Goal: Information Seeking & Learning: Learn about a topic

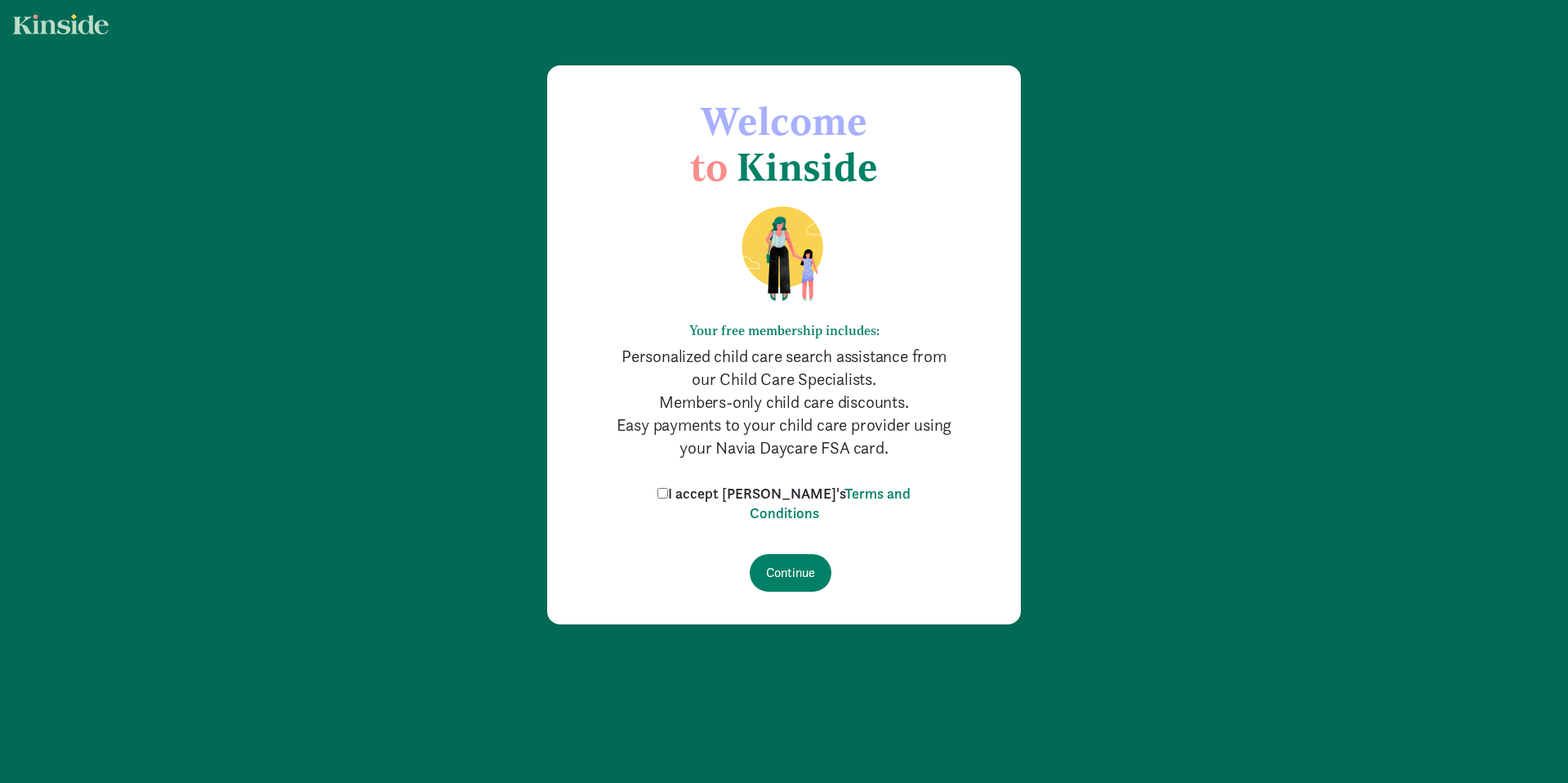
click at [715, 494] on label "I accept [PERSON_NAME]'s Terms and Conditions" at bounding box center [784, 503] width 262 height 39
click at [668, 494] on input "I accept [PERSON_NAME]'s Terms and Conditions" at bounding box center [662, 493] width 11 height 11
checkbox input "true"
click at [811, 572] on input "Continue" at bounding box center [790, 572] width 82 height 38
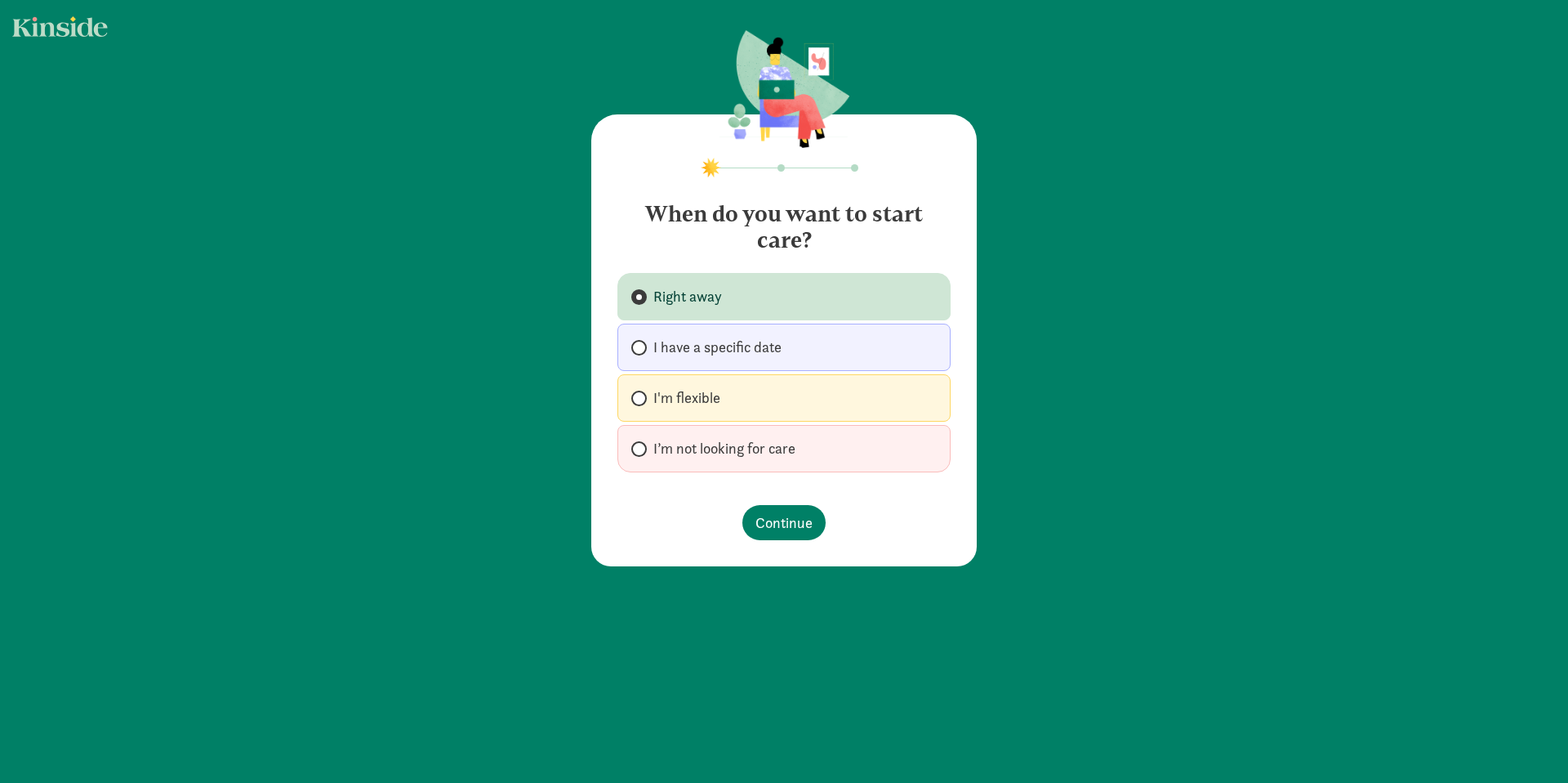
drag, startPoint x: 754, startPoint y: 303, endPoint x: 758, endPoint y: 272, distance: 31.3
click at [758, 253] on section "When do you want to start care? Right away I have a specific date I'm flexible …" at bounding box center [784, 329] width 333 height 284
drag, startPoint x: 731, startPoint y: 380, endPoint x: 741, endPoint y: 411, distance: 32.6
click at [731, 380] on label "I'm flexible" at bounding box center [784, 398] width 333 height 47
click at [642, 393] on input "I'm flexible" at bounding box center [636, 398] width 11 height 11
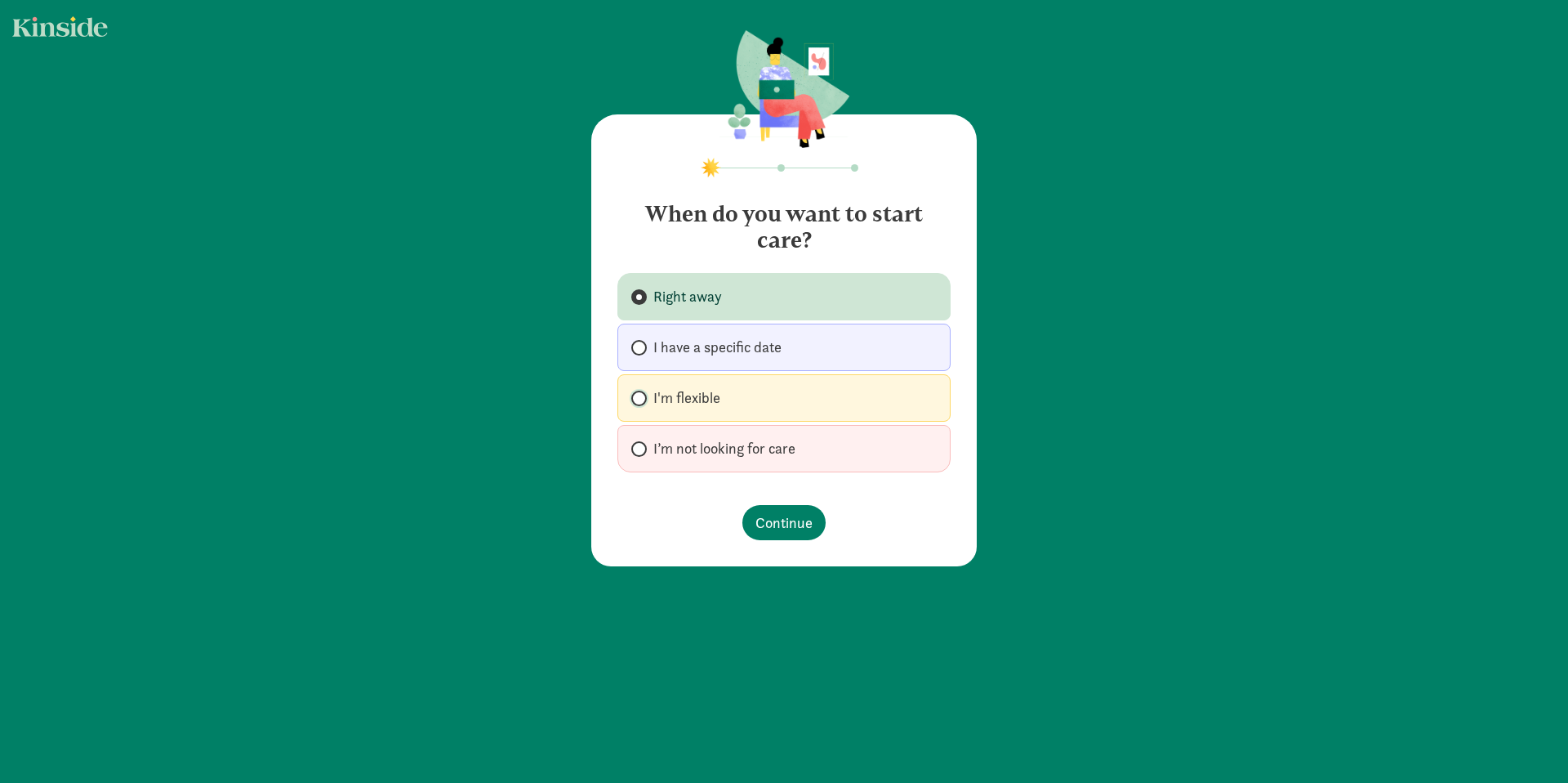
radio input "true"
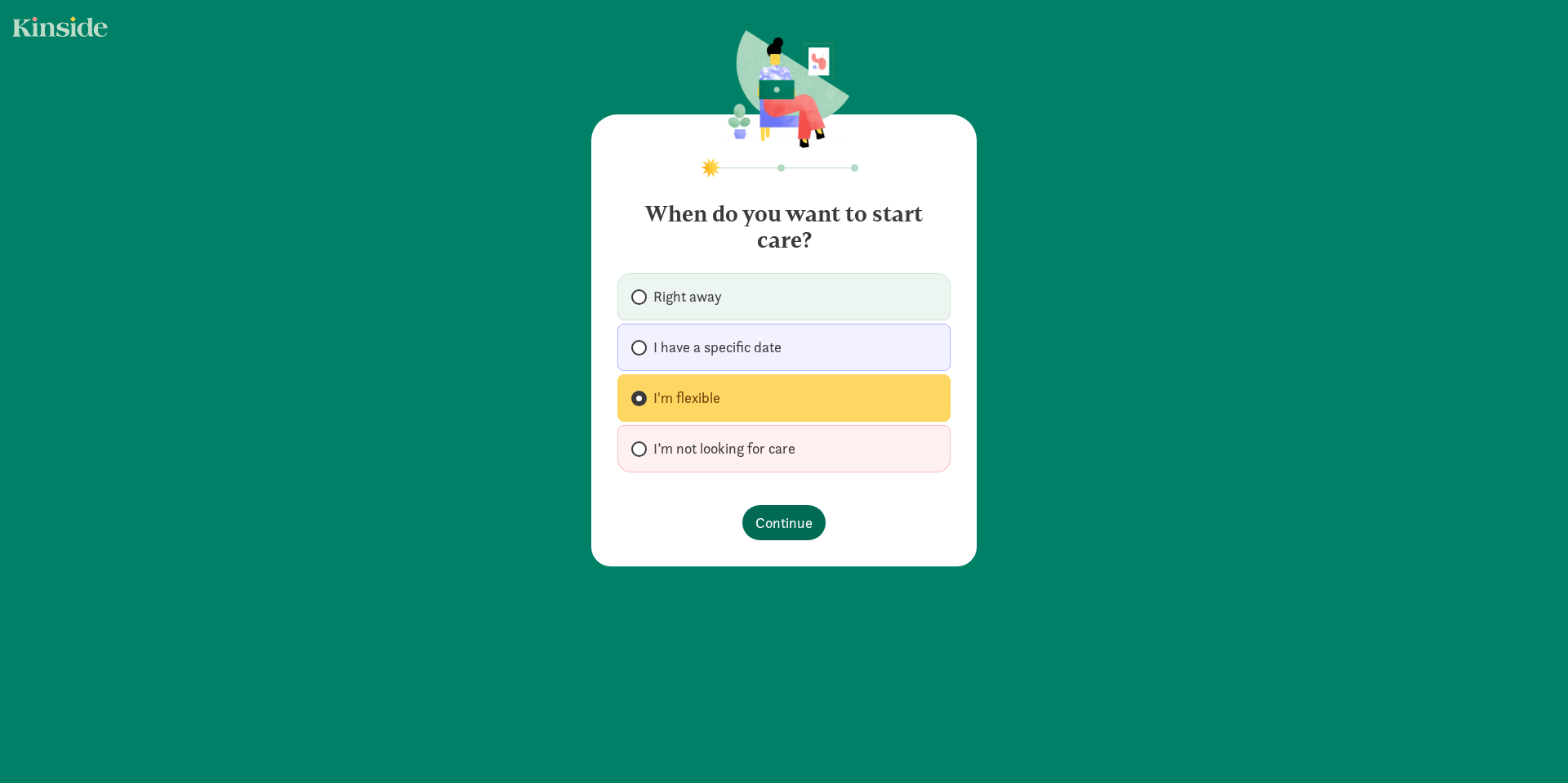
click at [780, 505] on footer "Continue" at bounding box center [784, 523] width 333 height 62
click at [791, 519] on span "Continue" at bounding box center [784, 522] width 57 height 22
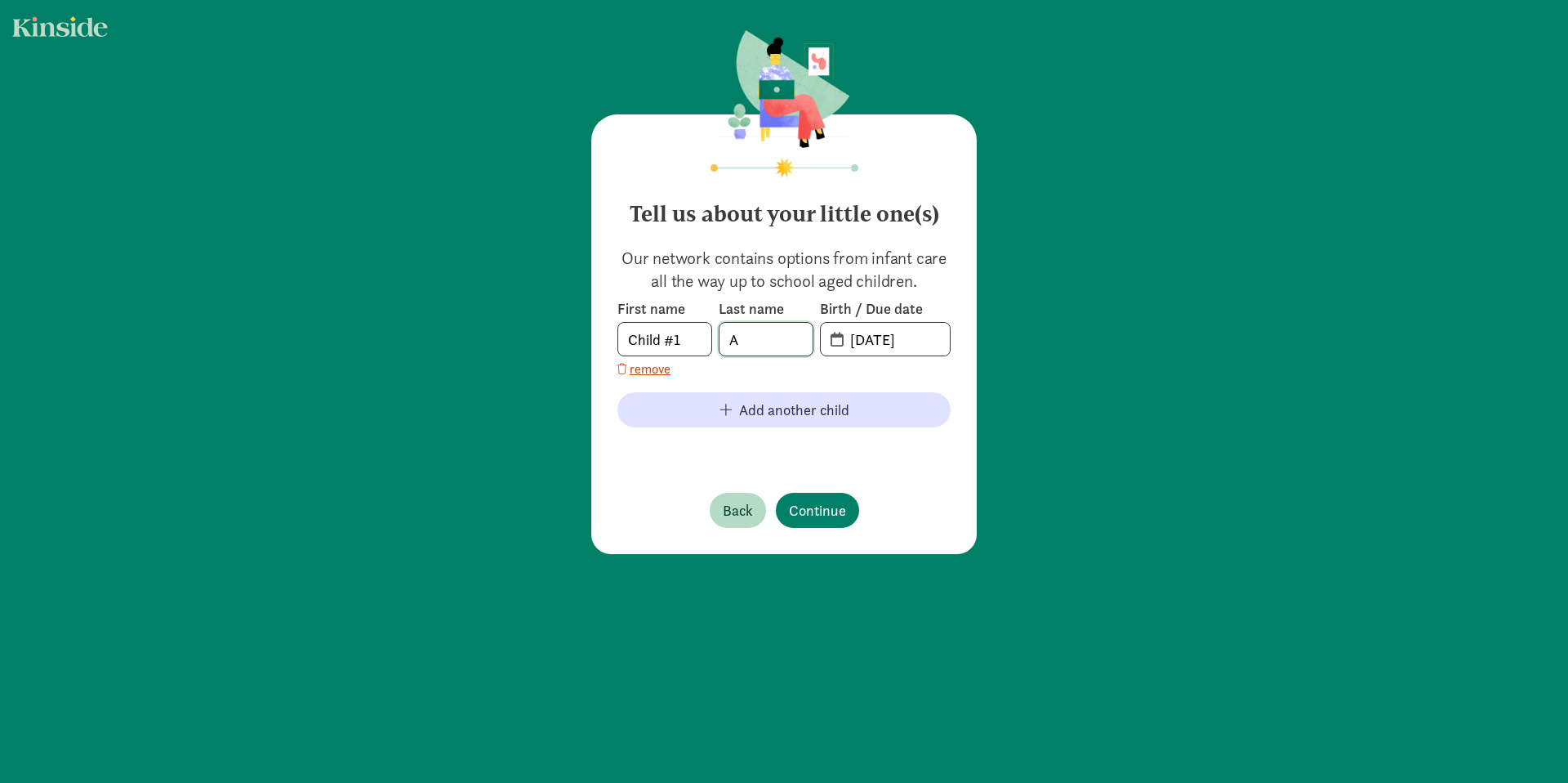
click at [761, 340] on input "A" at bounding box center [766, 339] width 93 height 33
click at [760, 343] on input "A" at bounding box center [766, 339] width 93 height 33
type input "Acosta"
click at [863, 342] on input "09-08-2025" at bounding box center [895, 339] width 110 height 33
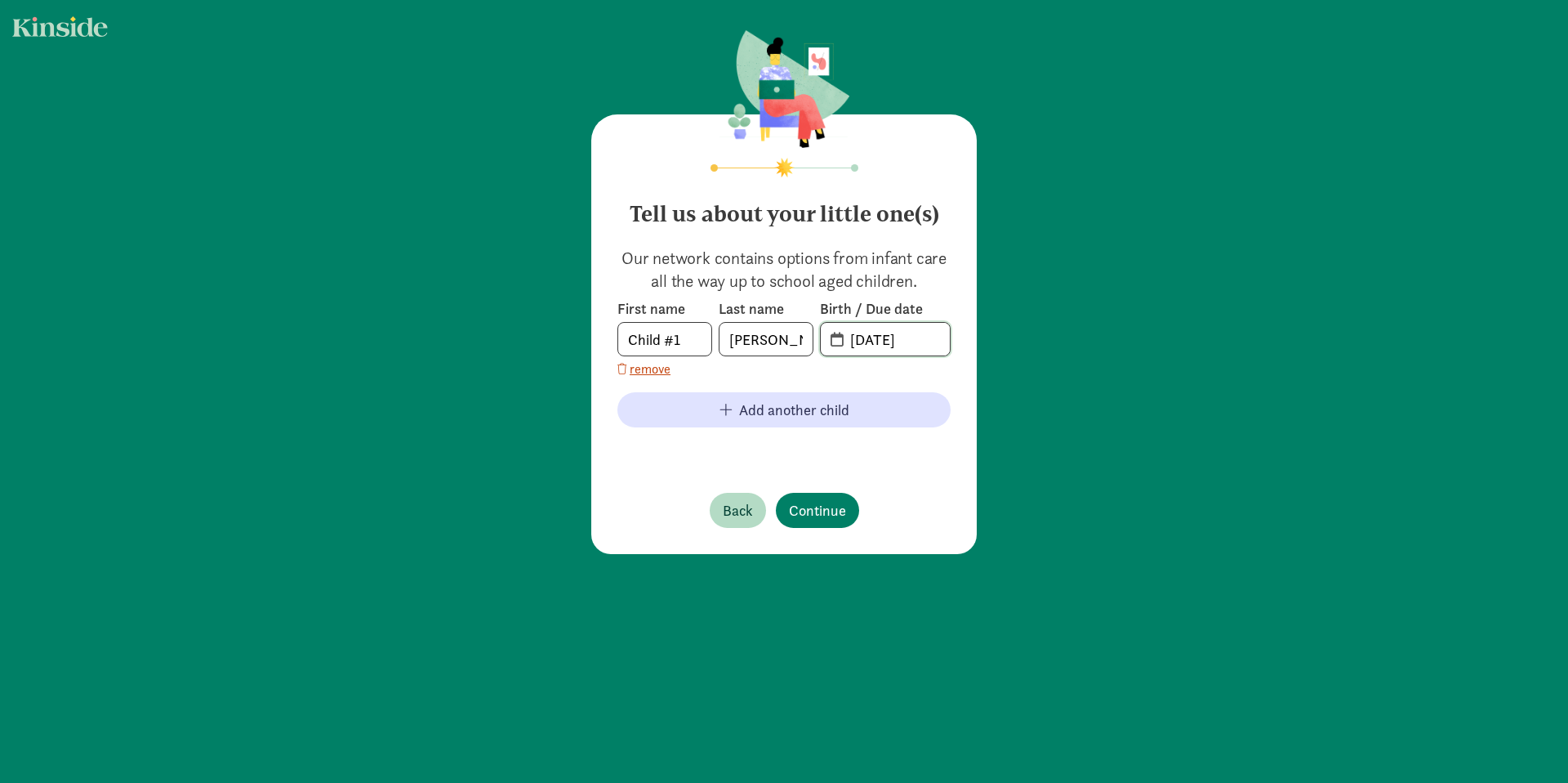
click at [855, 343] on input "09-08-2025" at bounding box center [895, 339] width 110 height 33
click at [841, 343] on input "09-08-2025" at bounding box center [895, 339] width 110 height 33
click at [833, 341] on span "09-08-2025" at bounding box center [886, 339] width 129 height 33
click at [901, 346] on input "20-25-0908" at bounding box center [895, 339] width 110 height 33
drag, startPoint x: 929, startPoint y: 343, endPoint x: 823, endPoint y: 341, distance: 106.0
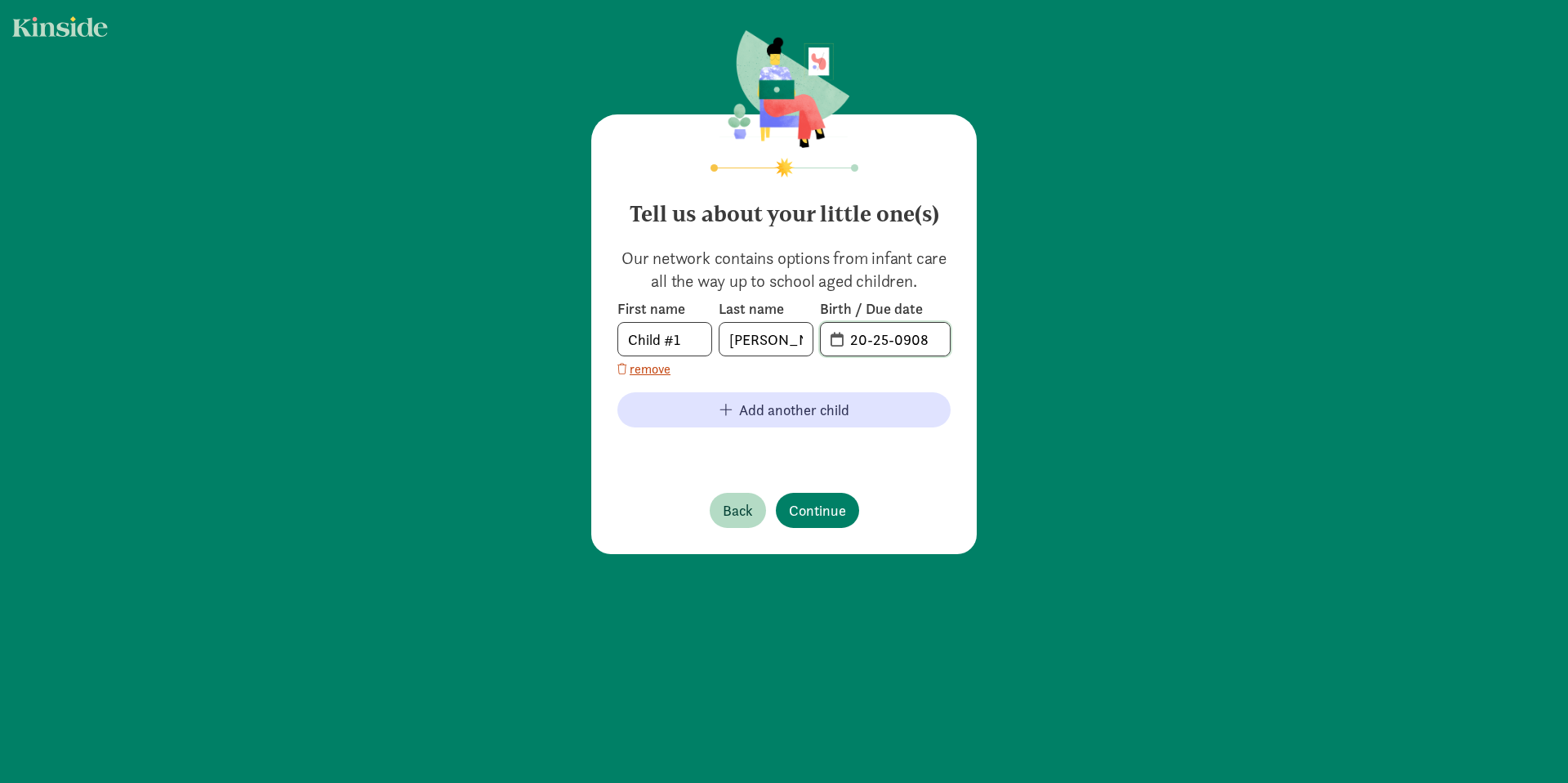
click at [823, 341] on span "20-25-0908" at bounding box center [886, 339] width 129 height 33
type input "02-05-2023"
drag, startPoint x: 898, startPoint y: 502, endPoint x: 888, endPoint y: 507, distance: 11.2
click at [898, 502] on footer "Back Continue" at bounding box center [784, 510] width 333 height 62
click at [836, 512] on span "Continue" at bounding box center [817, 509] width 57 height 22
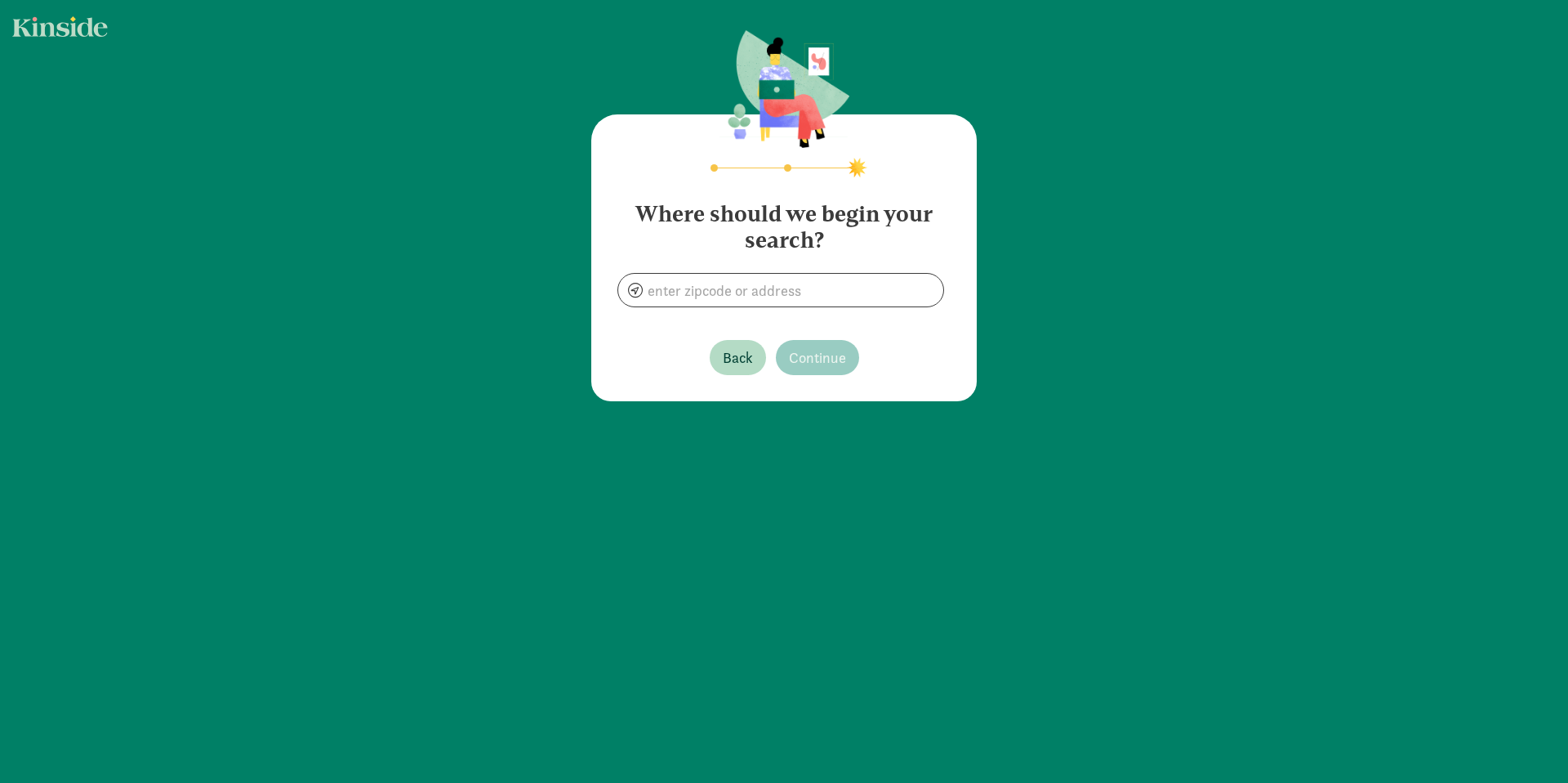
drag, startPoint x: 784, startPoint y: 272, endPoint x: 778, endPoint y: 289, distance: 18.0
click at [784, 274] on section "Where should we begin your search?" at bounding box center [784, 248] width 333 height 119
click at [778, 289] on input at bounding box center [781, 290] width 325 height 33
click at [815, 301] on input "St Lucie West, FL 34987, USA" at bounding box center [781, 290] width 325 height 33
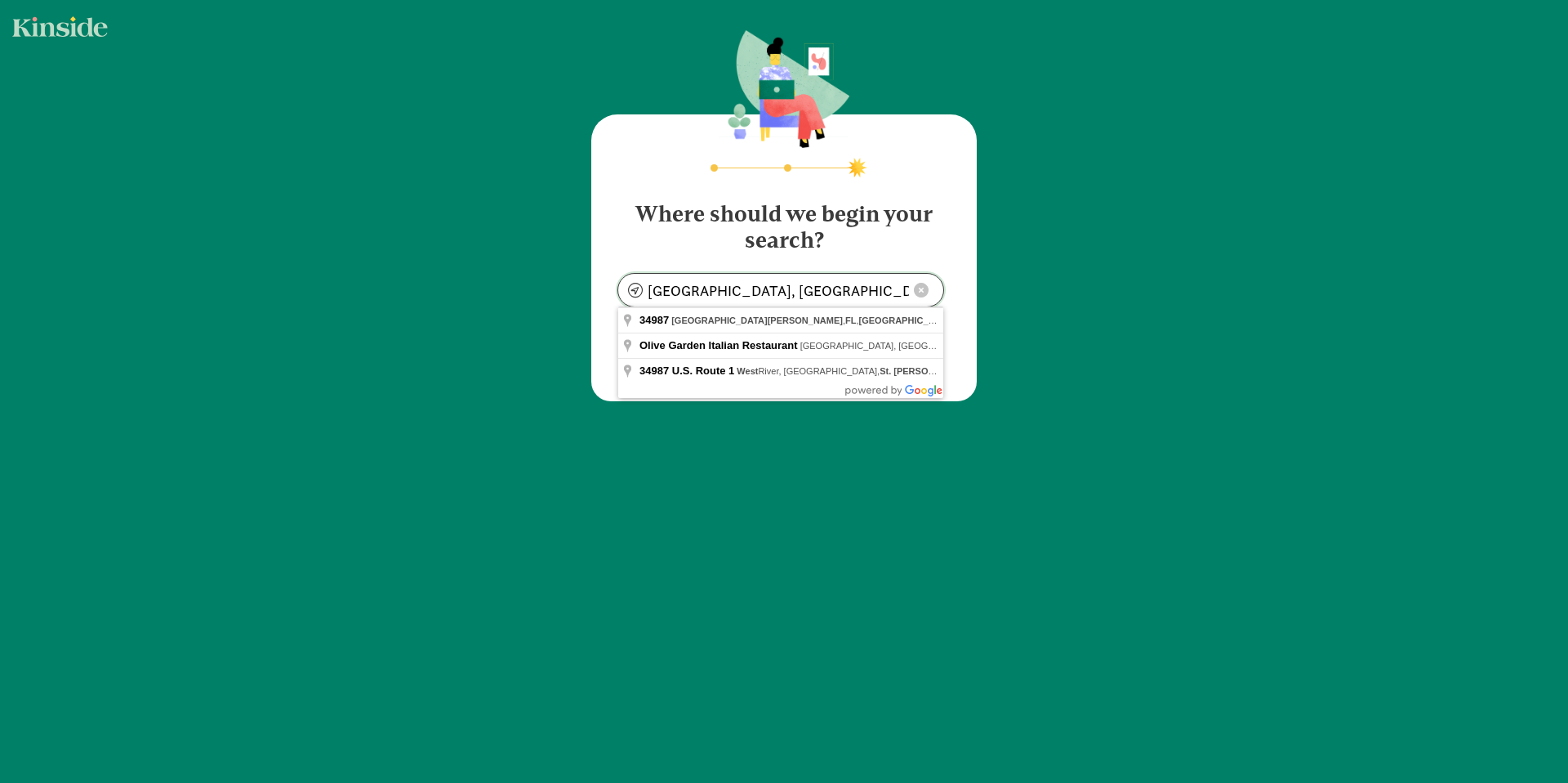
click at [815, 301] on input "St Lucie West, FL 34987, USA" at bounding box center [781, 290] width 325 height 33
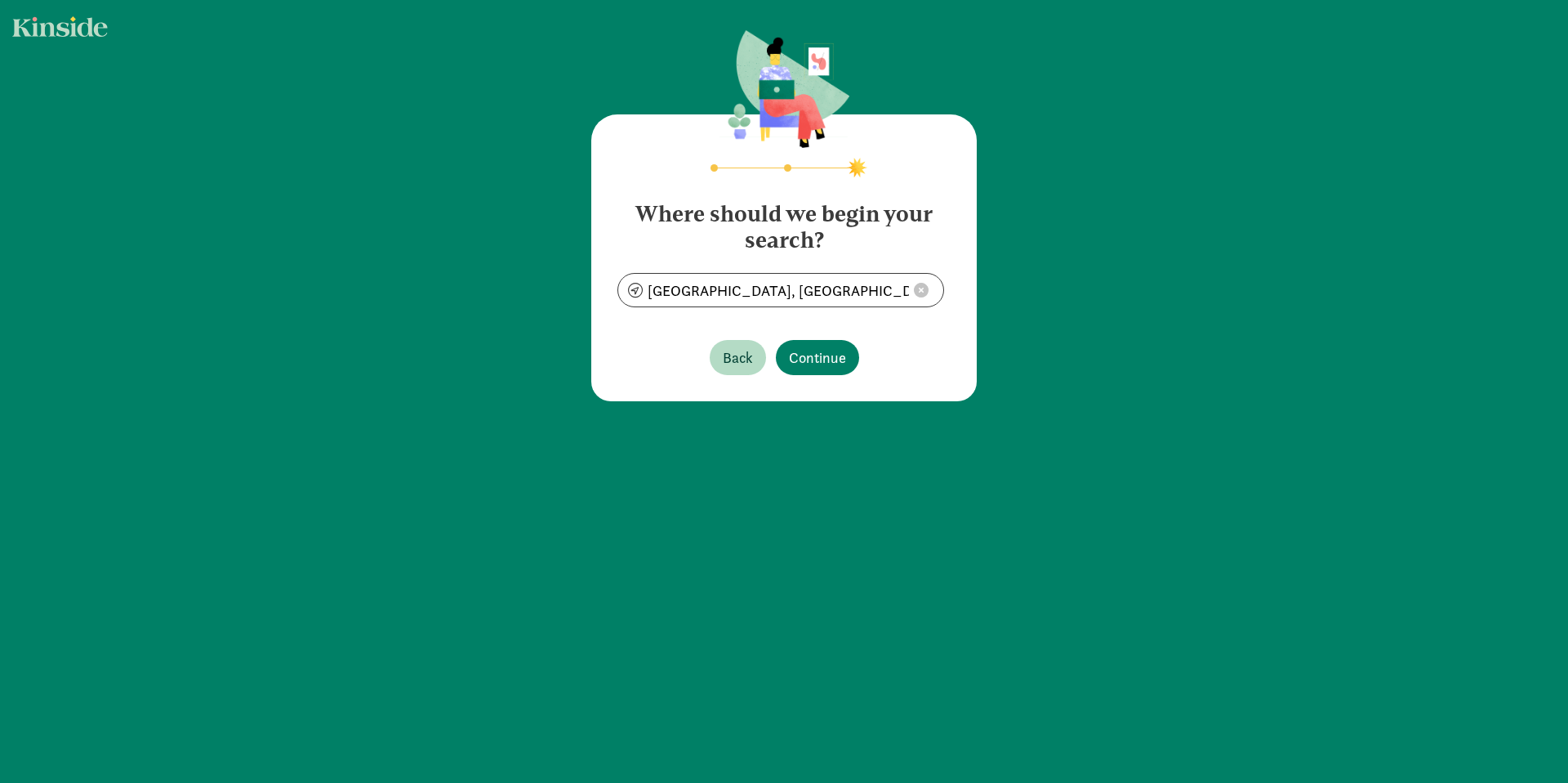
click at [860, 257] on section "Where should we begin your search? St Lucie West, FL 34987, USA" at bounding box center [784, 248] width 333 height 119
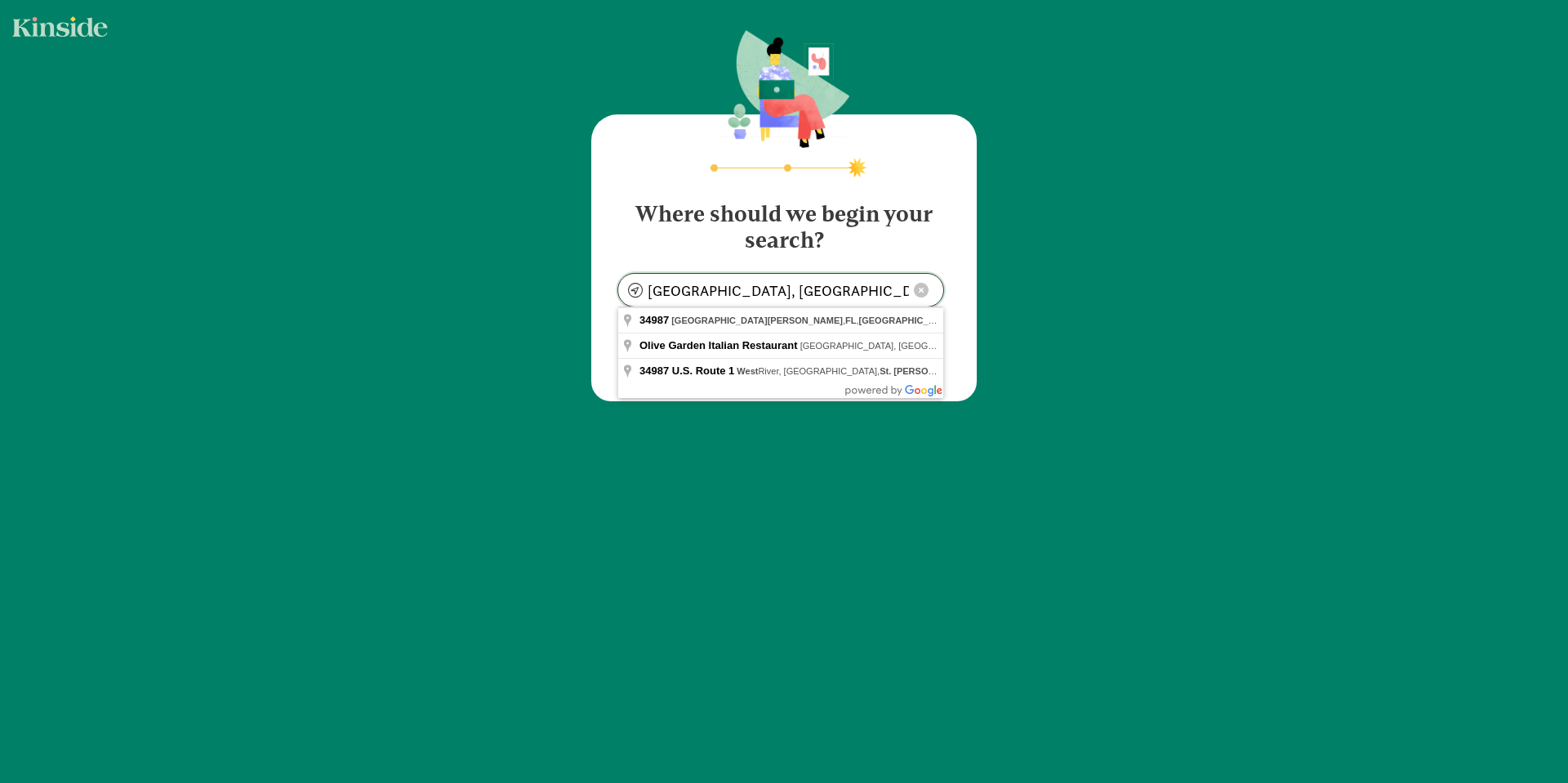
click at [808, 293] on input "St Lucie West, FL 34987, USA" at bounding box center [781, 290] width 325 height 33
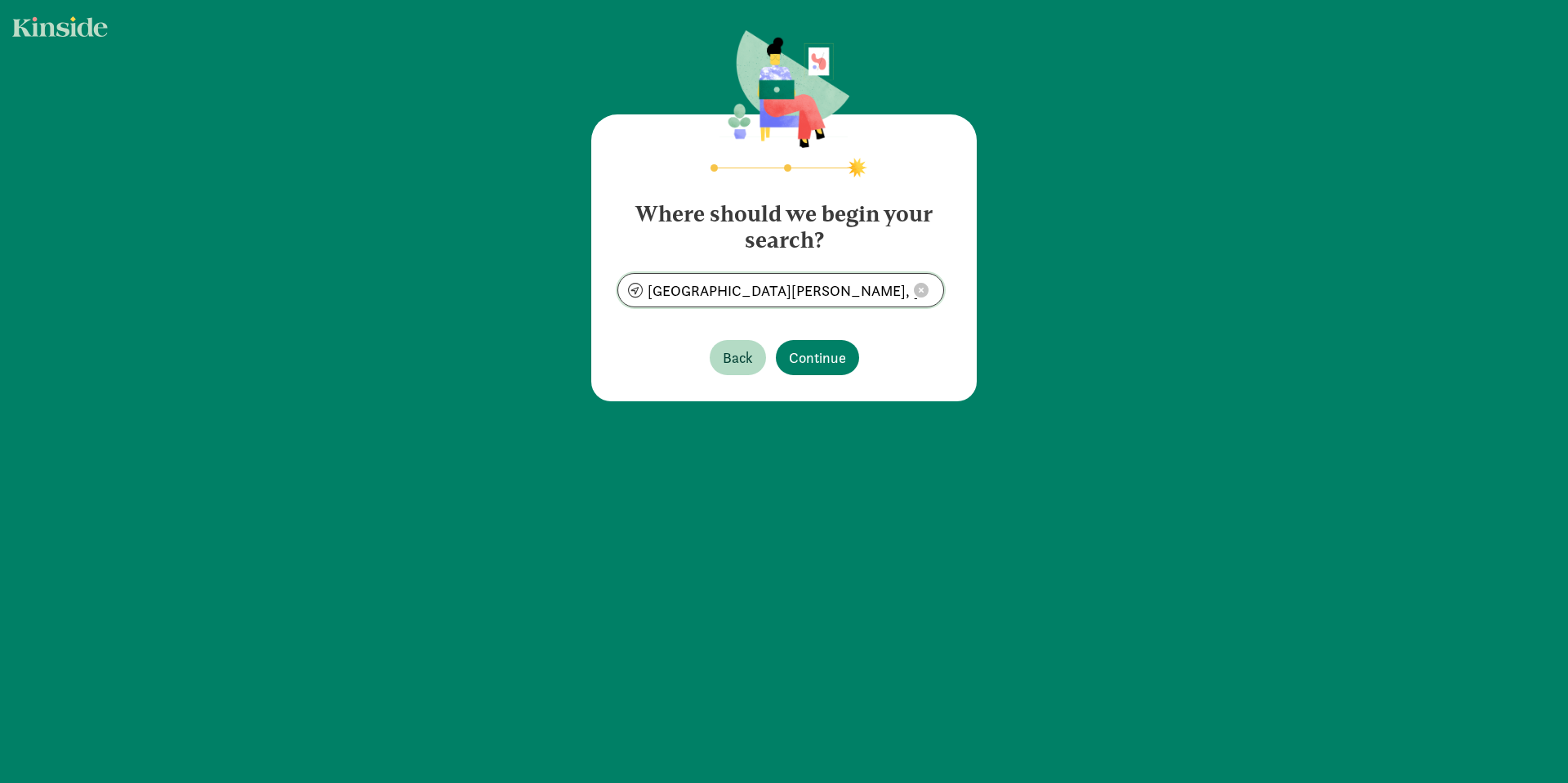
click at [789, 290] on input "Fort Pierce, FL 34984, USA" at bounding box center [781, 290] width 325 height 33
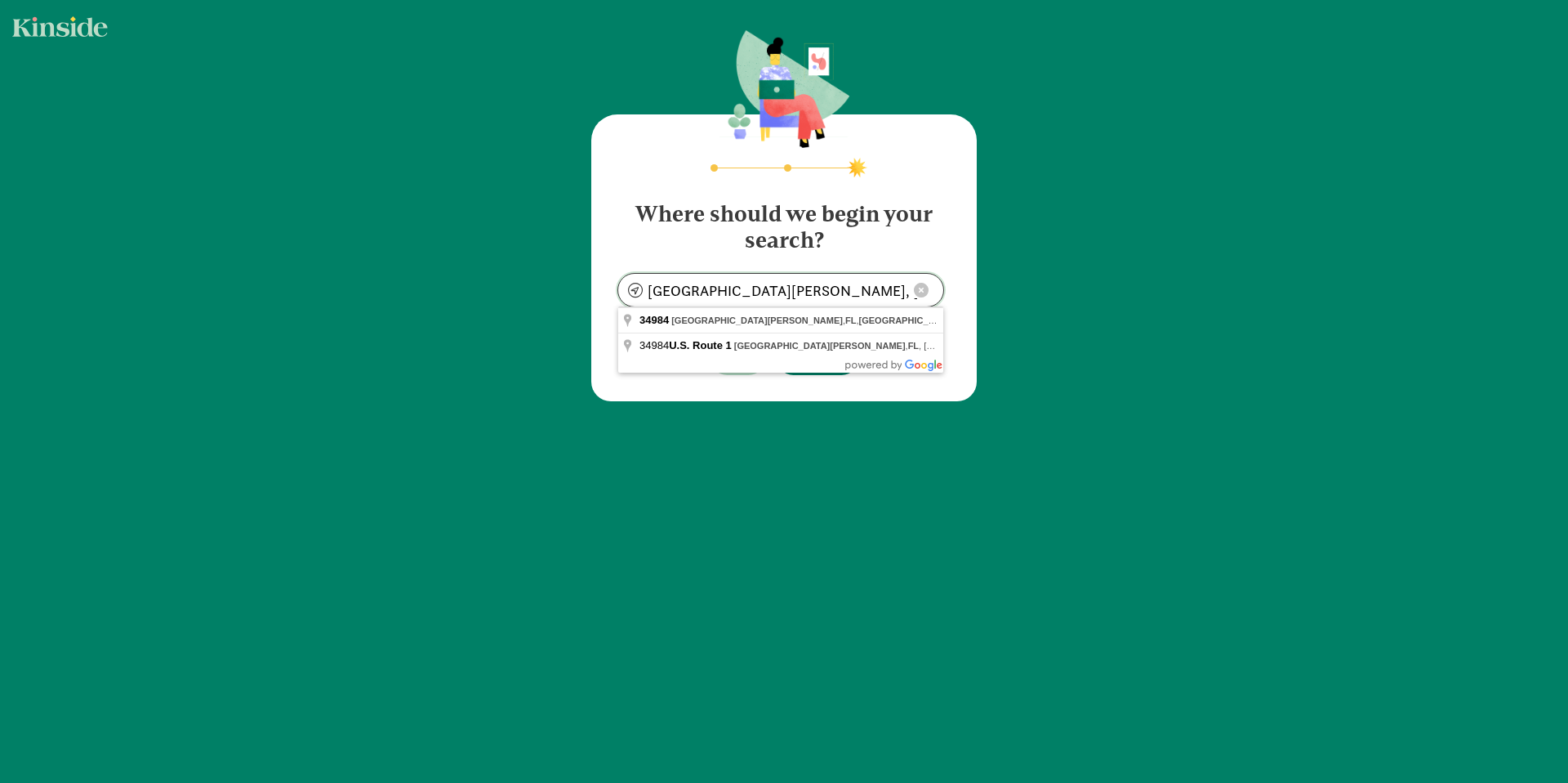
click at [788, 290] on input "Fort Pierce, FL 34984, USA" at bounding box center [781, 290] width 325 height 33
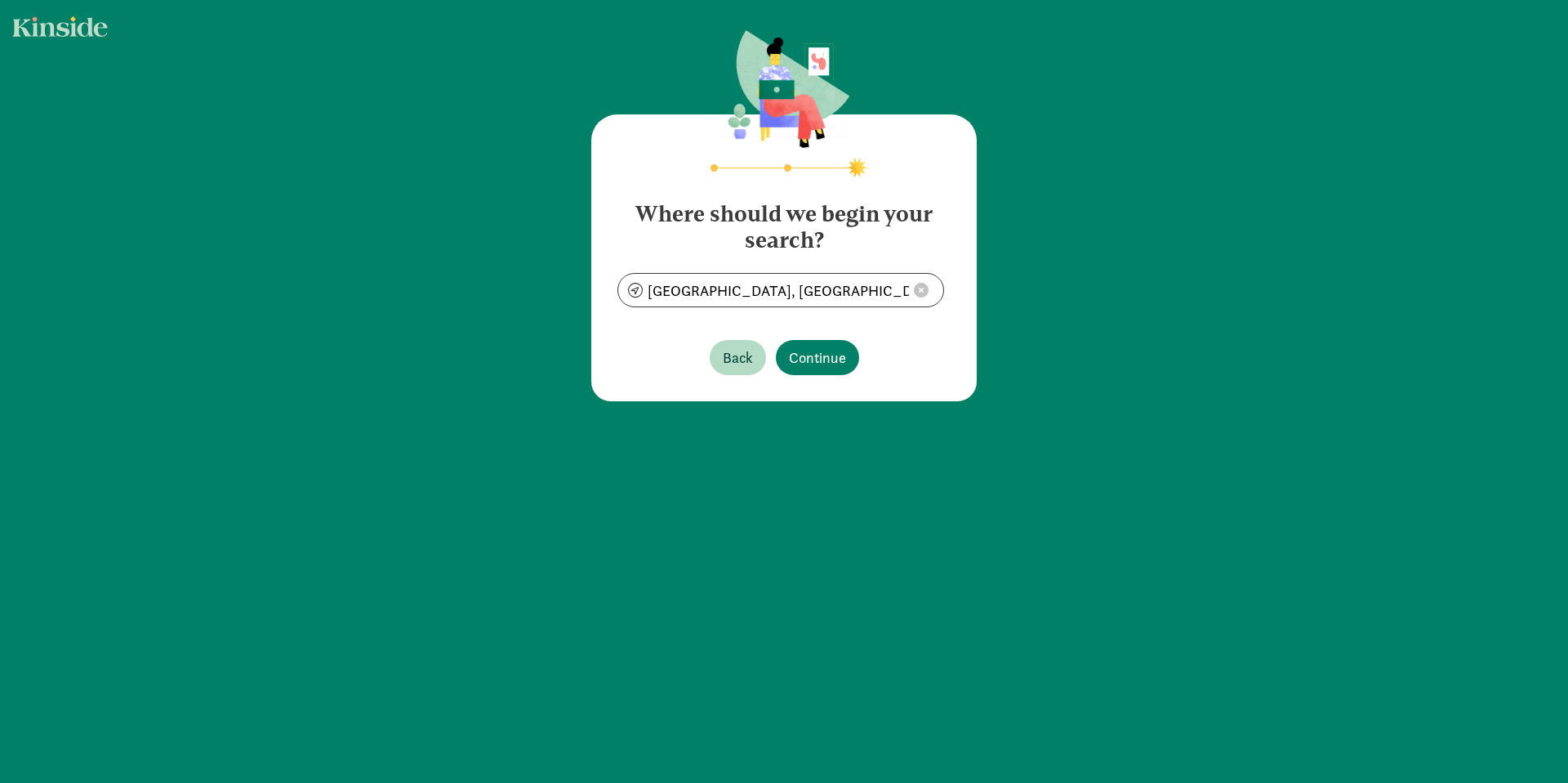
type input "St Lucie West, FL 34987, USA"
click at [821, 355] on span "Continue" at bounding box center [817, 357] width 57 height 22
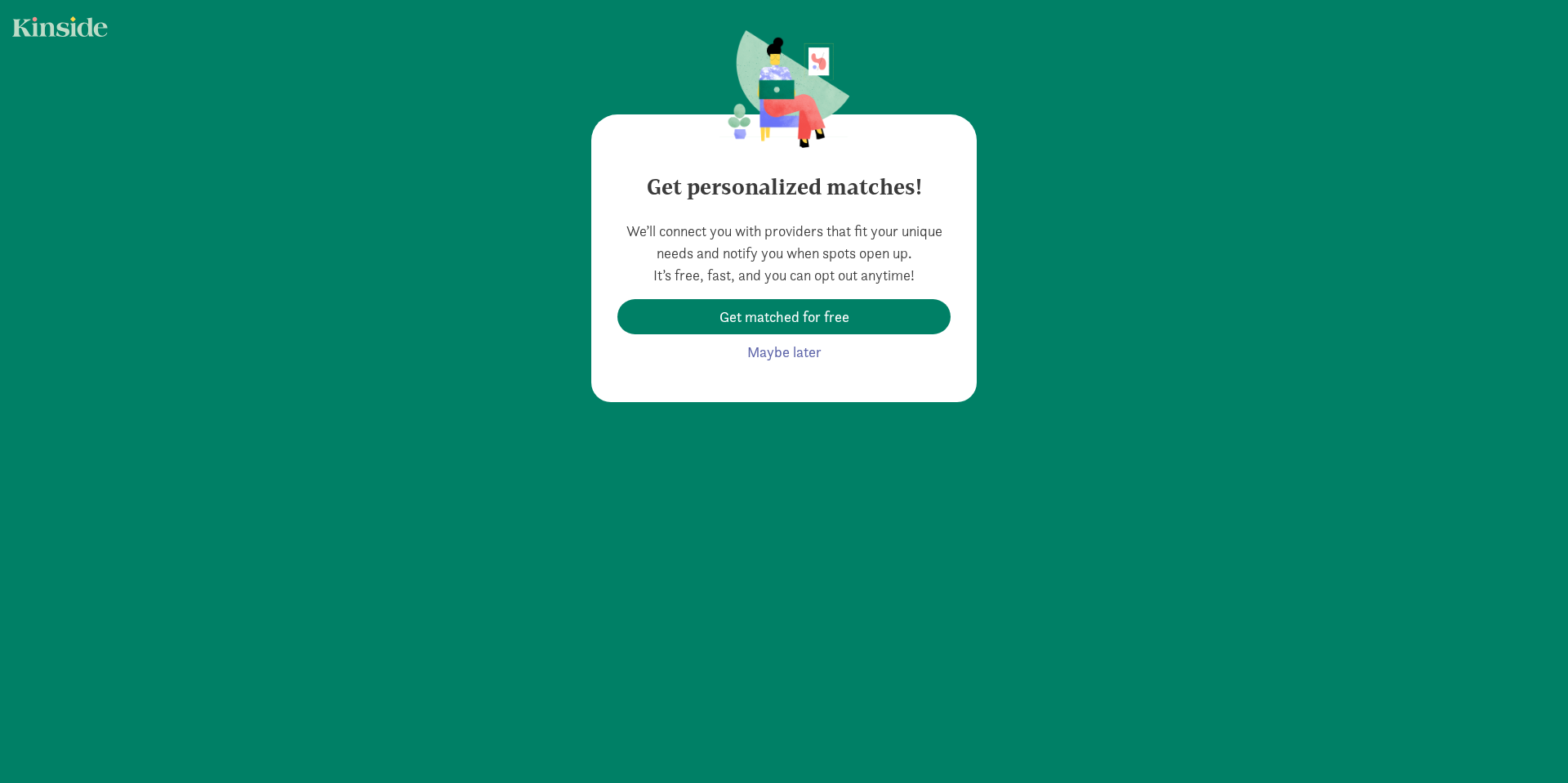
drag, startPoint x: 643, startPoint y: 277, endPoint x: 884, endPoint y: 277, distance: 241.0
click at [879, 278] on div "We’ll connect you with providers that fit your unique needs and notify you when…" at bounding box center [784, 294] width 333 height 149
click at [895, 277] on div "We’ll connect you with providers that fit your unique needs and notify you when…" at bounding box center [784, 294] width 333 height 149
click at [796, 353] on span "Maybe later" at bounding box center [784, 352] width 74 height 22
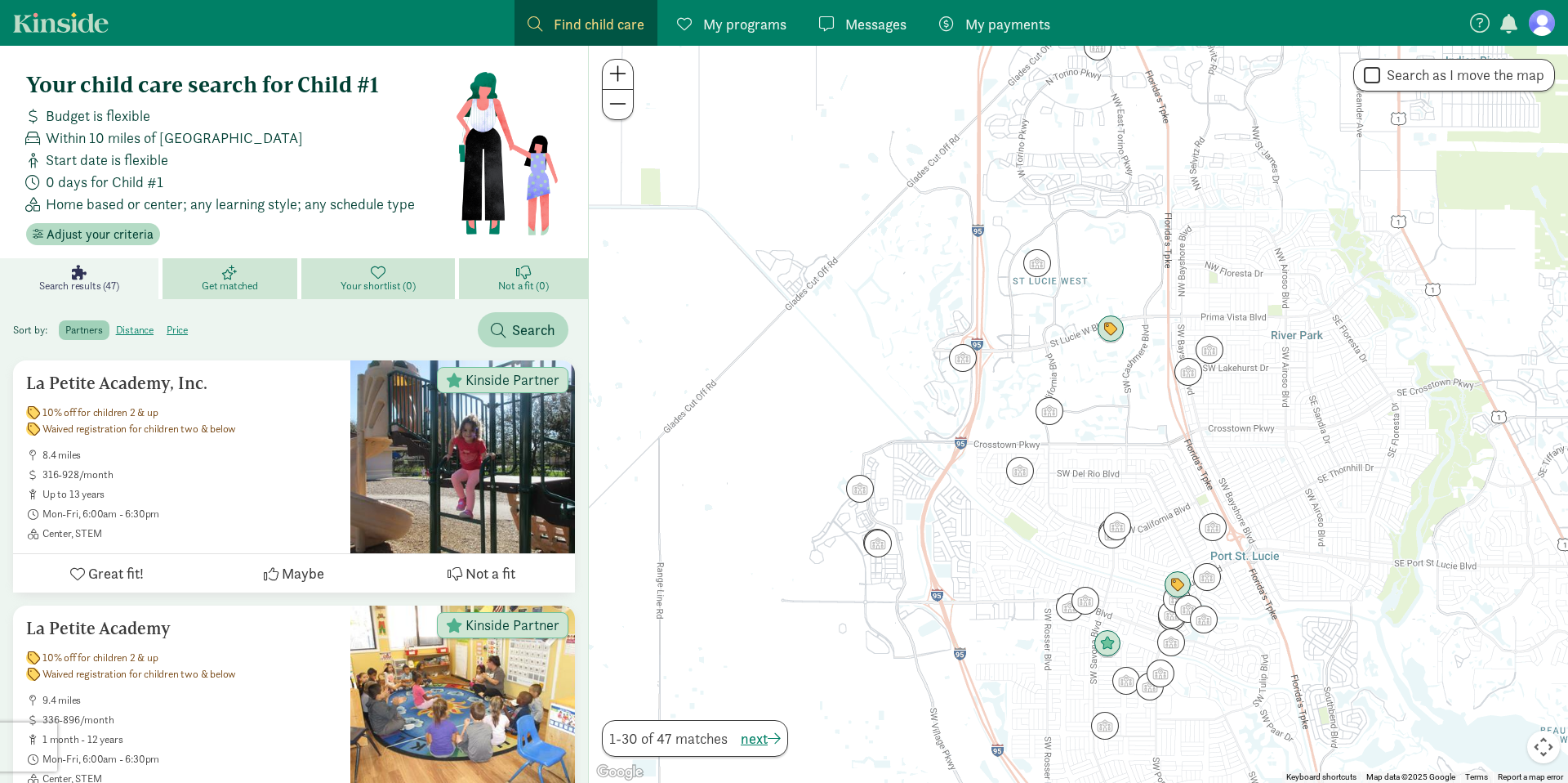
drag, startPoint x: 1093, startPoint y: 559, endPoint x: 1048, endPoint y: 546, distance: 46.8
click at [1039, 525] on div at bounding box center [1078, 414] width 979 height 737
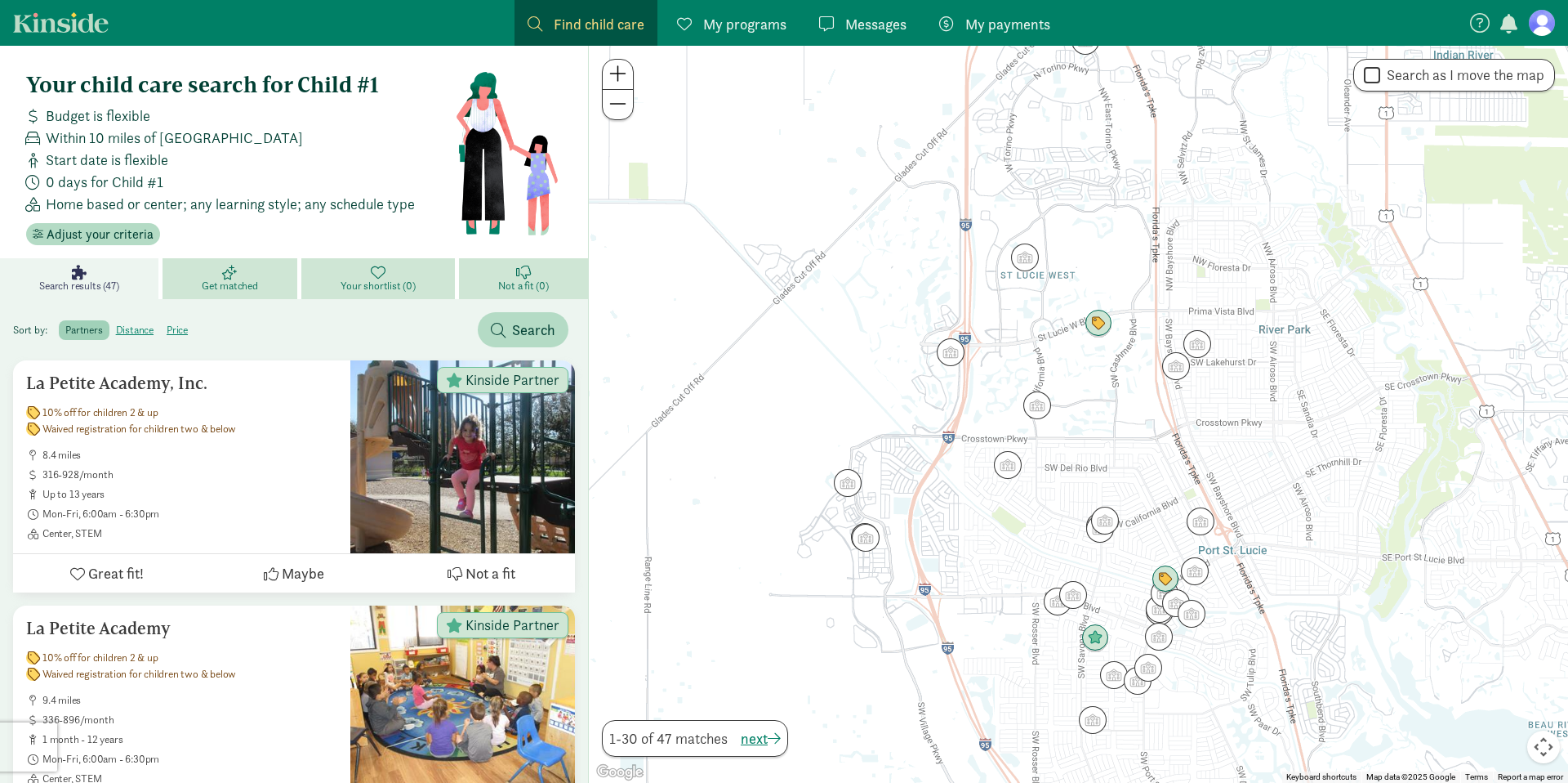
click at [1065, 572] on div at bounding box center [1078, 414] width 979 height 737
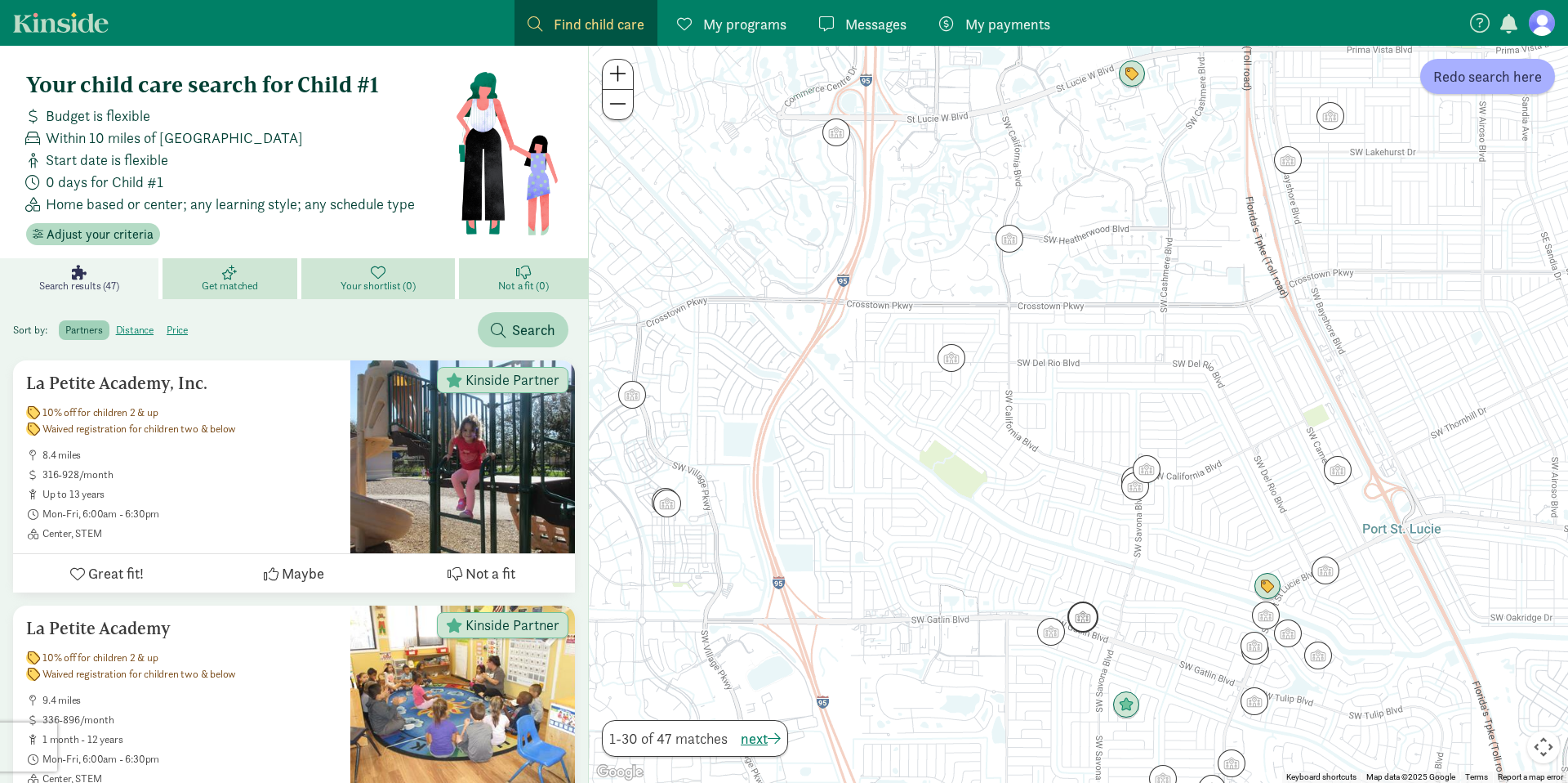
click at [1084, 623] on img "Click to see details" at bounding box center [1083, 617] width 31 height 31
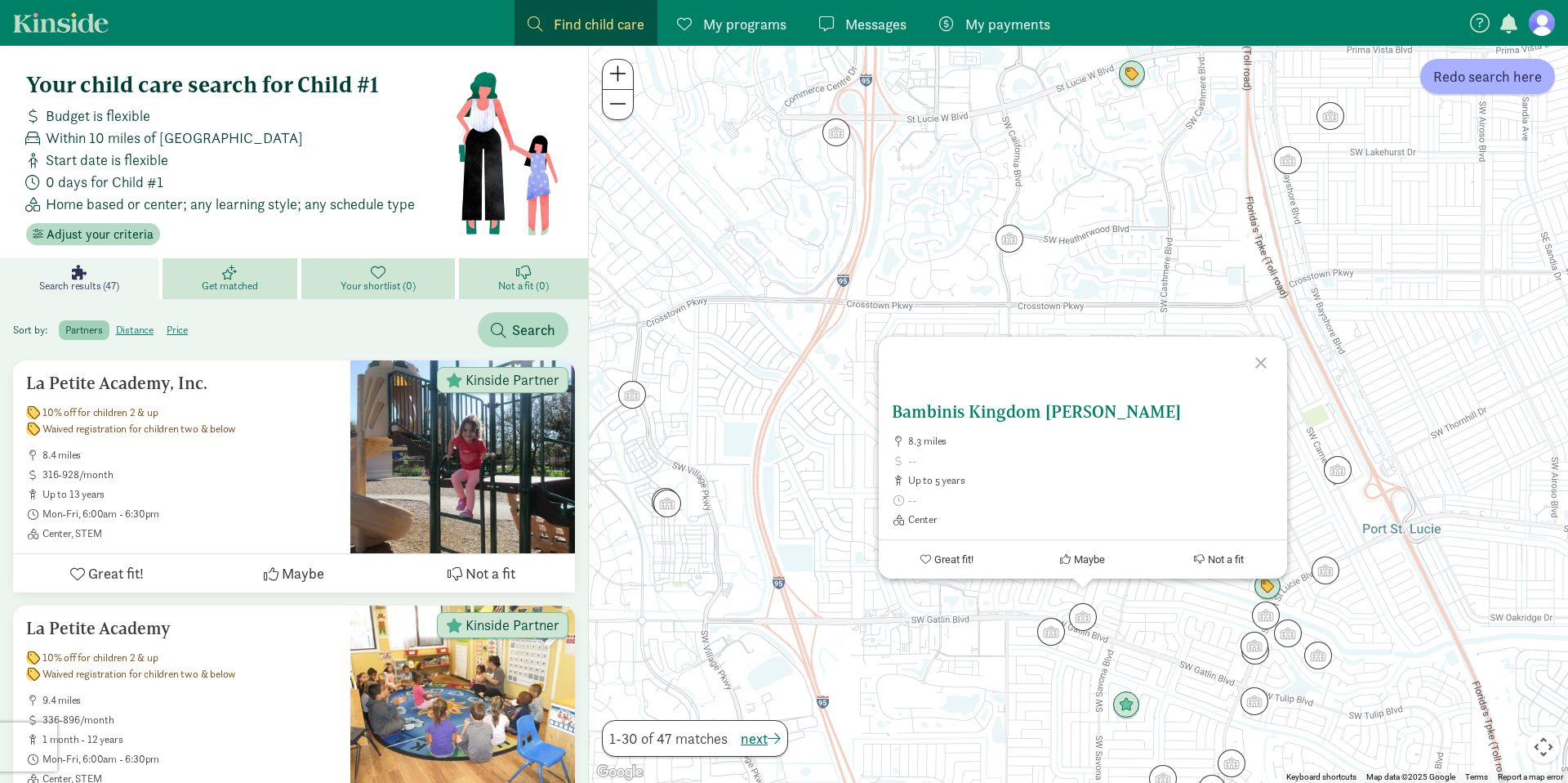
click at [965, 563] on span "Great fit!" at bounding box center [953, 559] width 39 height 13
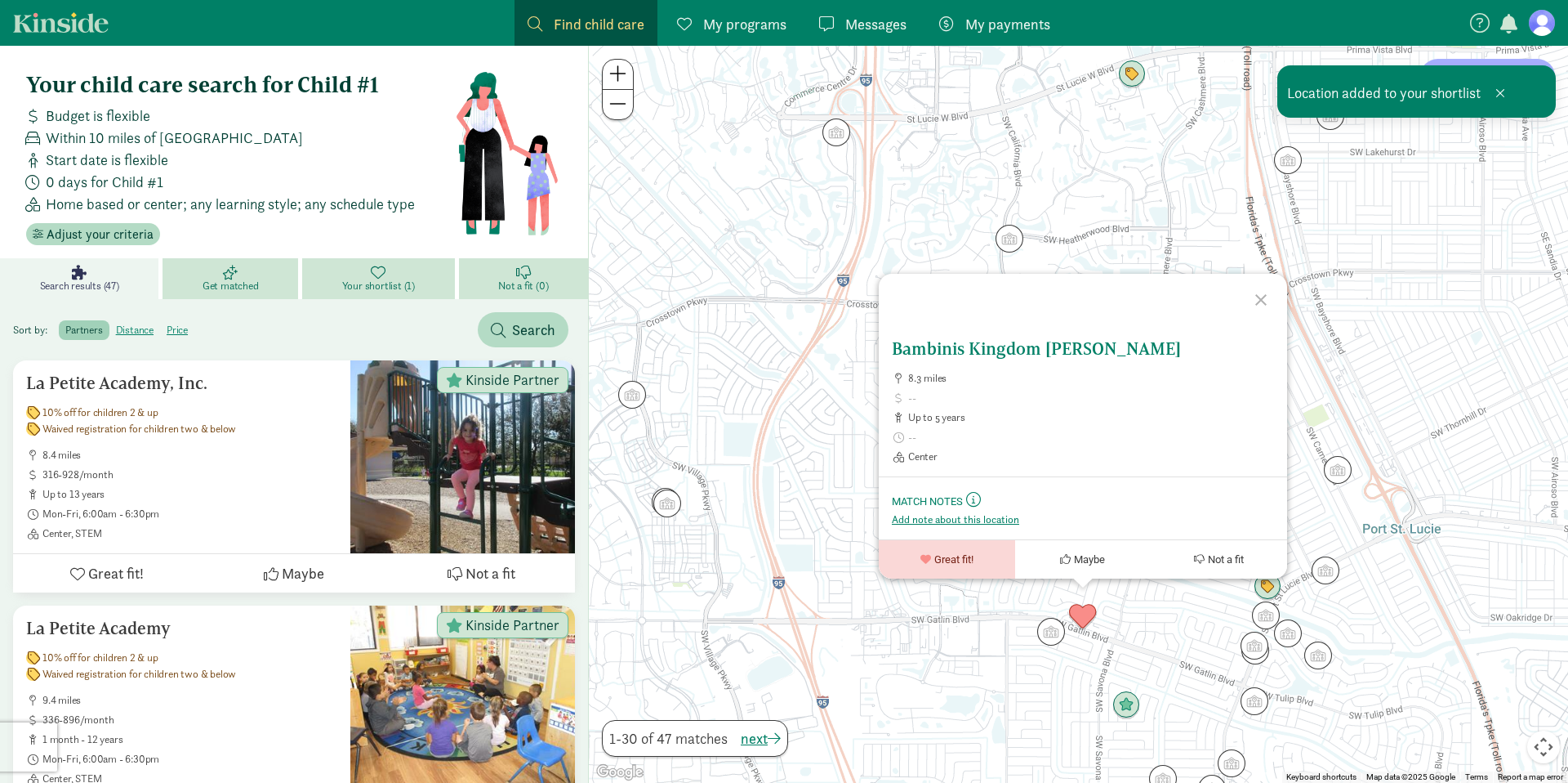
click at [969, 348] on h5 "Bambinis Kingdom Gatlin" at bounding box center [1083, 349] width 382 height 19
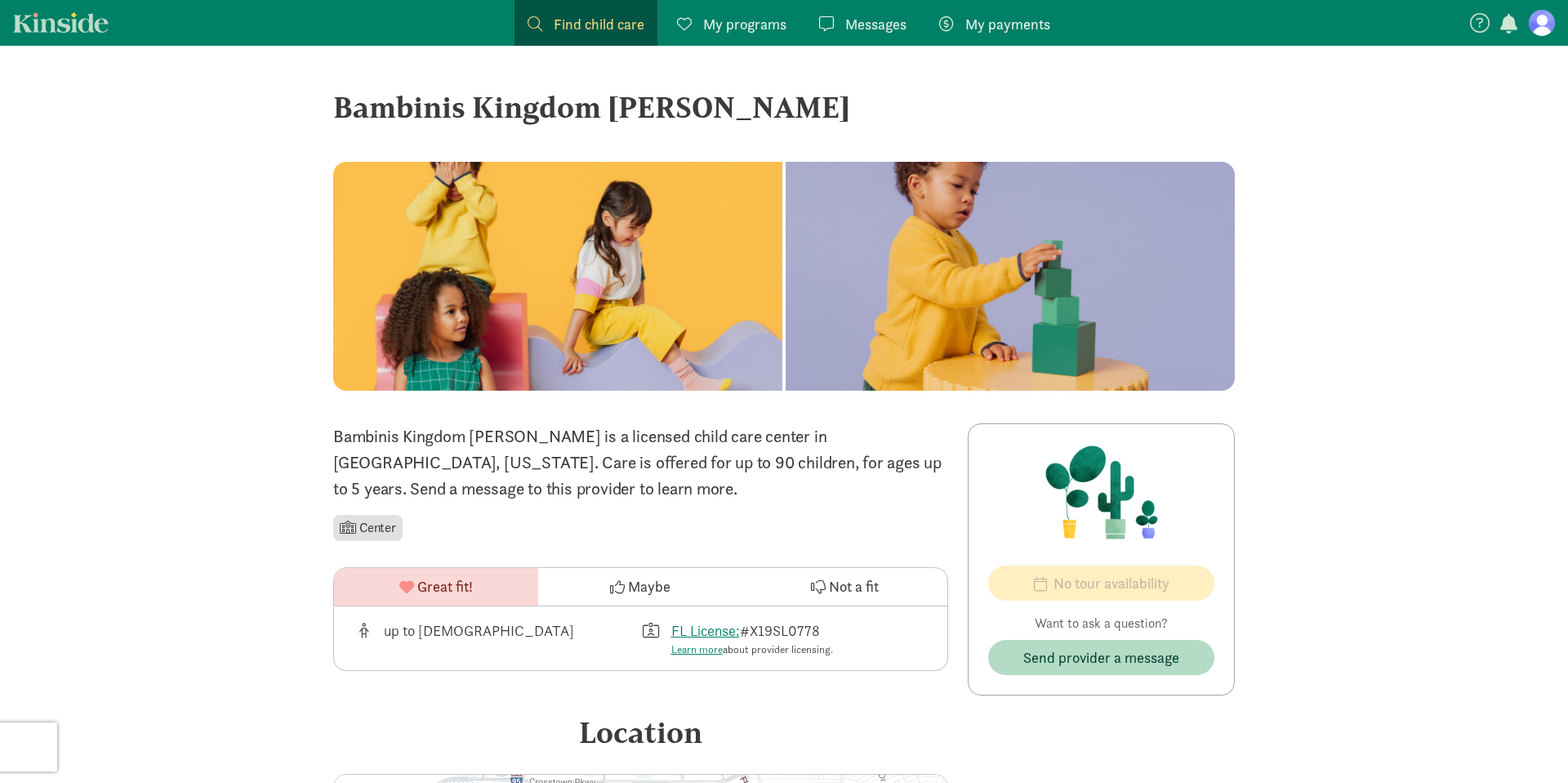
scroll to position [1, 0]
click at [390, 535] on li "Center" at bounding box center [368, 527] width 69 height 26
click at [716, 653] on link "Learn more" at bounding box center [697, 648] width 51 height 13
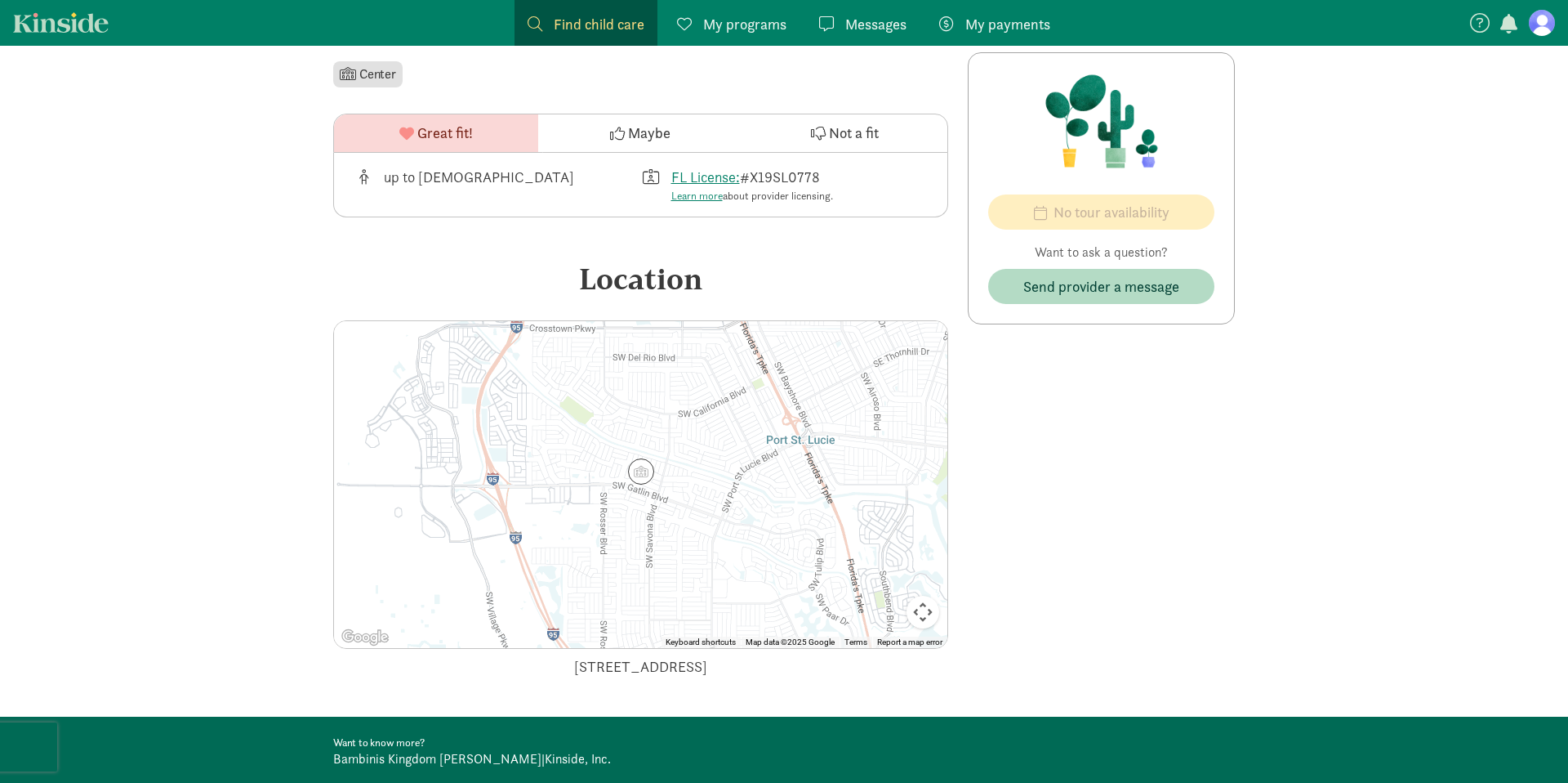
scroll to position [0, 0]
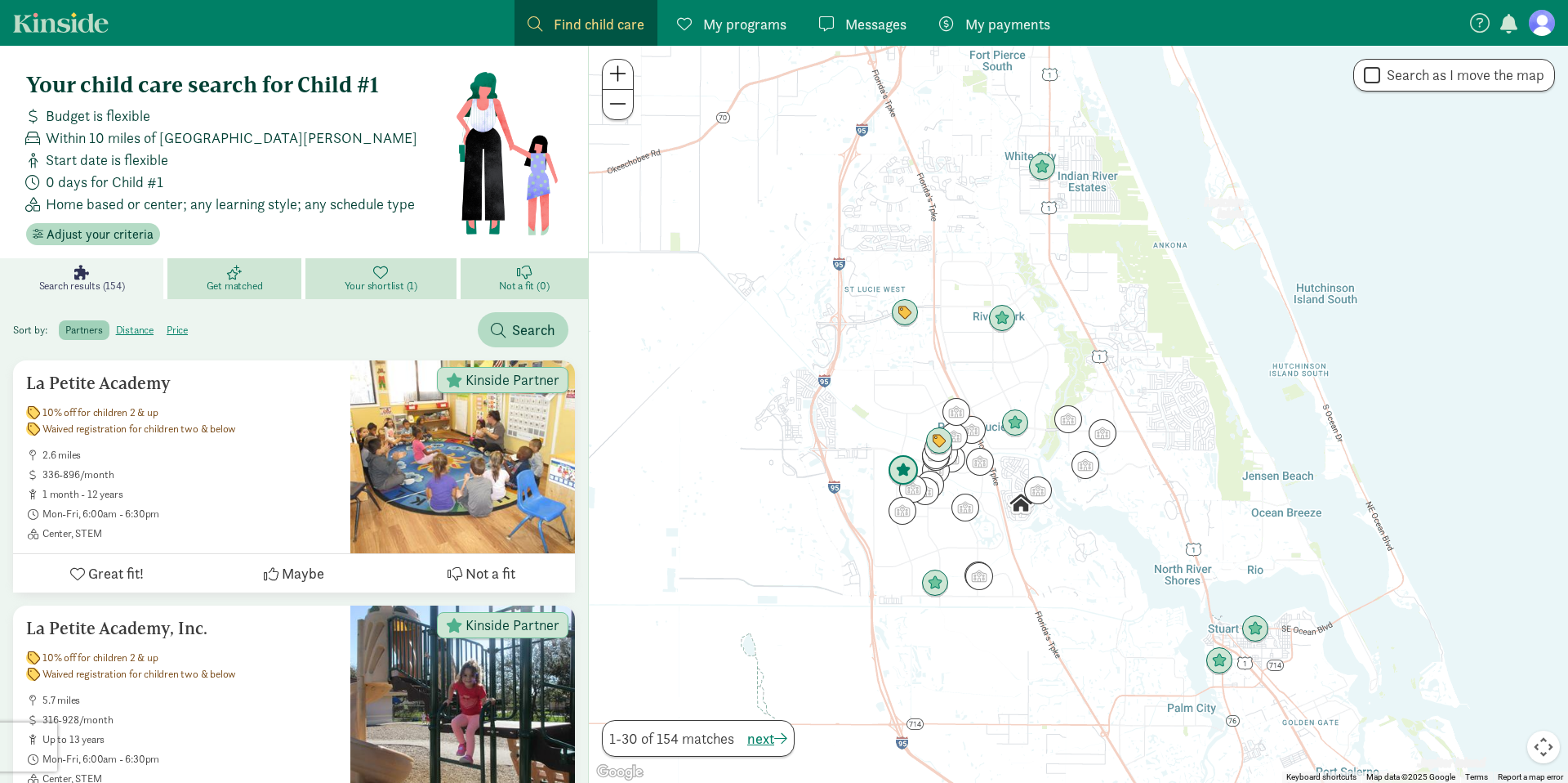
click at [909, 467] on img "Click to see details" at bounding box center [903, 471] width 31 height 31
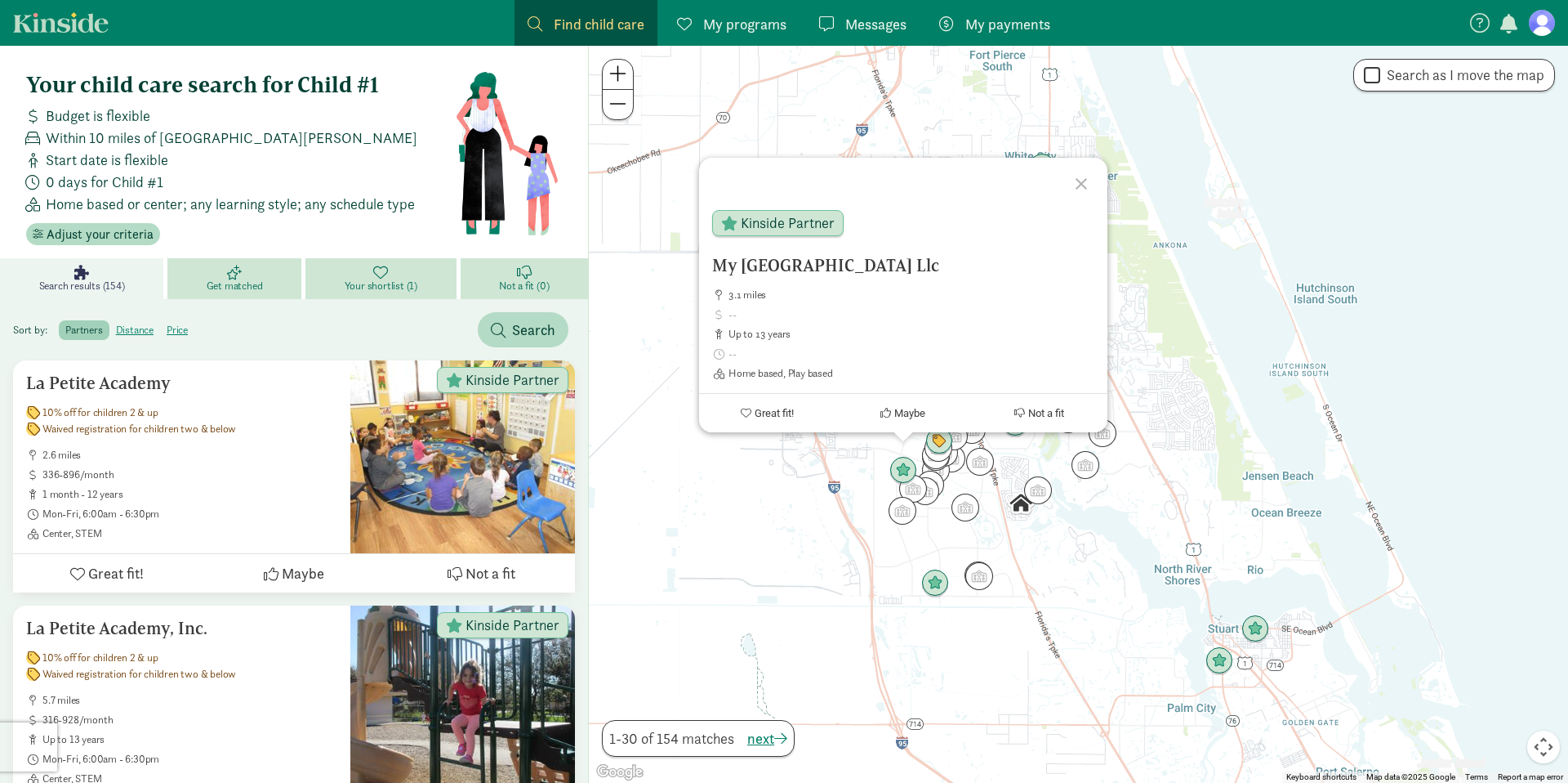
click at [919, 528] on div "My Little Safari Learning Center Llc 3.1 miles up to 13 years Home based, Play …" at bounding box center [1078, 414] width 979 height 737
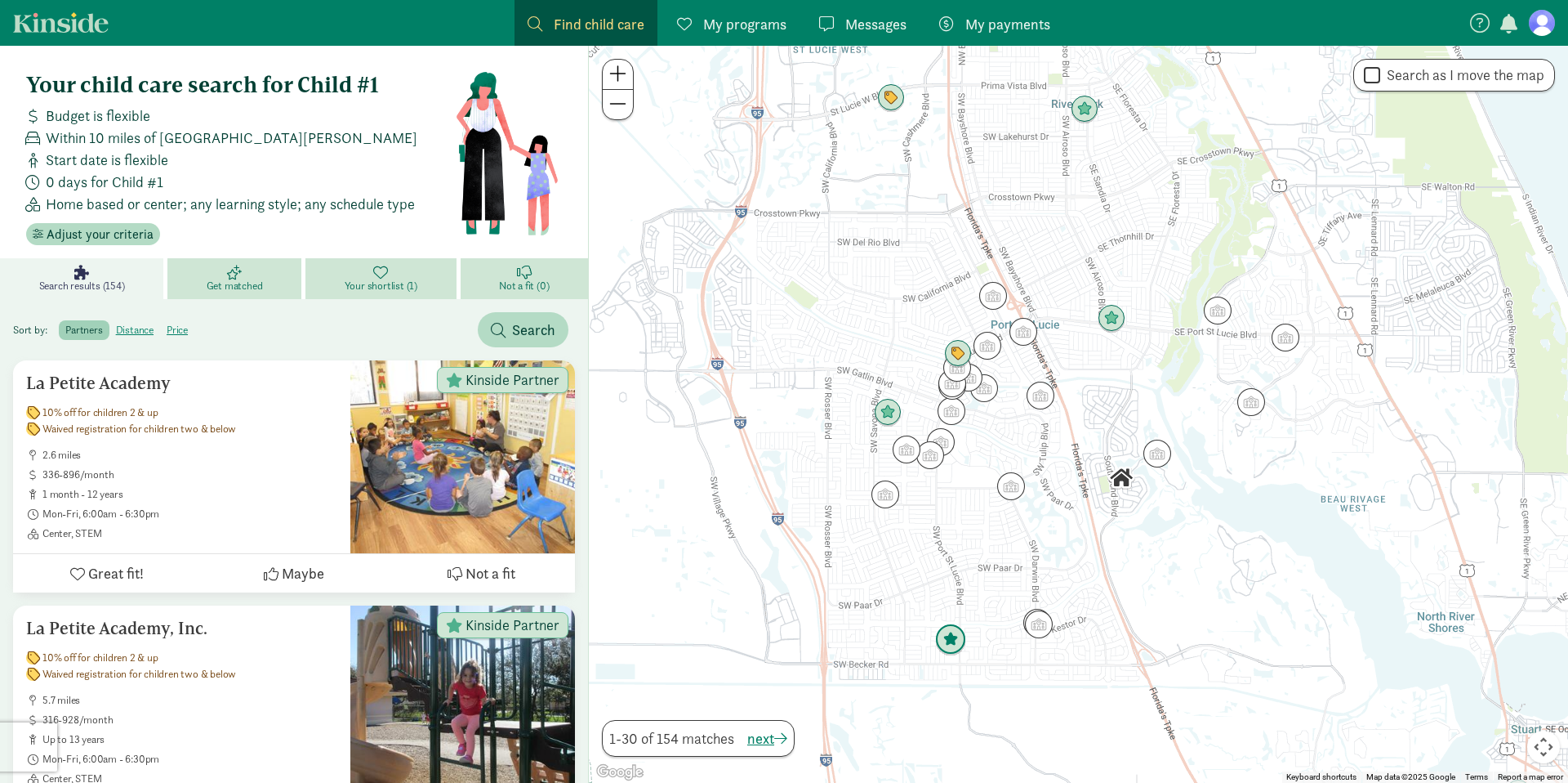
click at [958, 645] on img "Click to see details" at bounding box center [951, 639] width 31 height 31
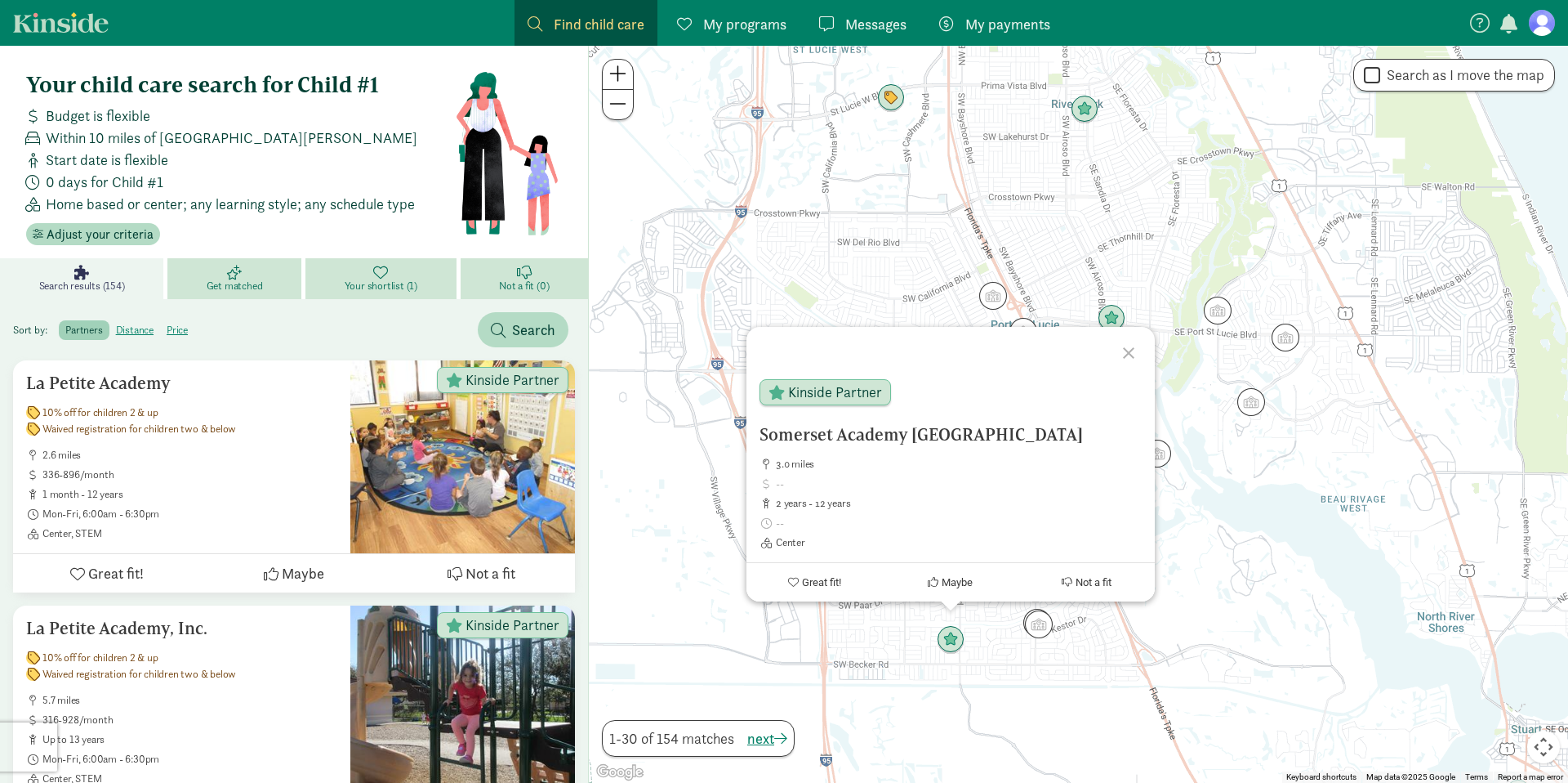
click at [924, 642] on div "Somerset Academy Saint Lucie 3.0 miles 2 years - 12 years Center Kinside Partne…" at bounding box center [1078, 414] width 979 height 737
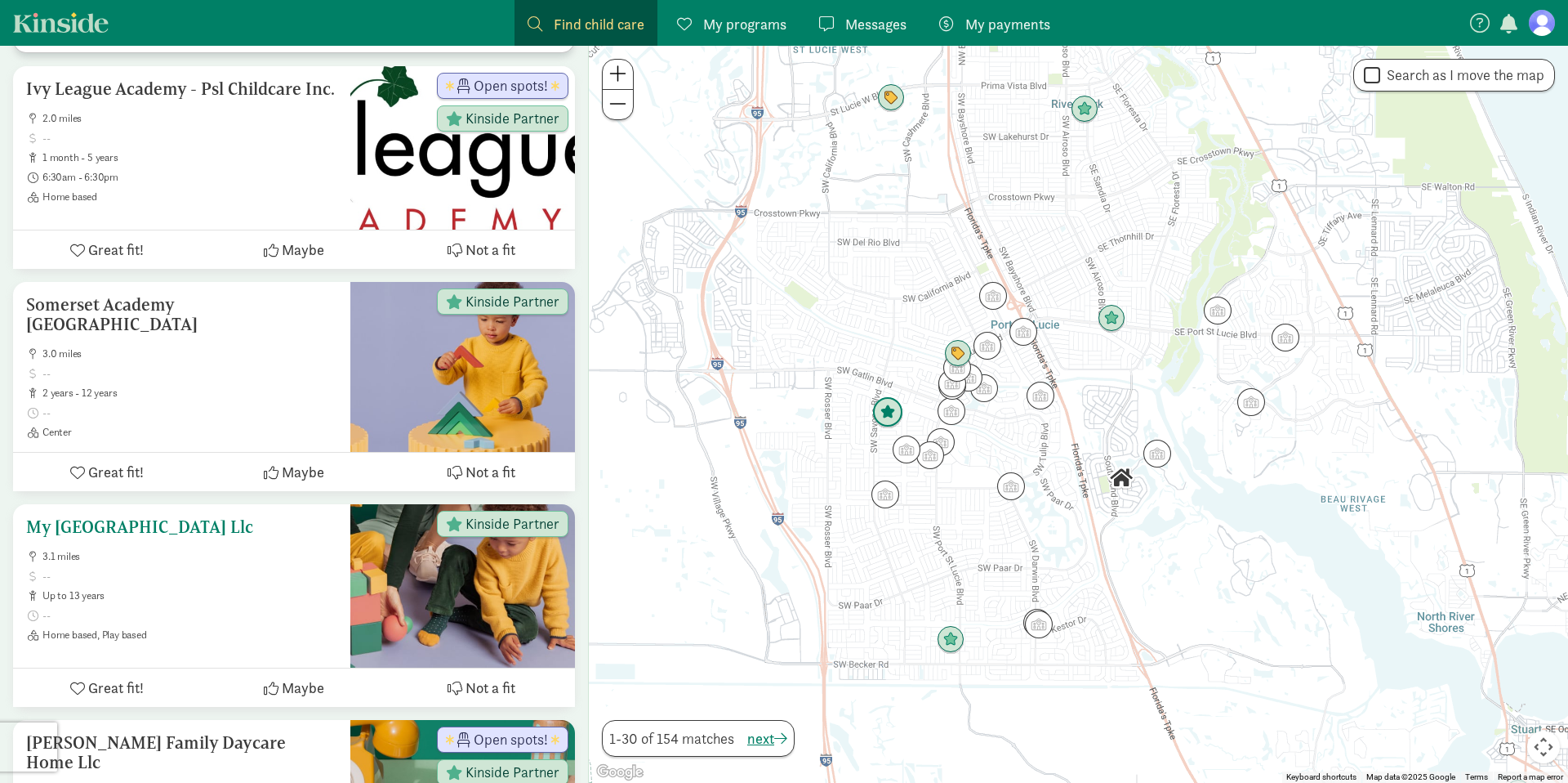
scroll to position [791, 0]
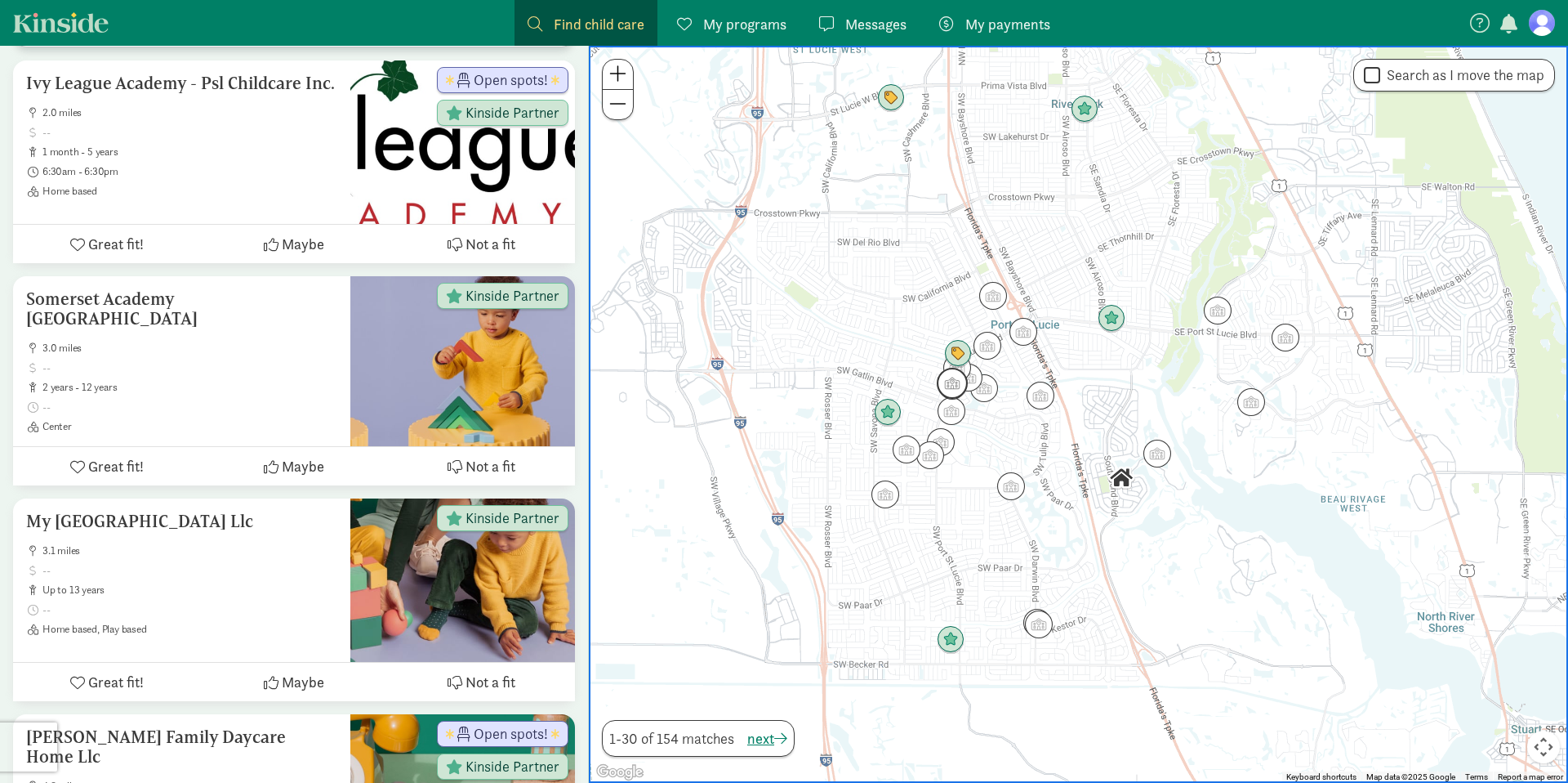
click at [957, 390] on img "Click to see details" at bounding box center [952, 383] width 31 height 31
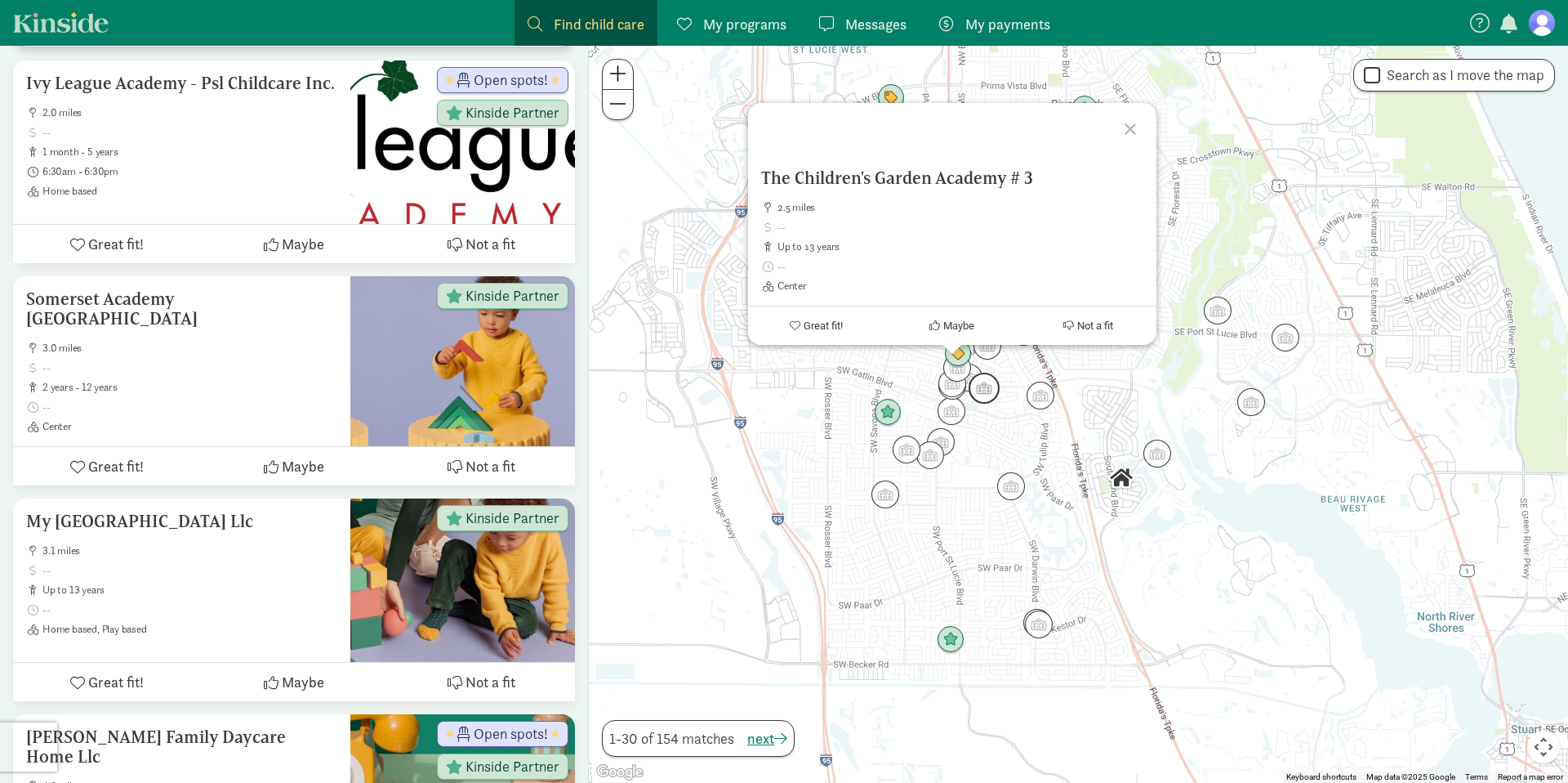
click at [988, 385] on img "Click to see details" at bounding box center [984, 388] width 31 height 31
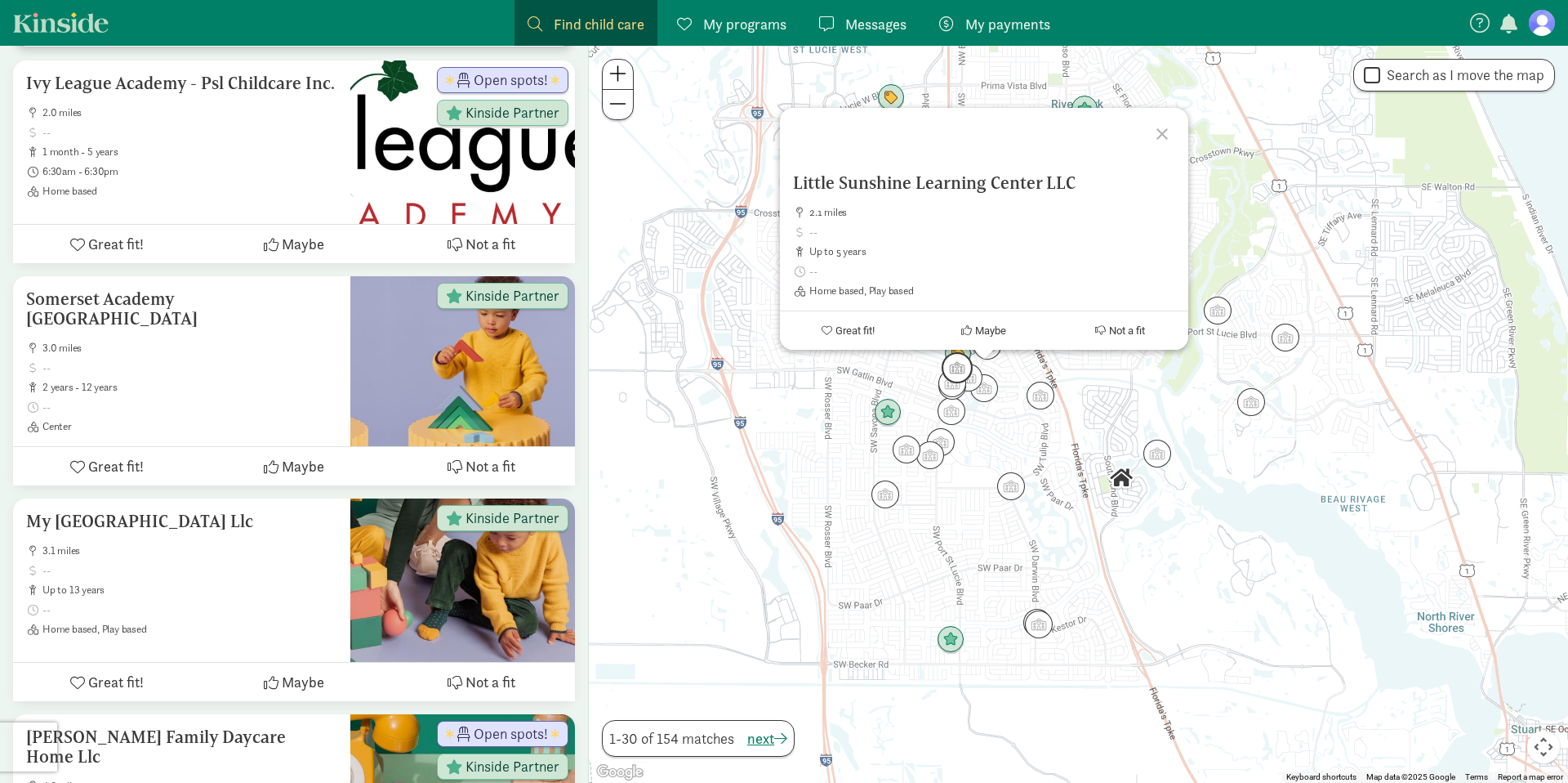
click at [965, 377] on img "Click to see details" at bounding box center [957, 368] width 31 height 31
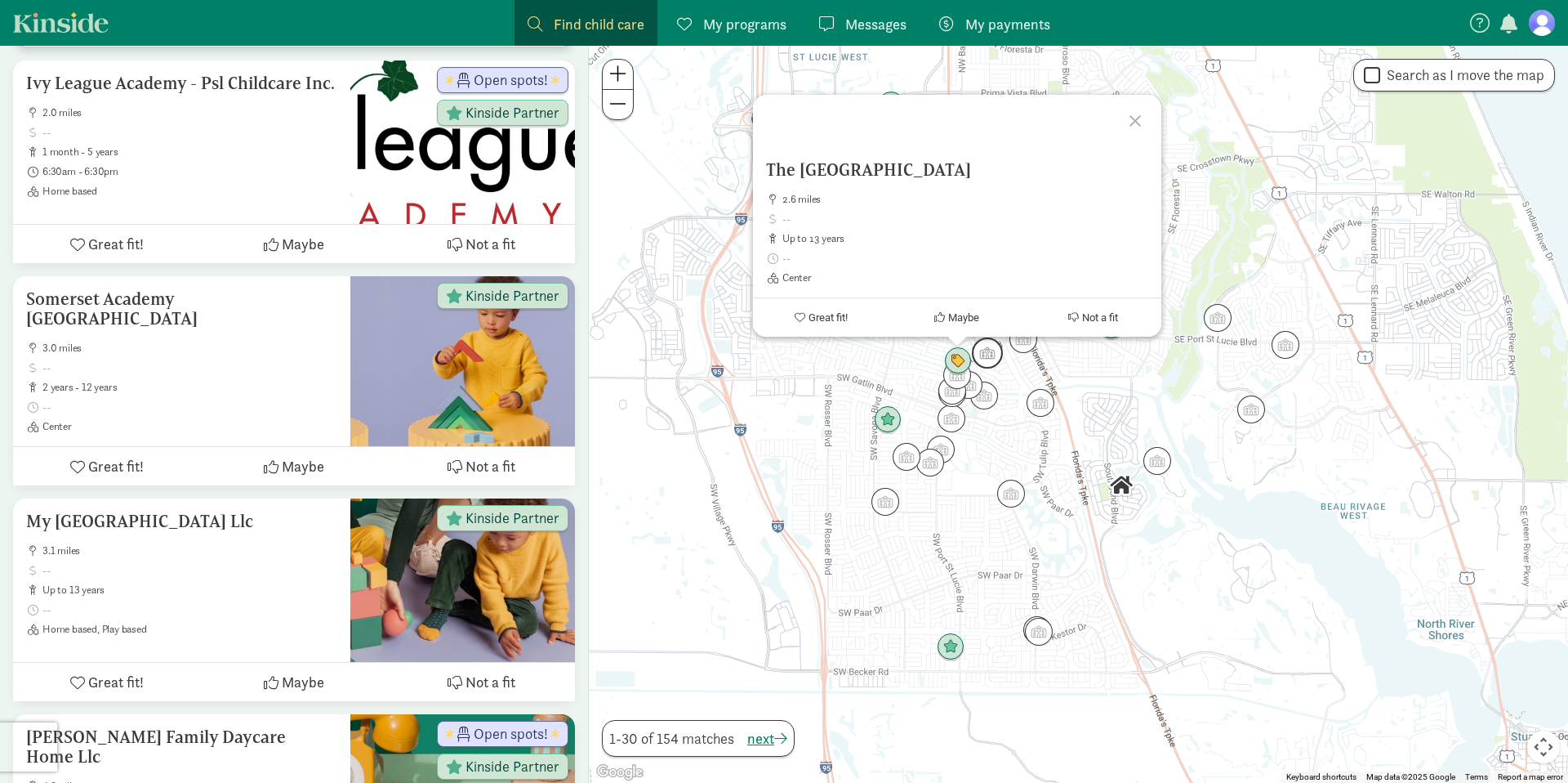
click at [994, 356] on img "Click to see details" at bounding box center [988, 352] width 31 height 31
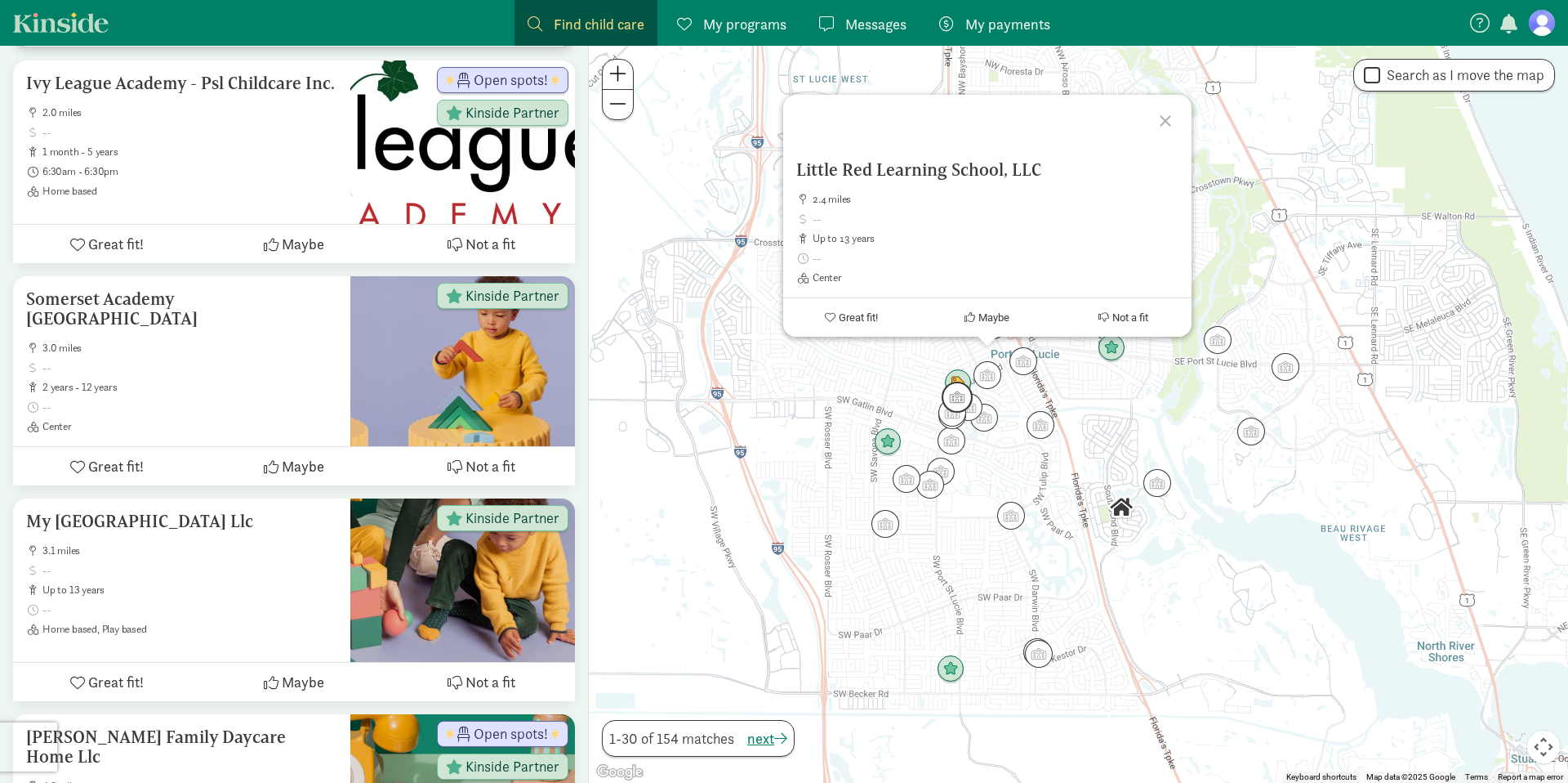
click at [958, 406] on img "Click to see details" at bounding box center [957, 397] width 31 height 31
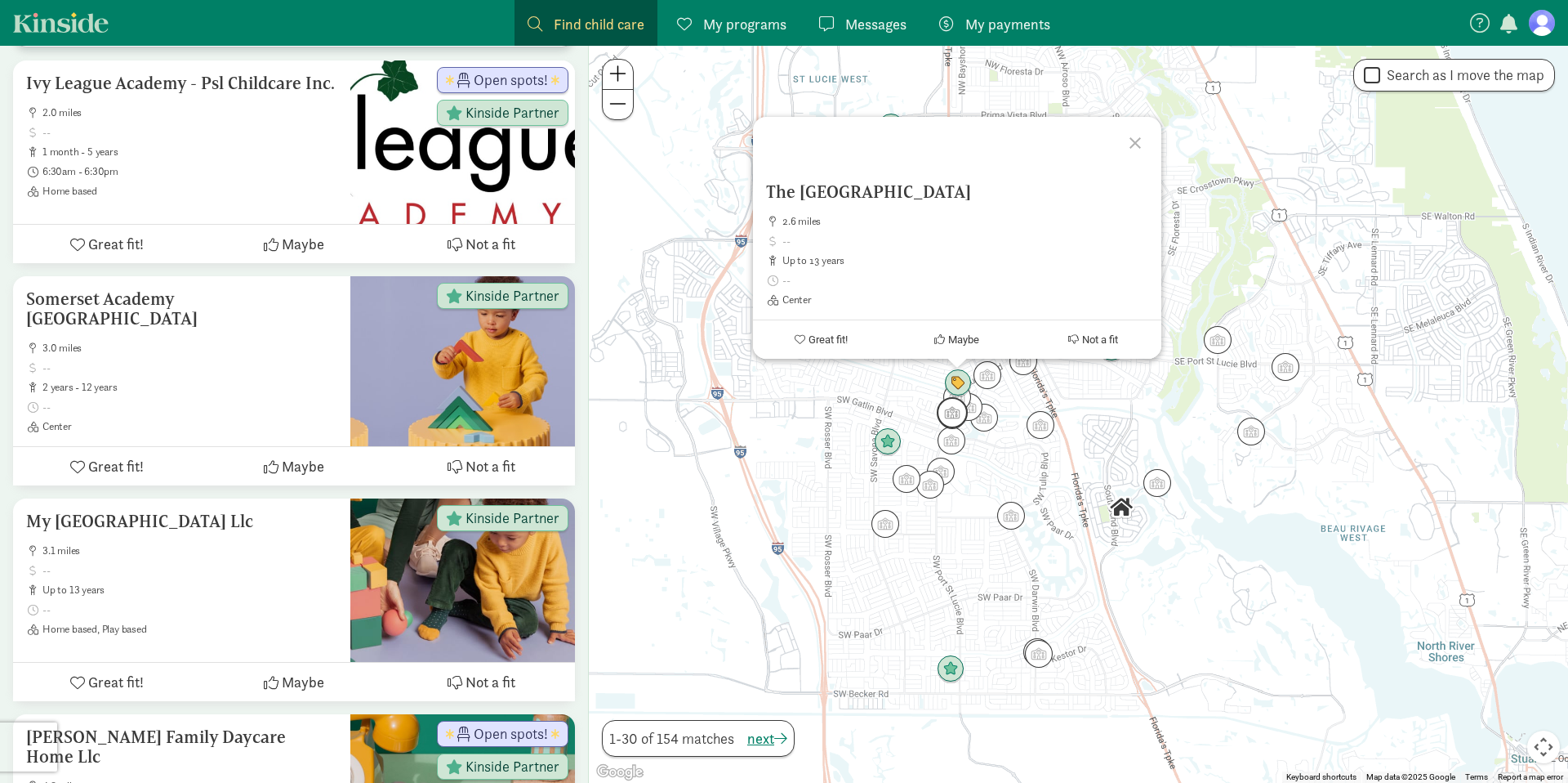
click at [949, 422] on img "Click to see details" at bounding box center [952, 412] width 31 height 31
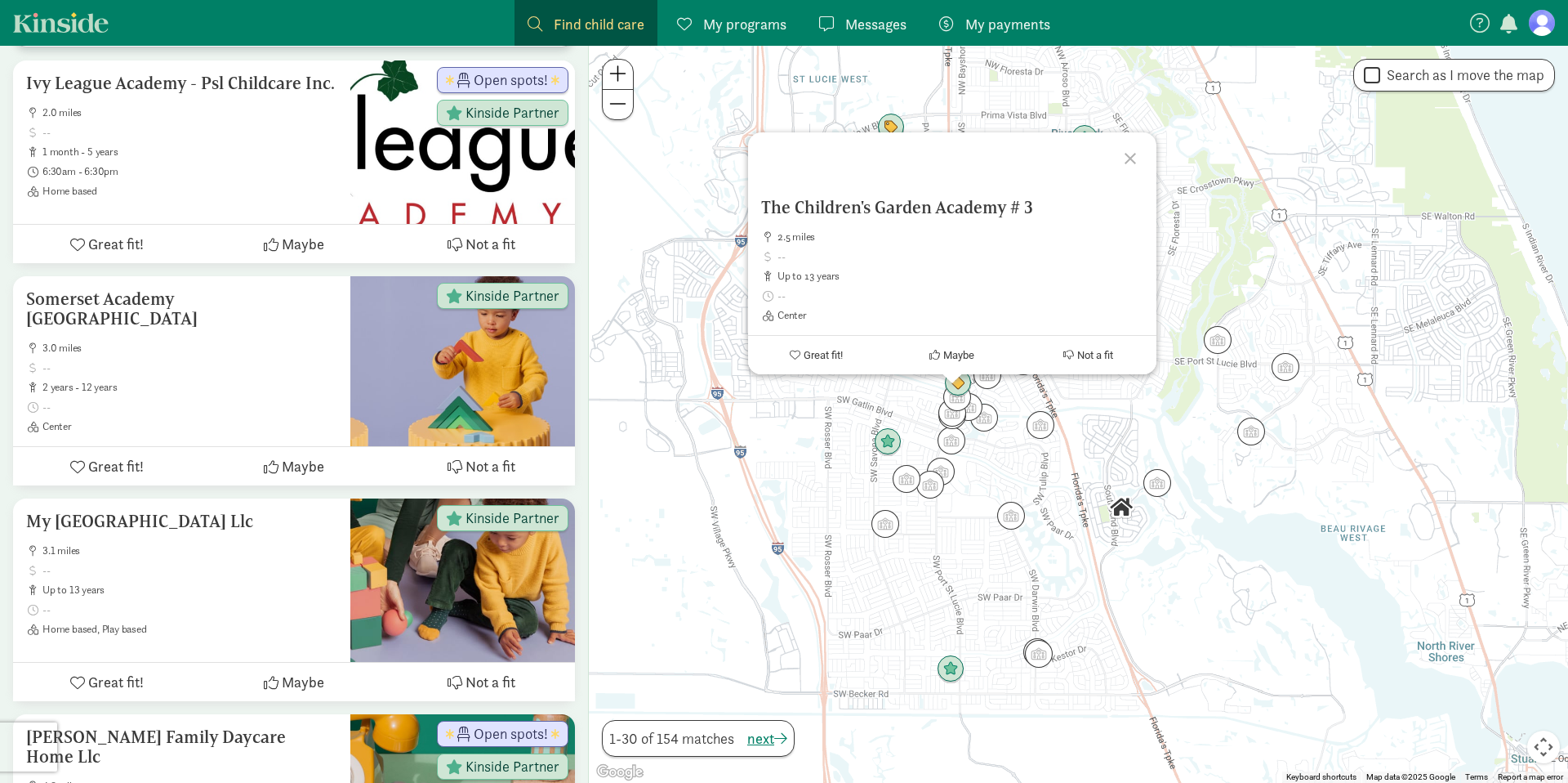
click at [919, 433] on div "To navigate, press the arrow keys. The Children's Garden Academy # 3 2.5 miles …" at bounding box center [1078, 414] width 979 height 737
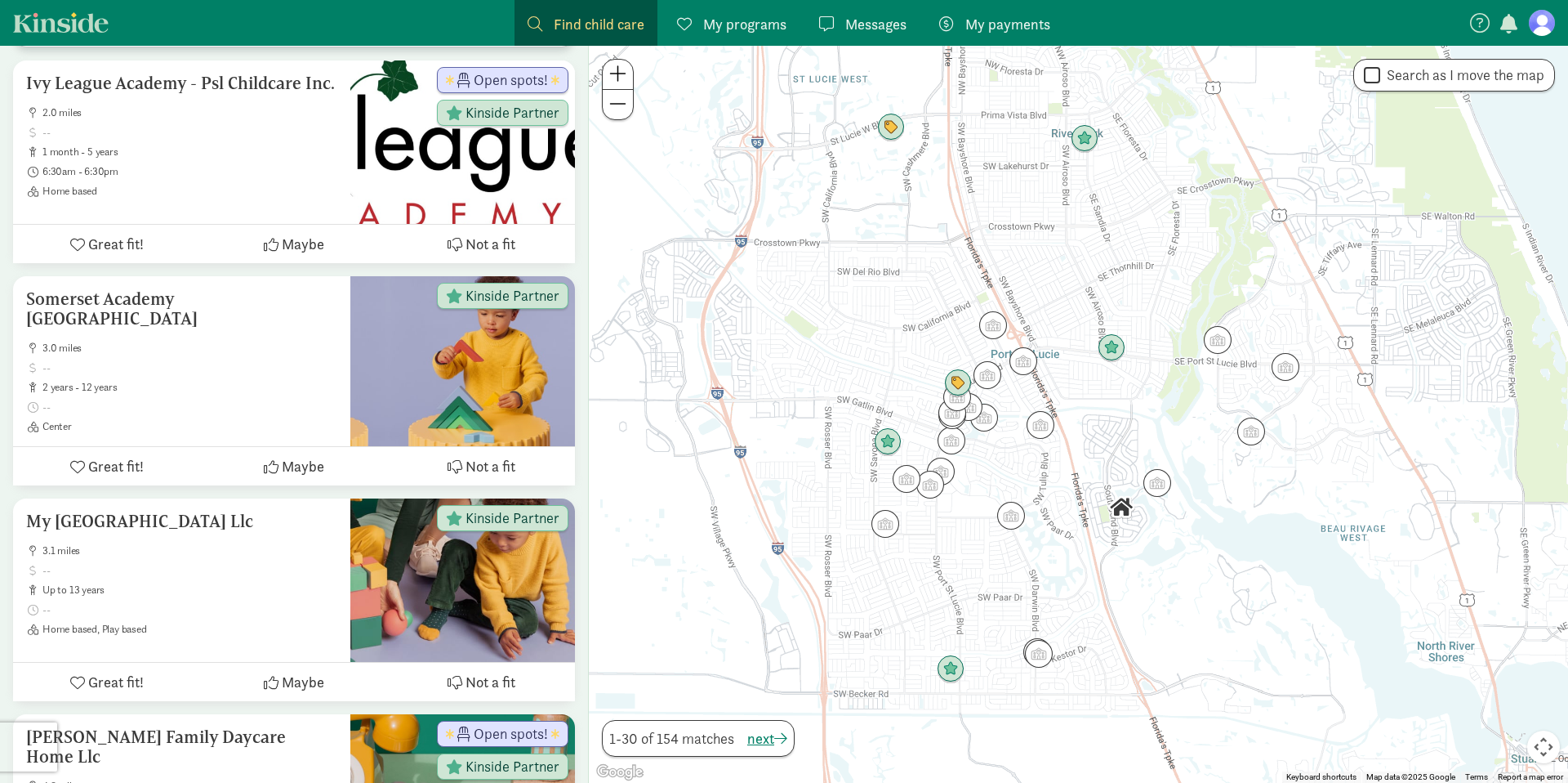
click at [919, 433] on div at bounding box center [1078, 414] width 979 height 737
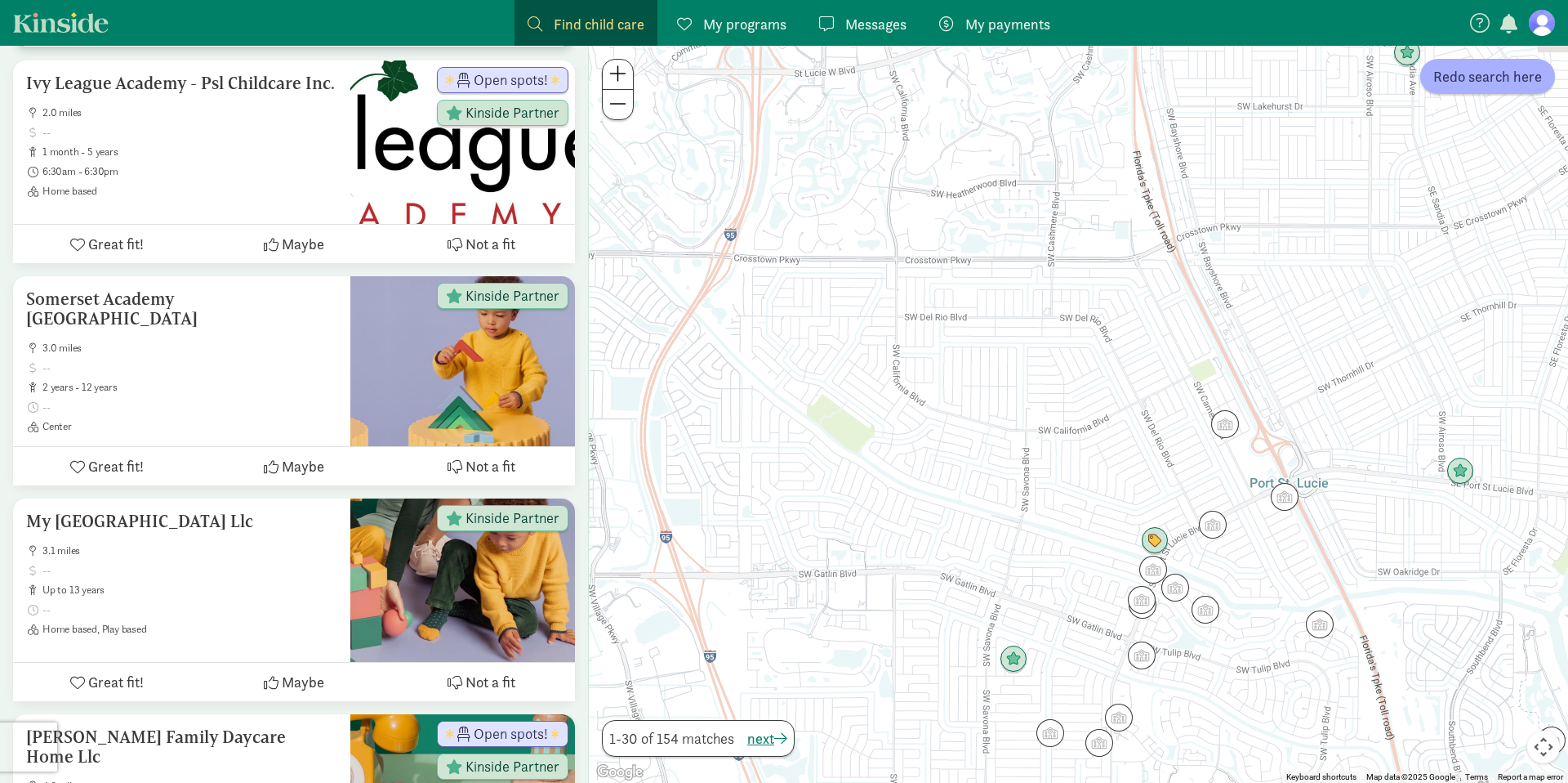
drag, startPoint x: 1010, startPoint y: 450, endPoint x: 1176, endPoint y: 669, distance: 274.8
click at [1175, 669] on div at bounding box center [1078, 414] width 979 height 737
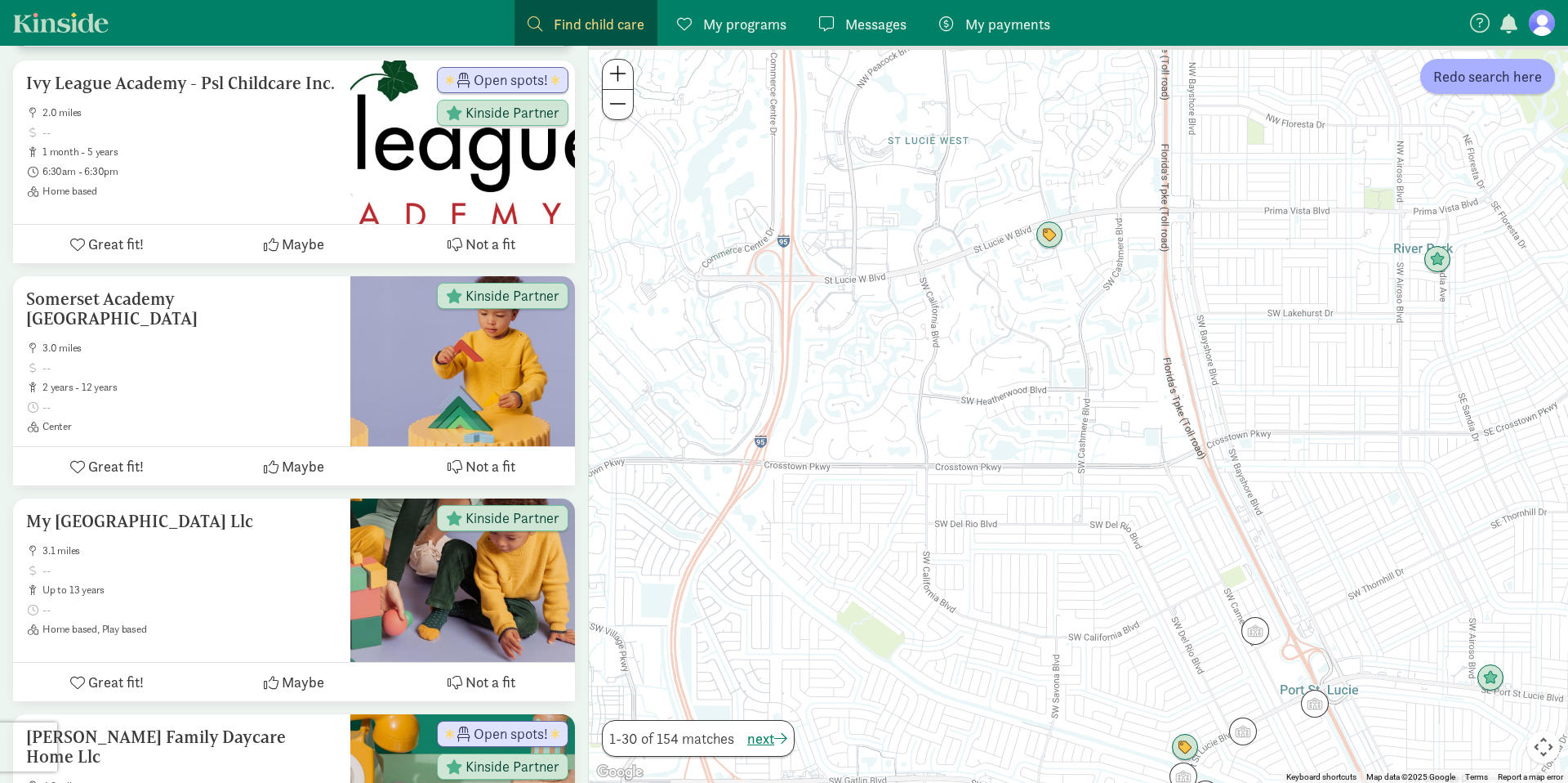
drag, startPoint x: 990, startPoint y: 366, endPoint x: 1015, endPoint y: 565, distance: 200.6
click at [1015, 565] on div at bounding box center [1078, 414] width 979 height 737
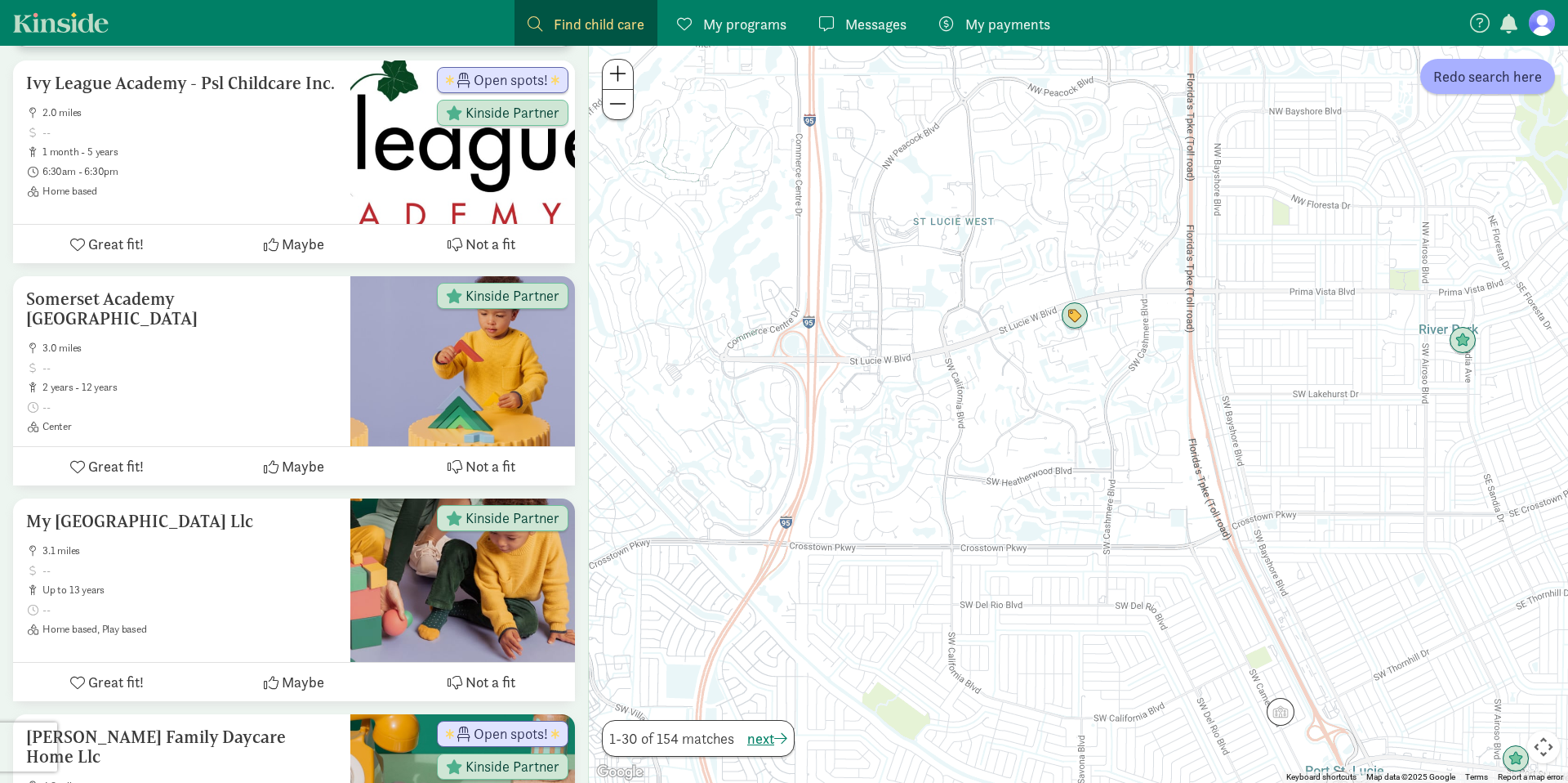
drag, startPoint x: 1065, startPoint y: 364, endPoint x: 1043, endPoint y: 395, distance: 38.0
click at [1043, 395] on div at bounding box center [1078, 414] width 979 height 737
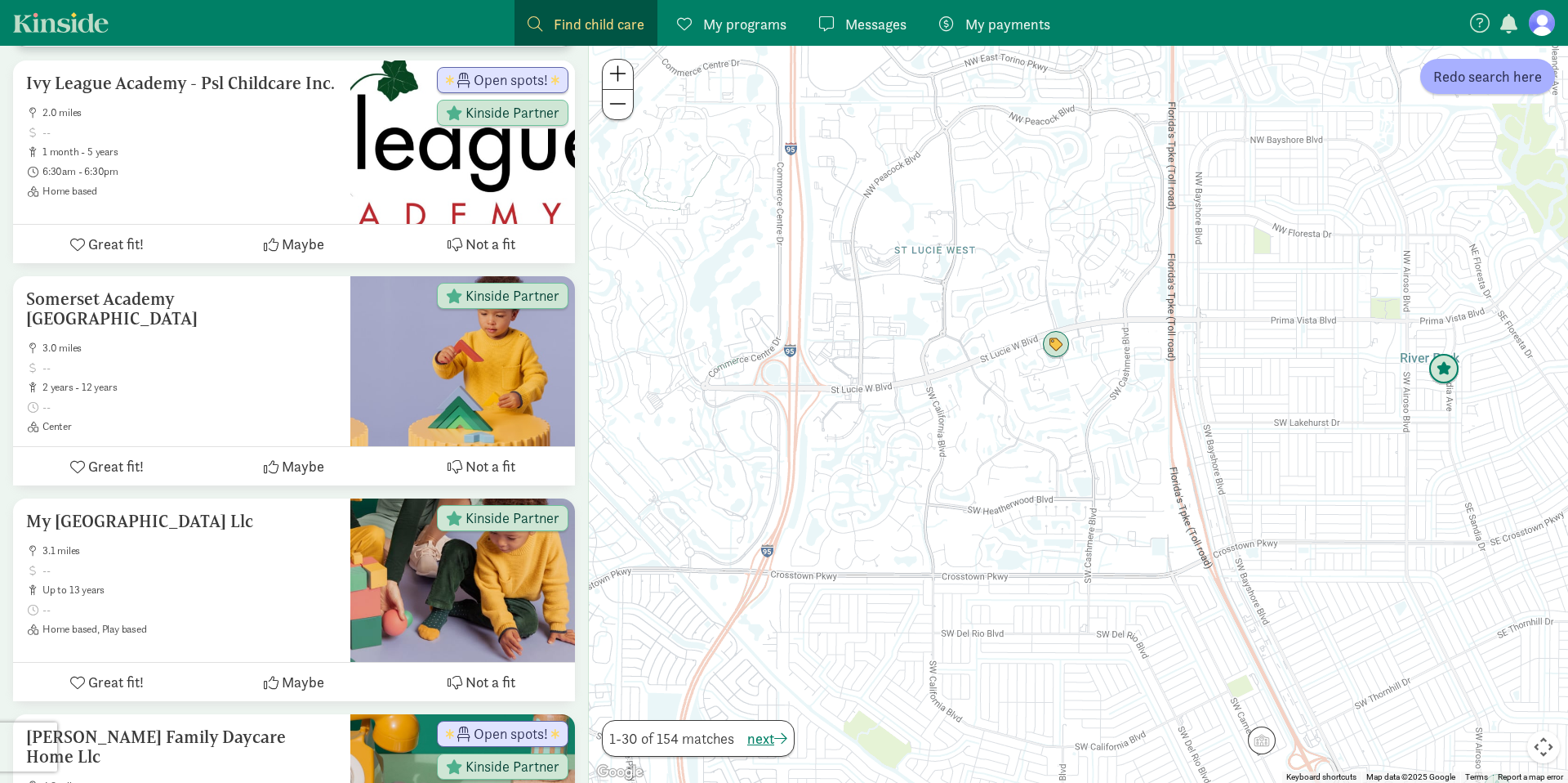
click at [1449, 378] on img "Click to see details" at bounding box center [1444, 369] width 31 height 31
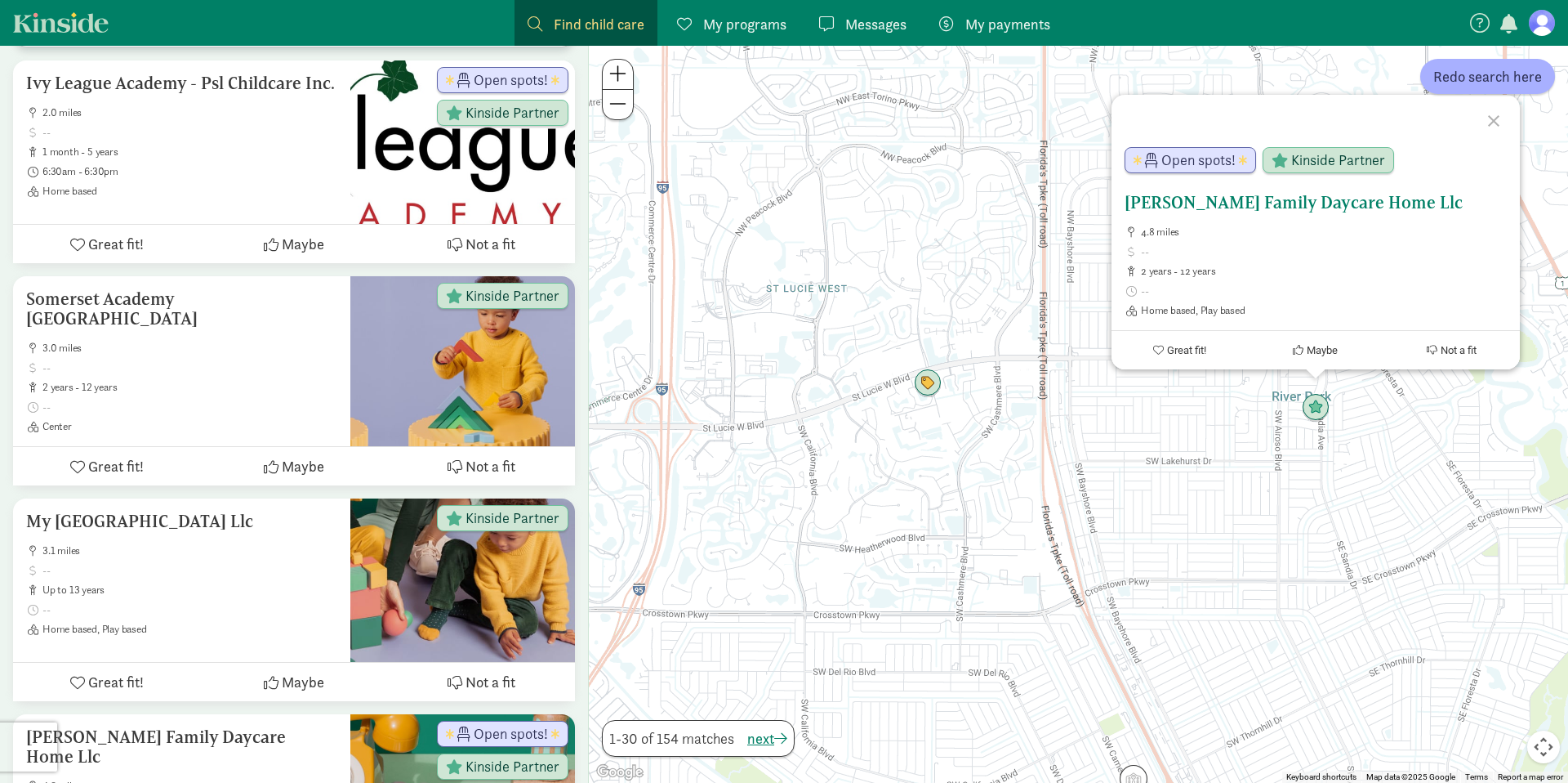
click at [1152, 157] on span at bounding box center [1152, 160] width 13 height 14
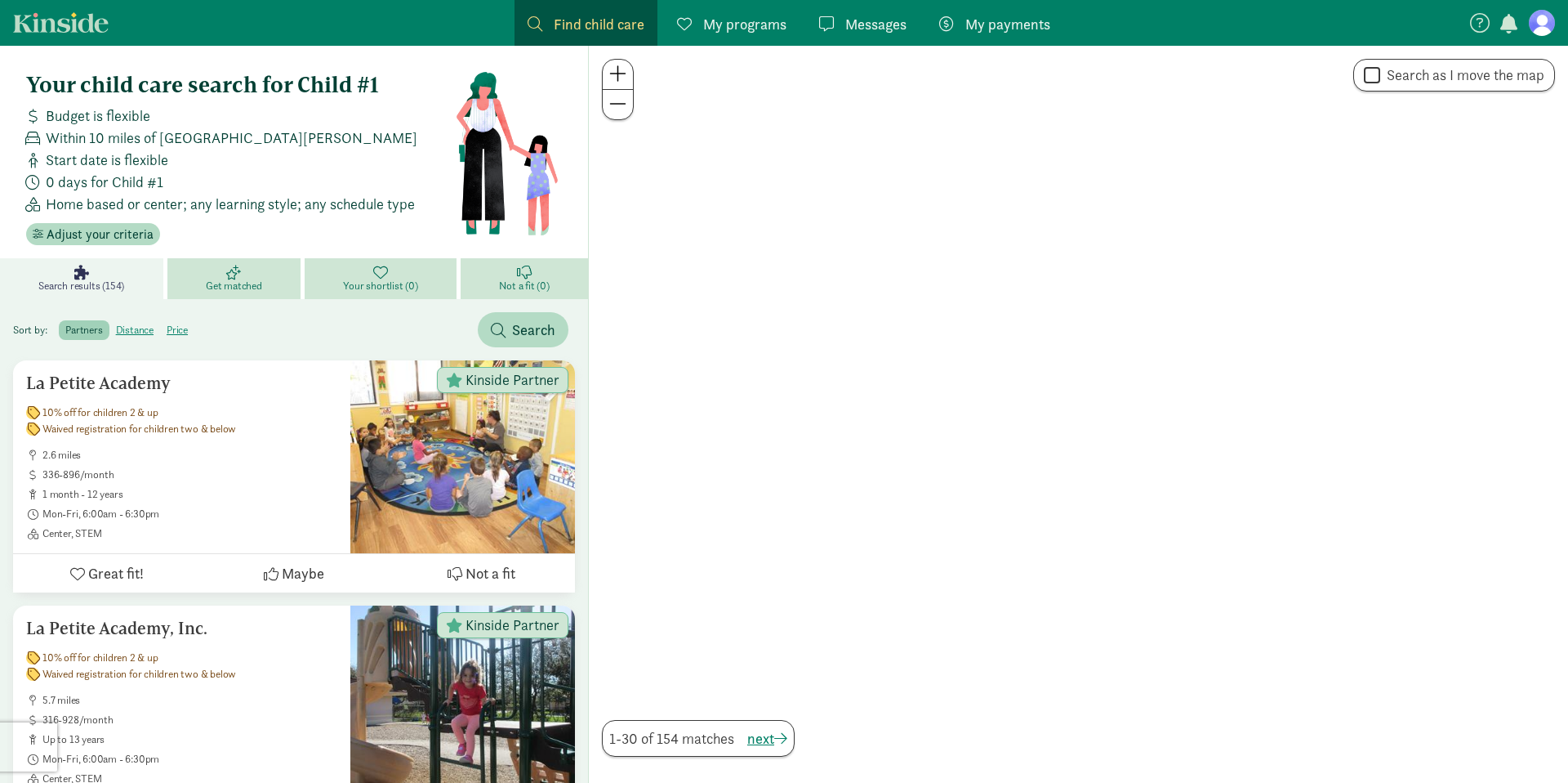
scroll to position [791, 0]
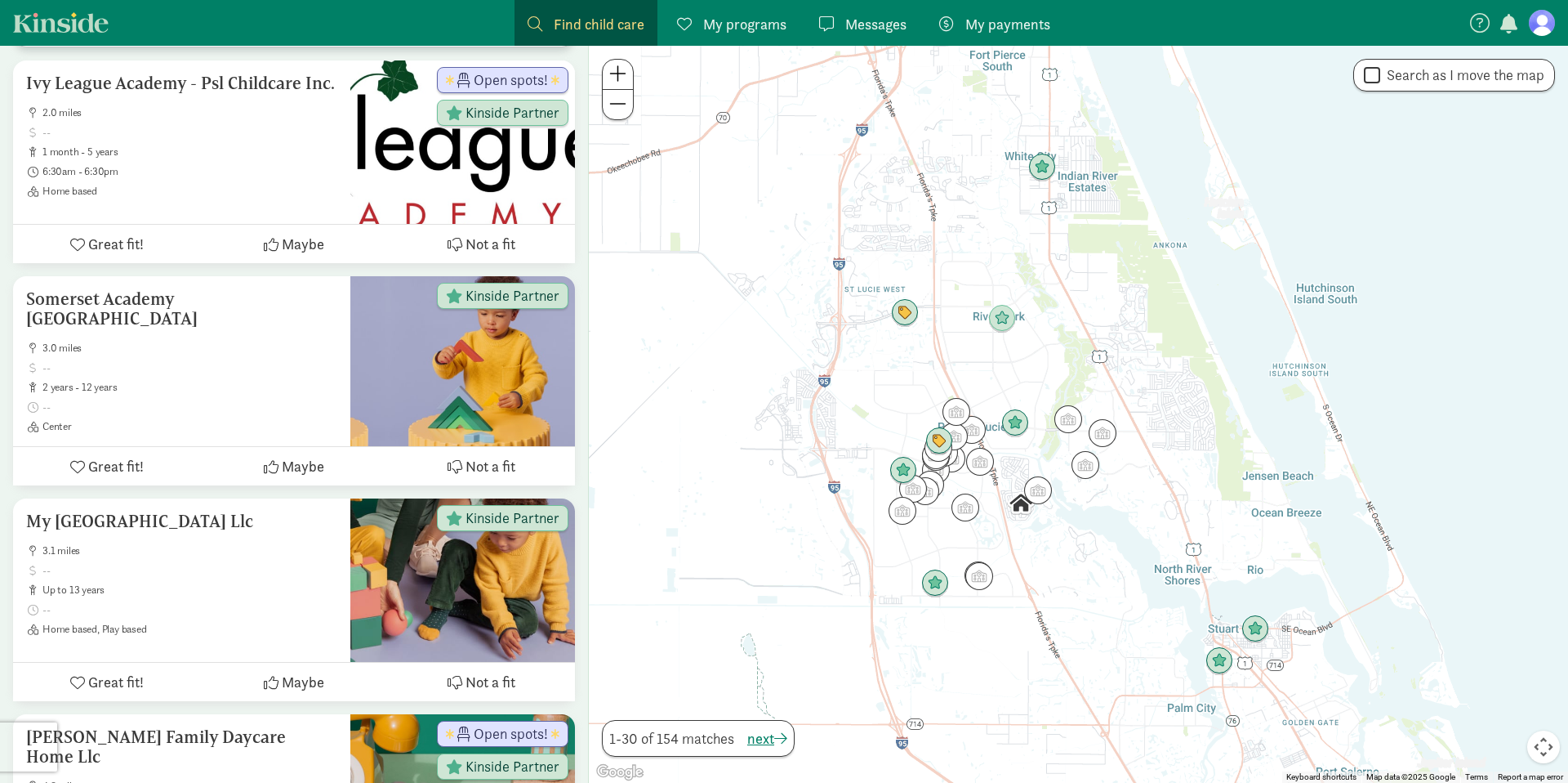
click at [995, 361] on div at bounding box center [1078, 414] width 979 height 737
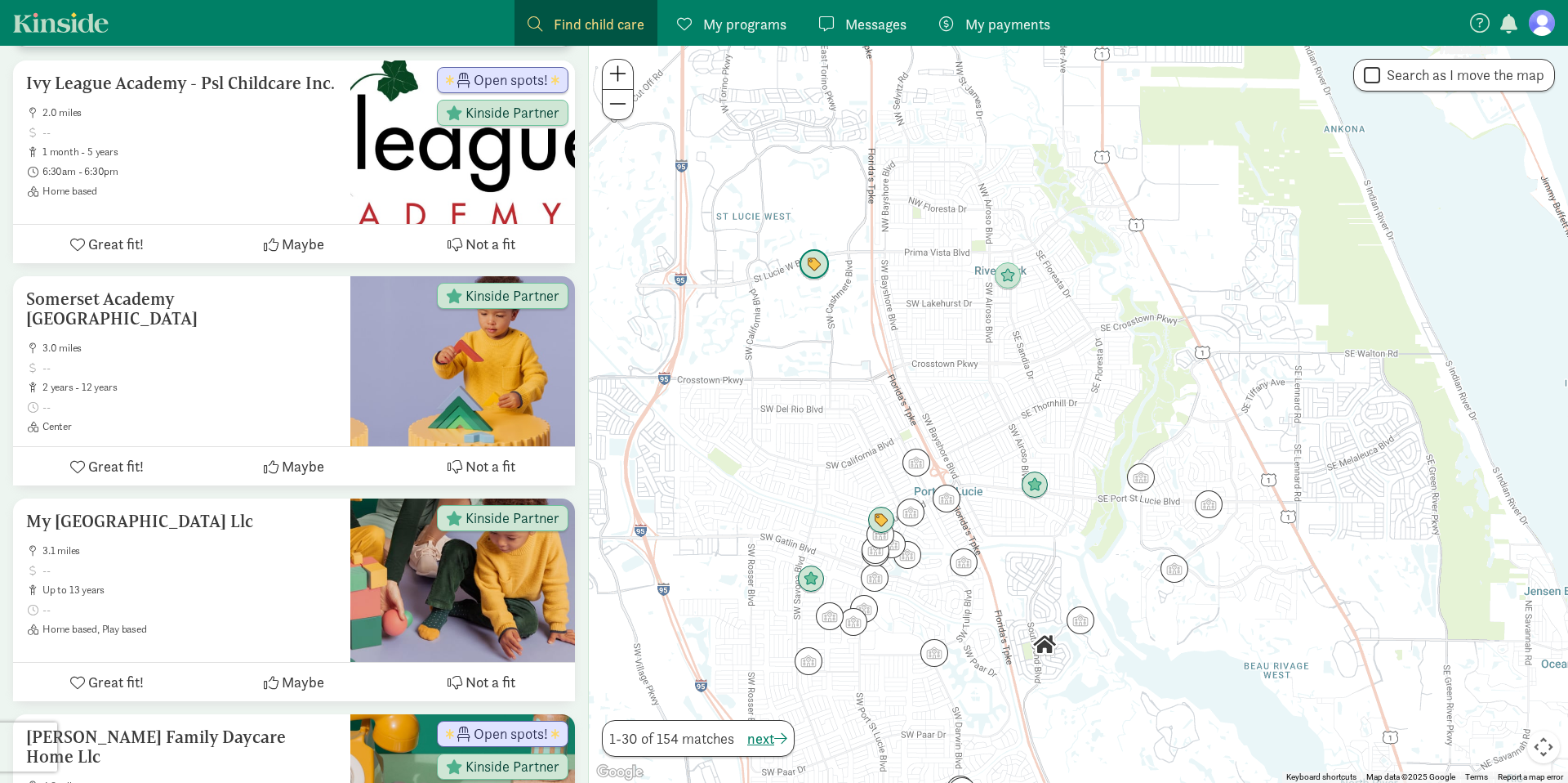
click at [816, 269] on img "Click to see details" at bounding box center [814, 265] width 31 height 31
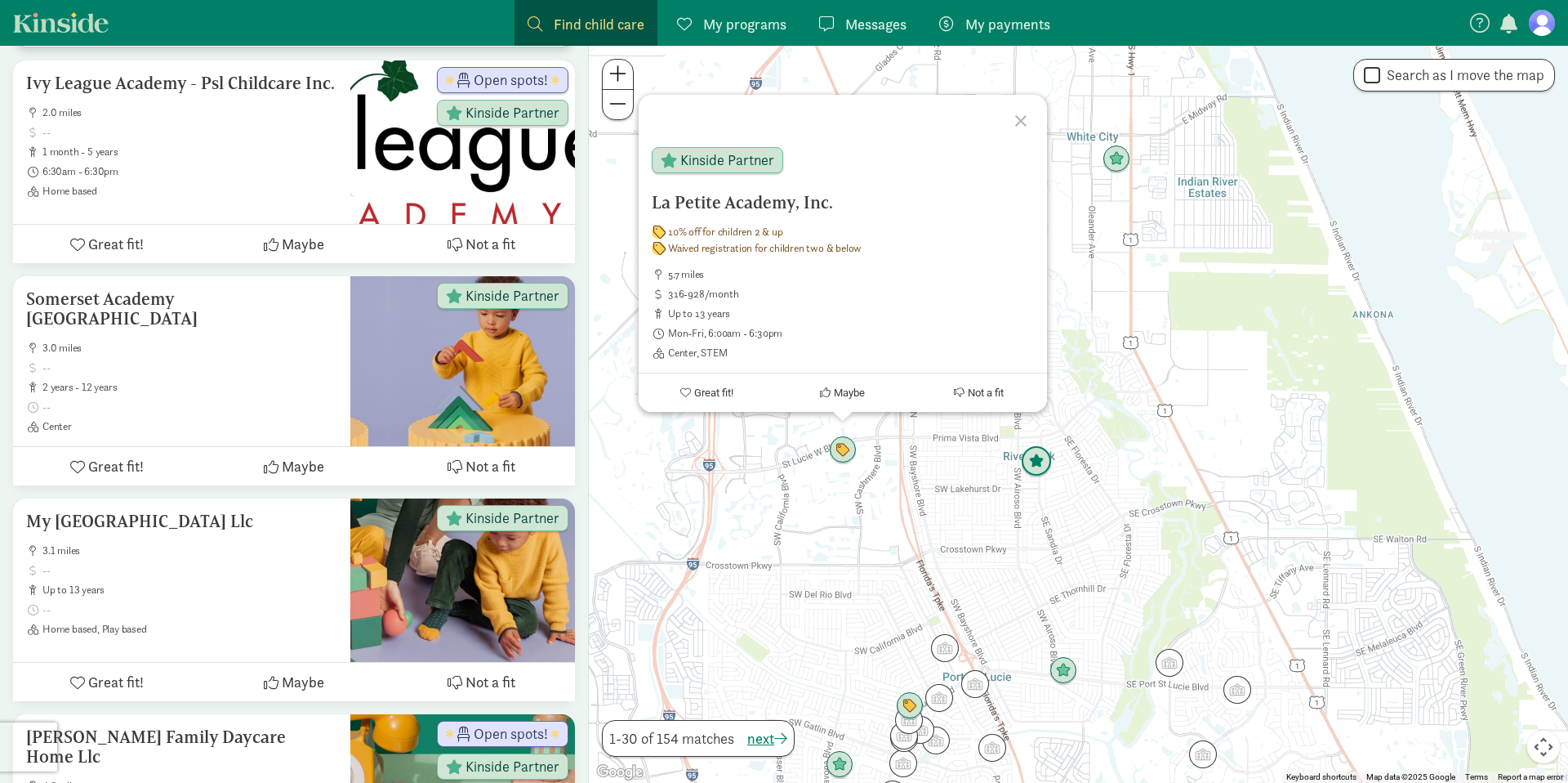
click at [1037, 463] on img "Click to see details" at bounding box center [1037, 461] width 31 height 31
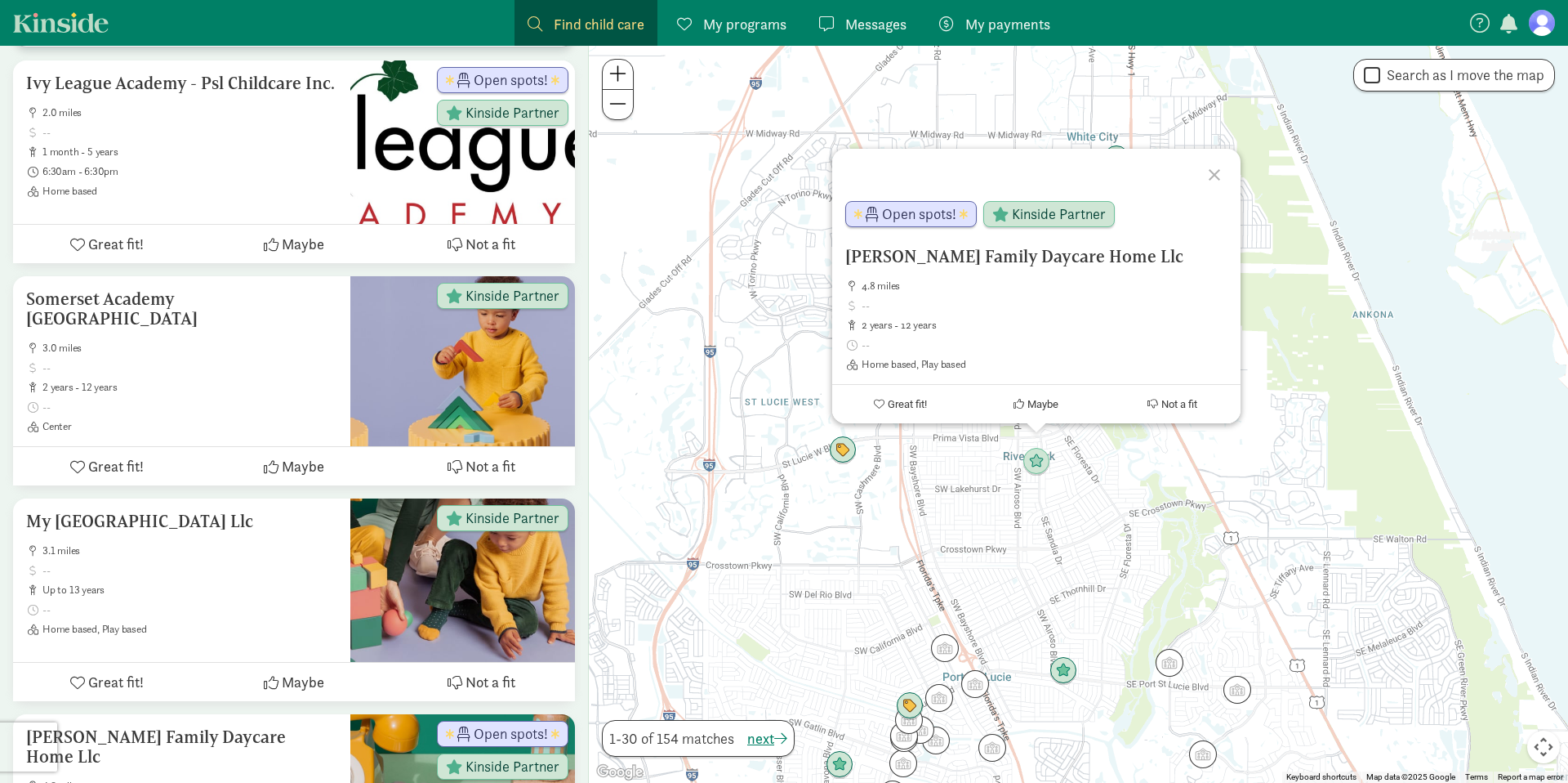
click at [938, 499] on div "To navigate, press the arrow keys. [PERSON_NAME] Family Daycare Home Llc 4.8 mi…" at bounding box center [1078, 414] width 979 height 737
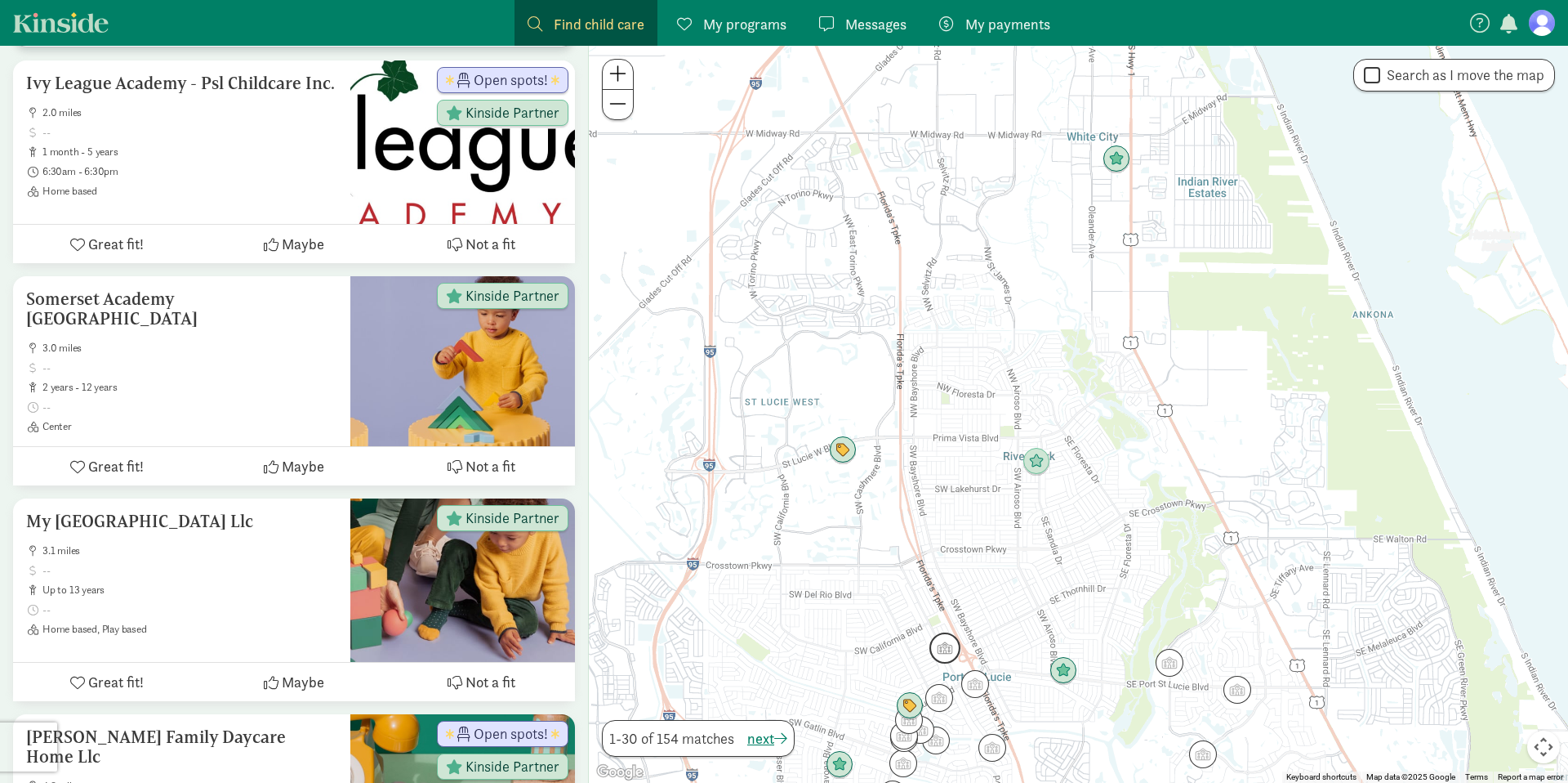
click at [953, 653] on img "Click to see details" at bounding box center [945, 648] width 31 height 31
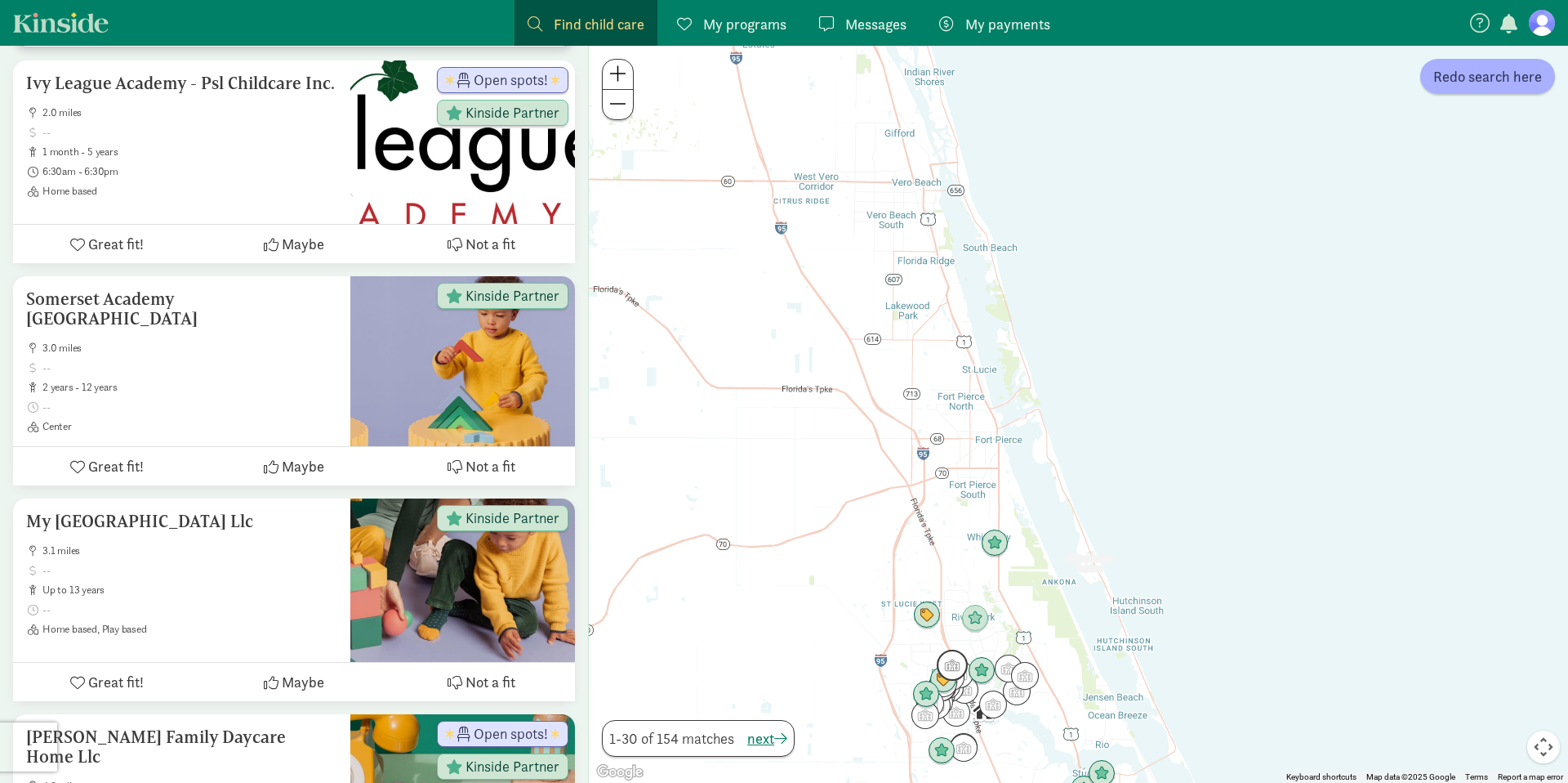
click at [938, 659] on img "Click to see details" at bounding box center [952, 666] width 31 height 31
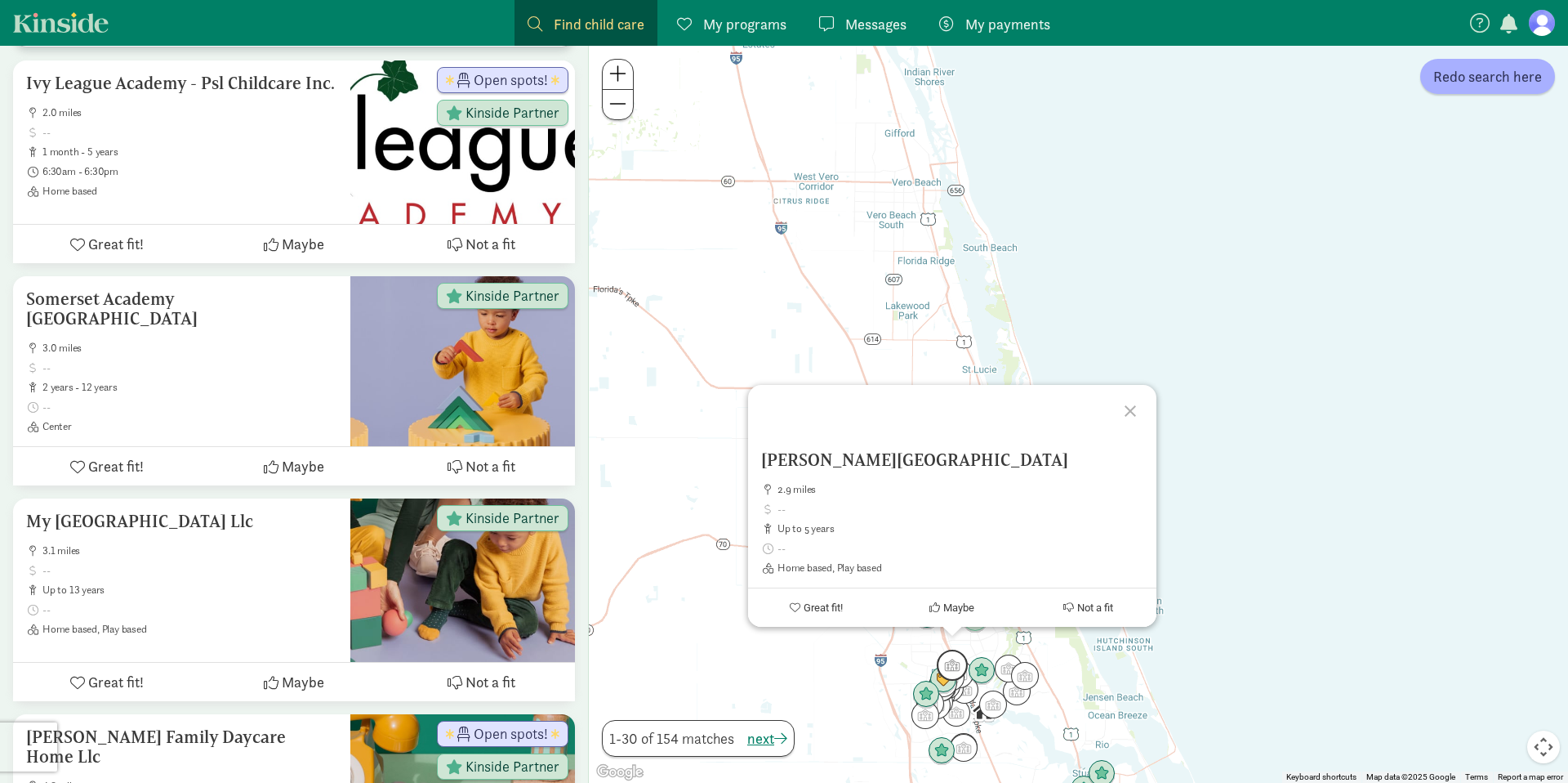
click at [938, 659] on img "Click to see details" at bounding box center [952, 666] width 31 height 31
click at [924, 655] on div "To navigate, press the arrow keys. [PERSON_NAME][GEOGRAPHIC_DATA] 2.9 miles up …" at bounding box center [1078, 414] width 979 height 737
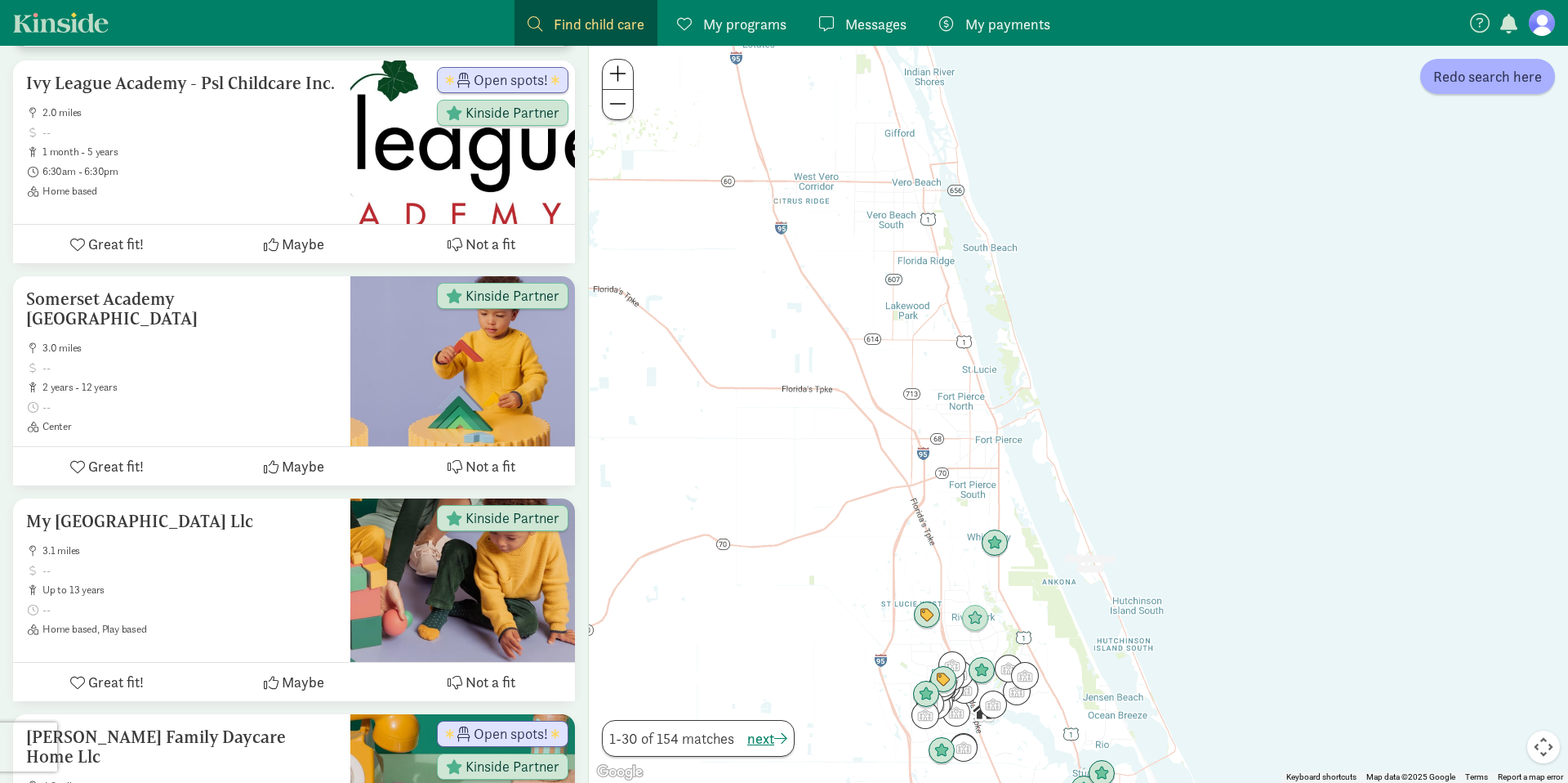
click at [924, 655] on div at bounding box center [1078, 414] width 979 height 737
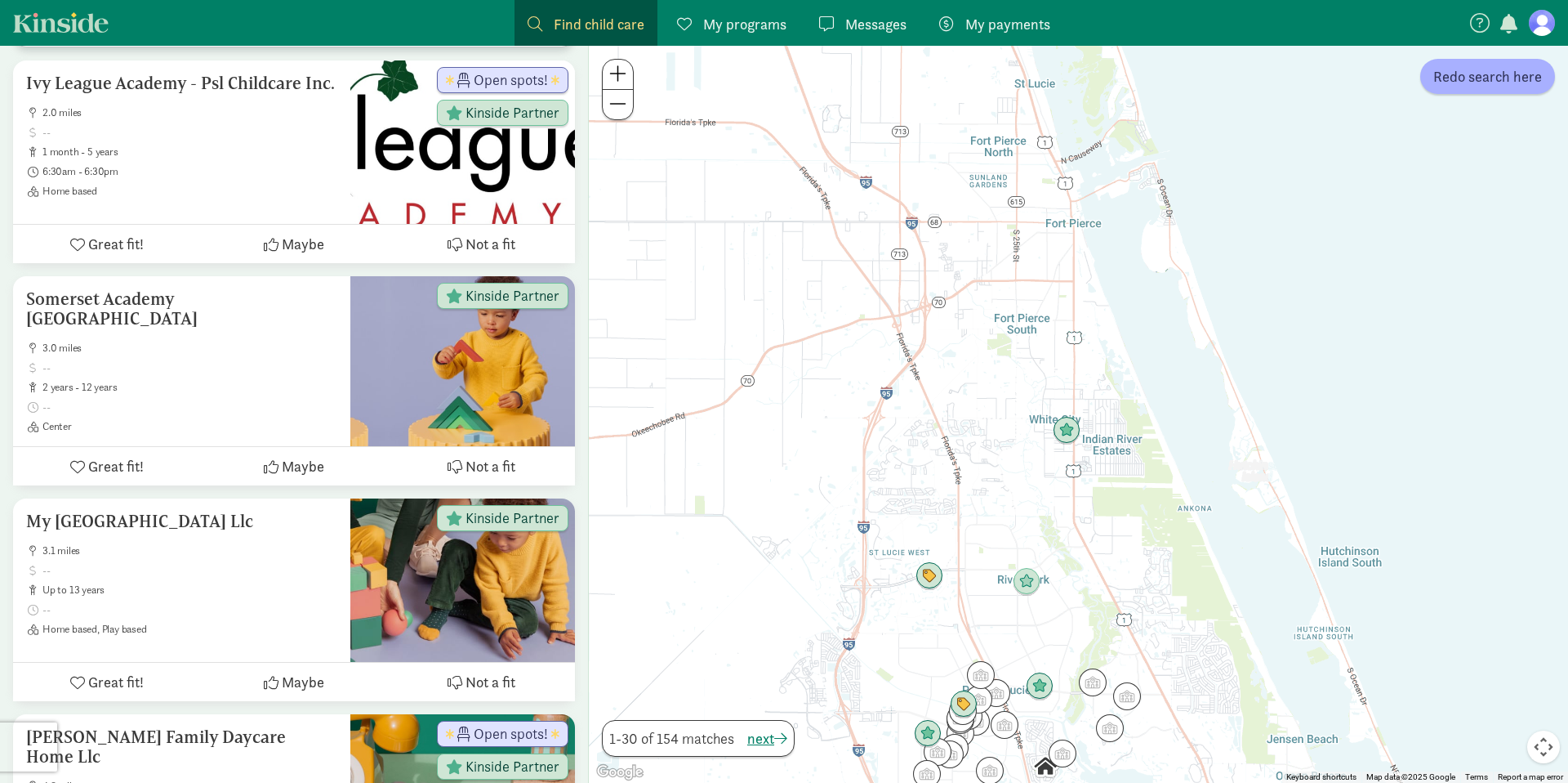
click at [924, 655] on div at bounding box center [1078, 414] width 979 height 737
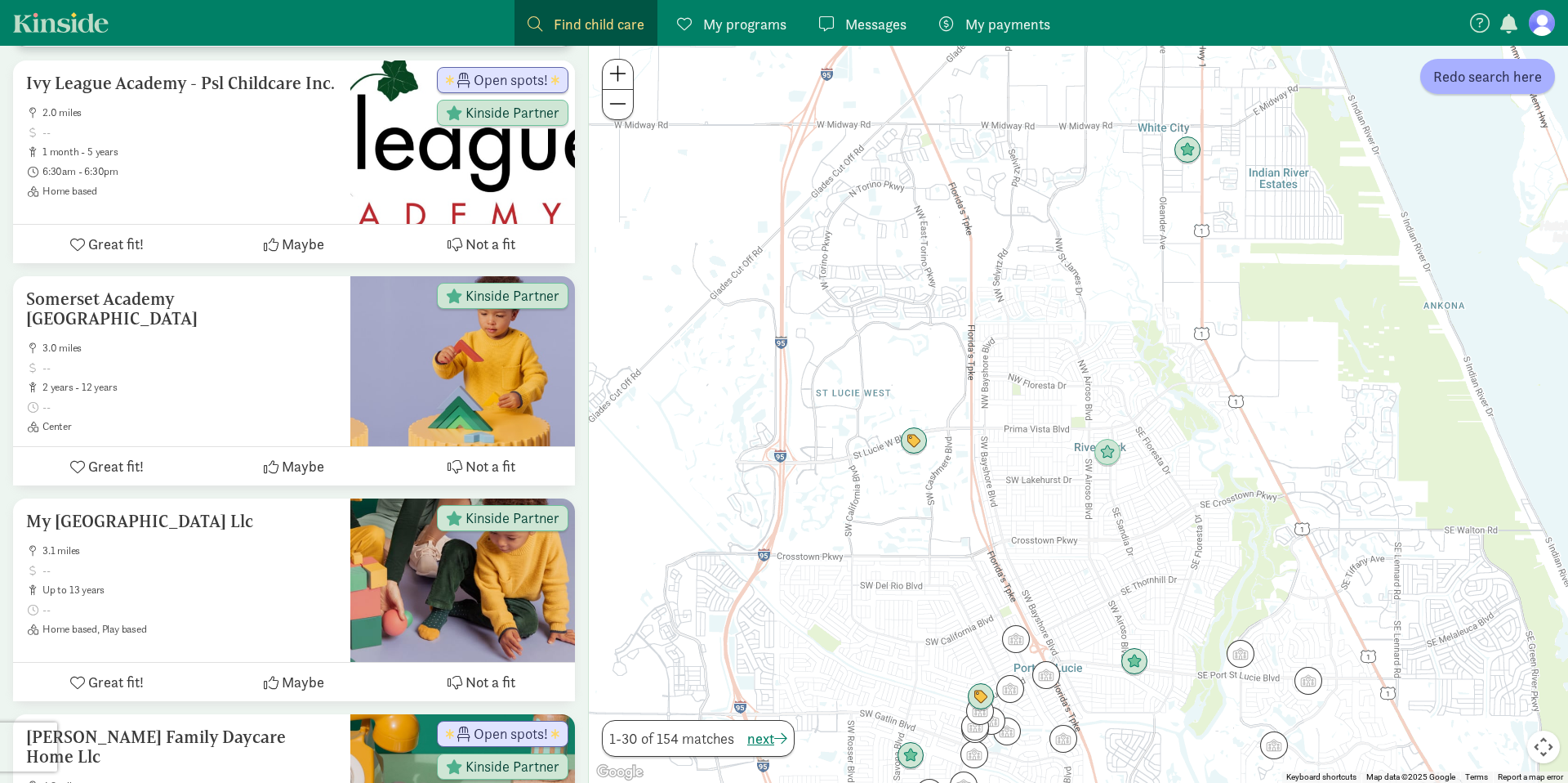
drag, startPoint x: 986, startPoint y: 683, endPoint x: 949, endPoint y: 569, distance: 119.9
click at [949, 569] on div at bounding box center [1078, 414] width 979 height 737
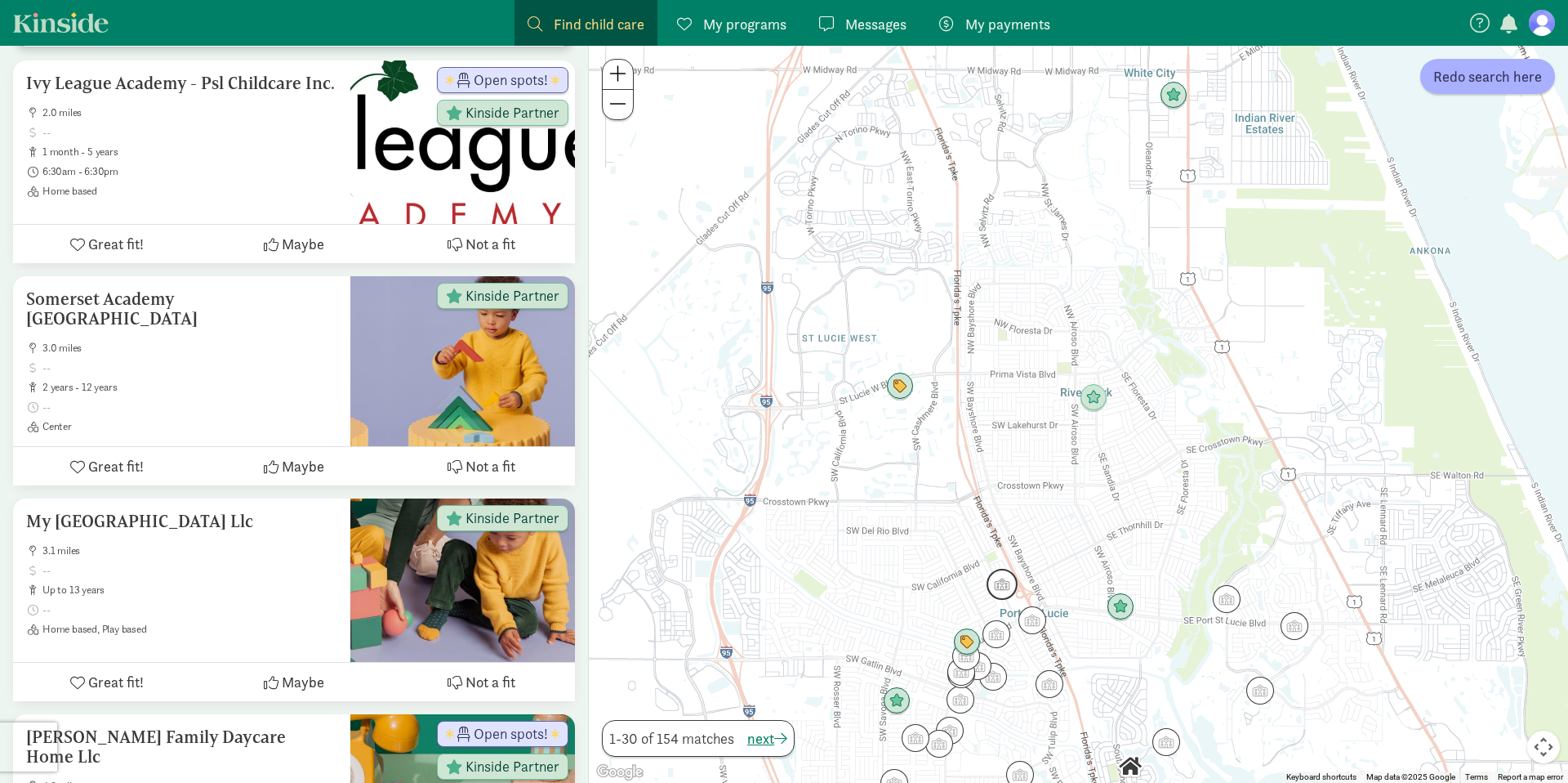
click at [1002, 592] on img "Click to see details" at bounding box center [1002, 585] width 31 height 31
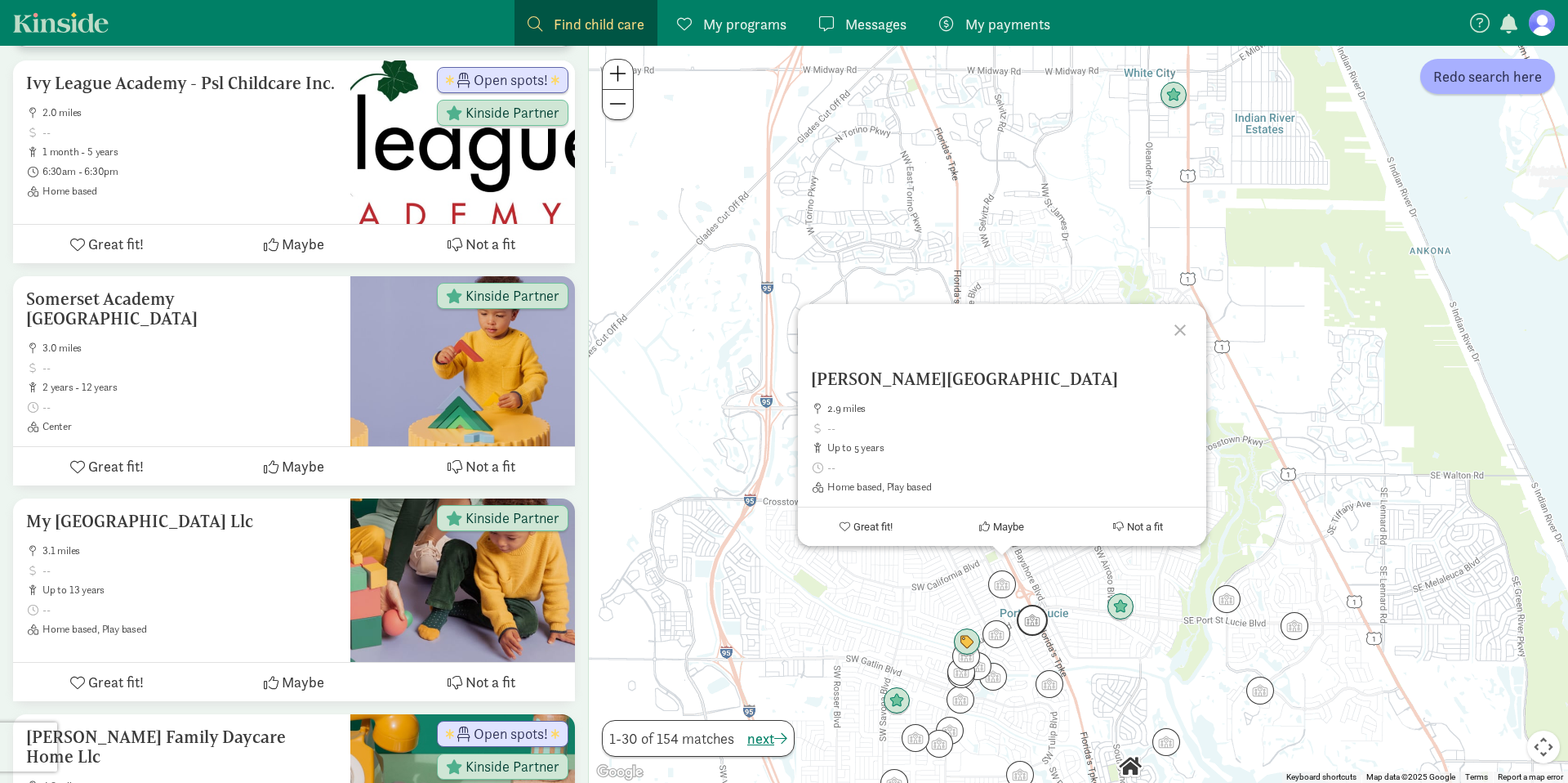
click at [1027, 630] on img "Click to see details" at bounding box center [1032, 620] width 31 height 31
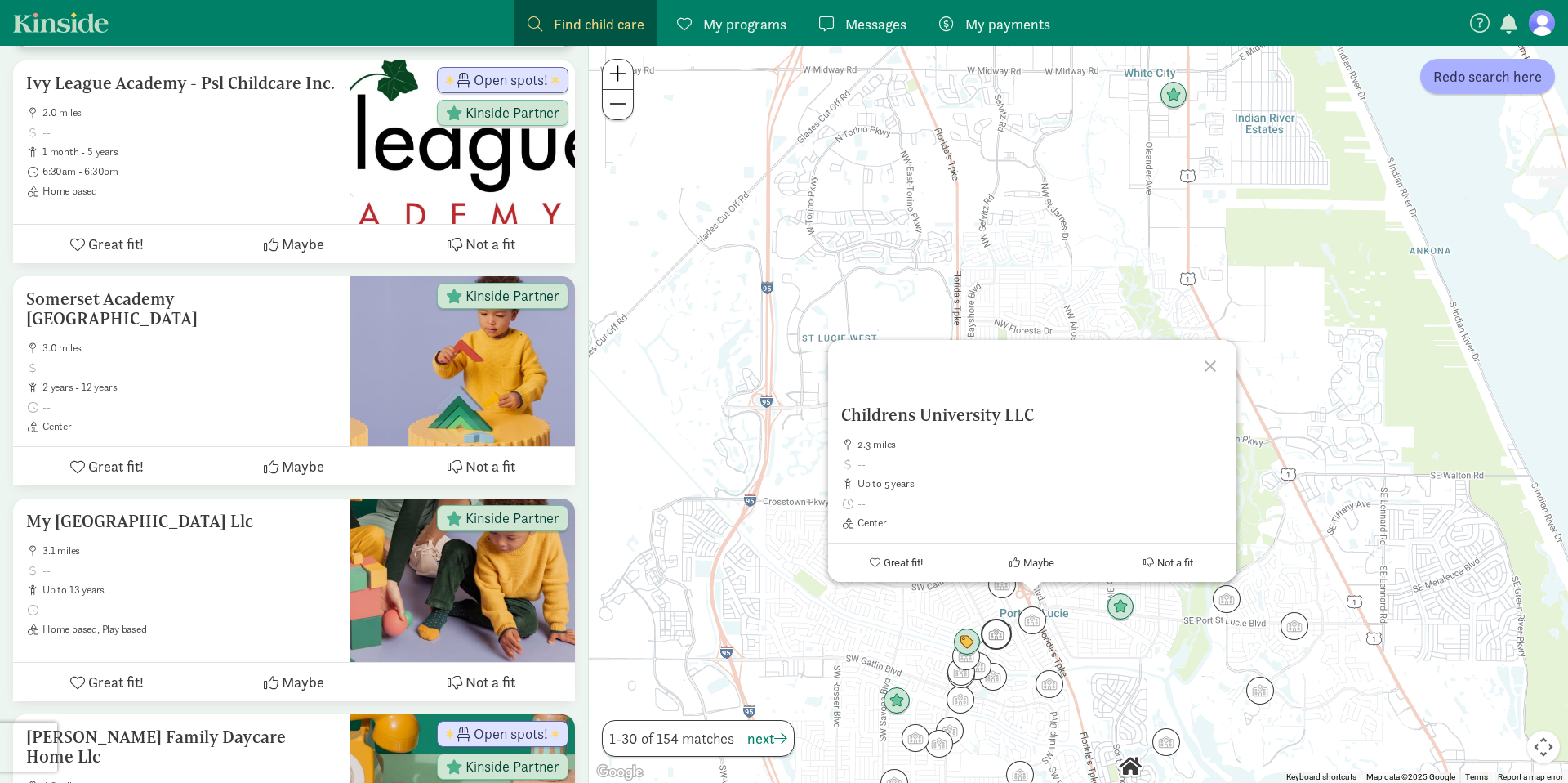
click at [995, 639] on img "Click to see details" at bounding box center [996, 634] width 31 height 31
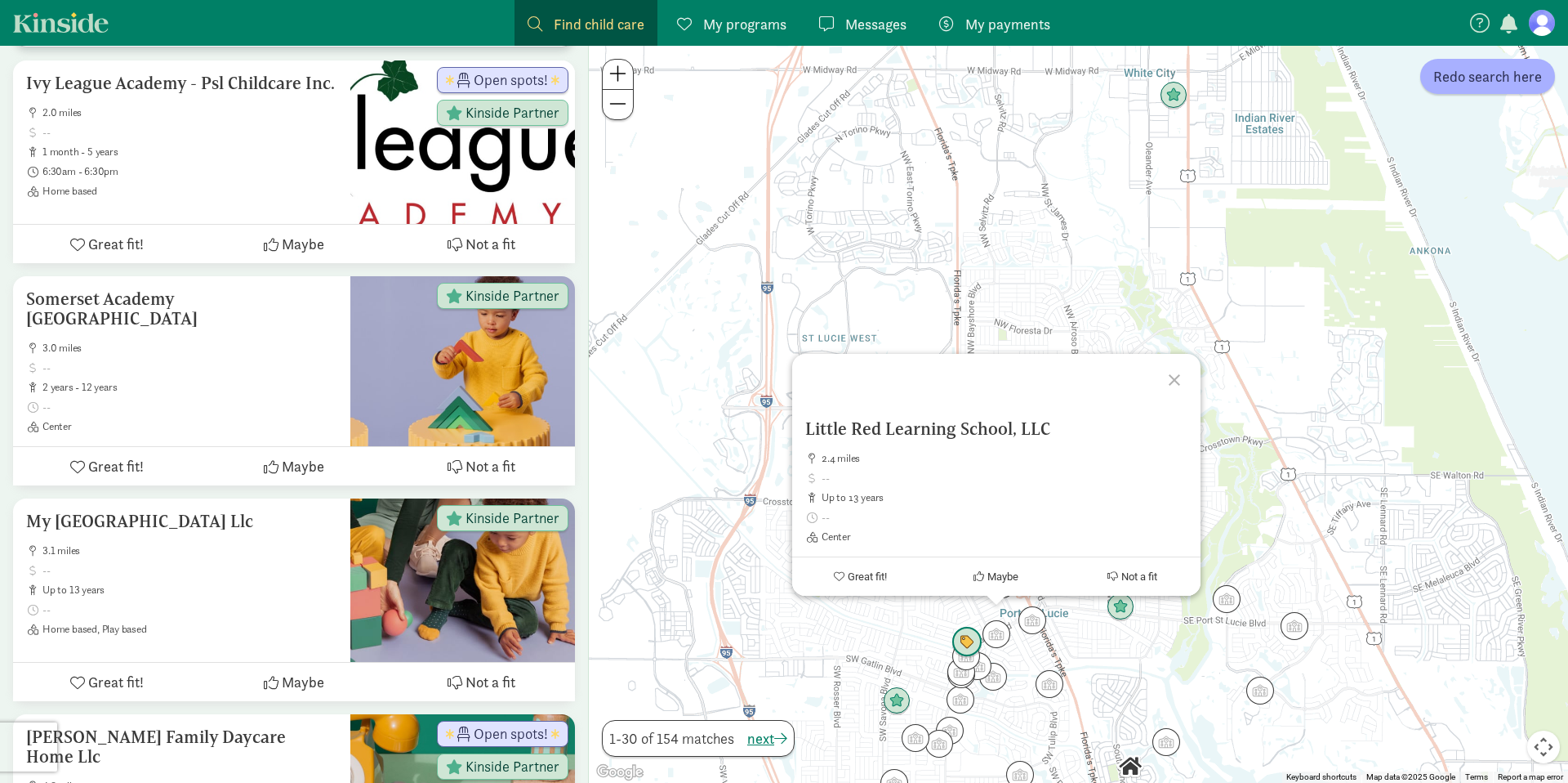
click at [971, 650] on img "Click to see details" at bounding box center [967, 642] width 31 height 31
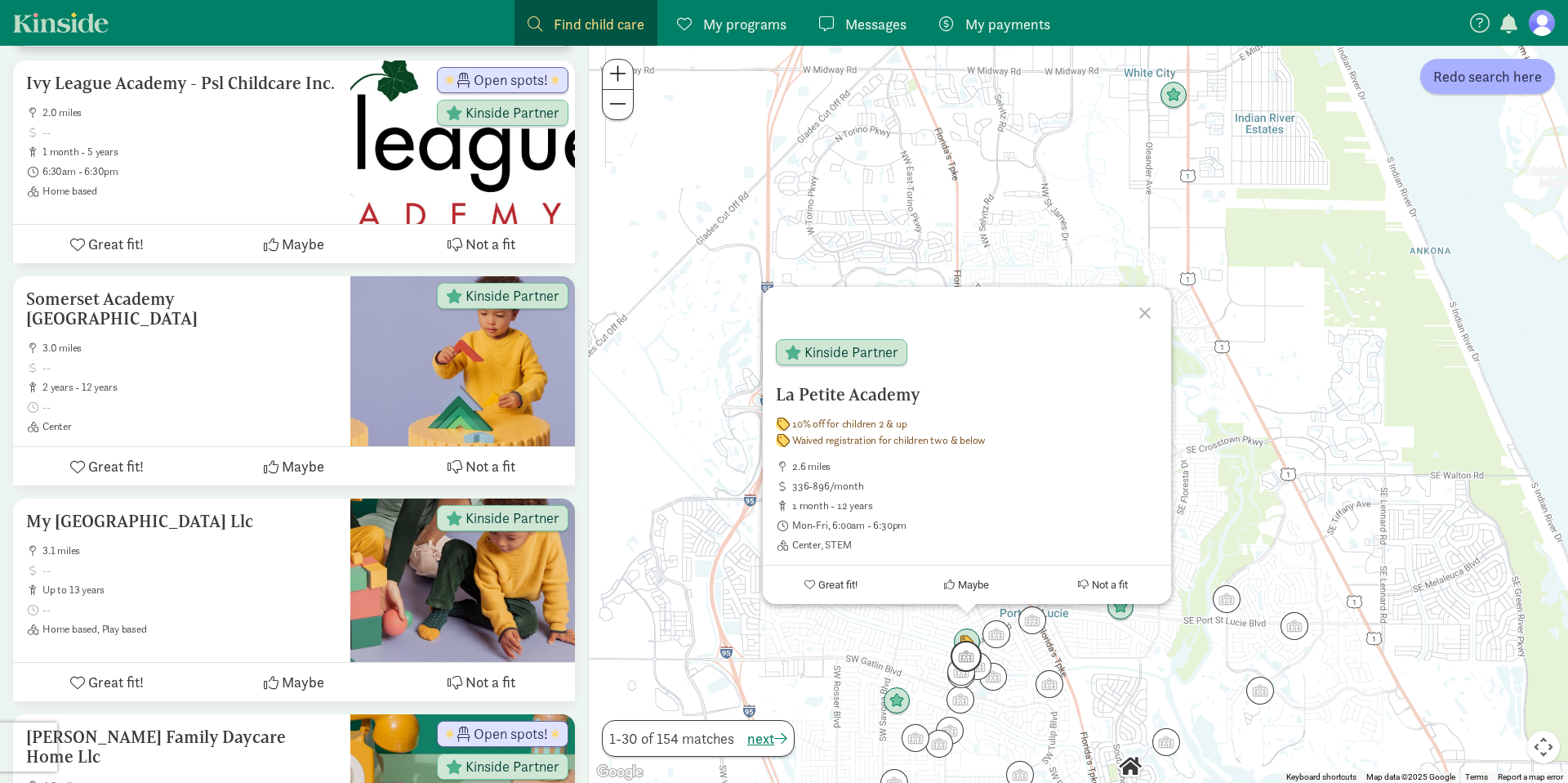
click at [969, 668] on img "Click to see details" at bounding box center [966, 656] width 31 height 31
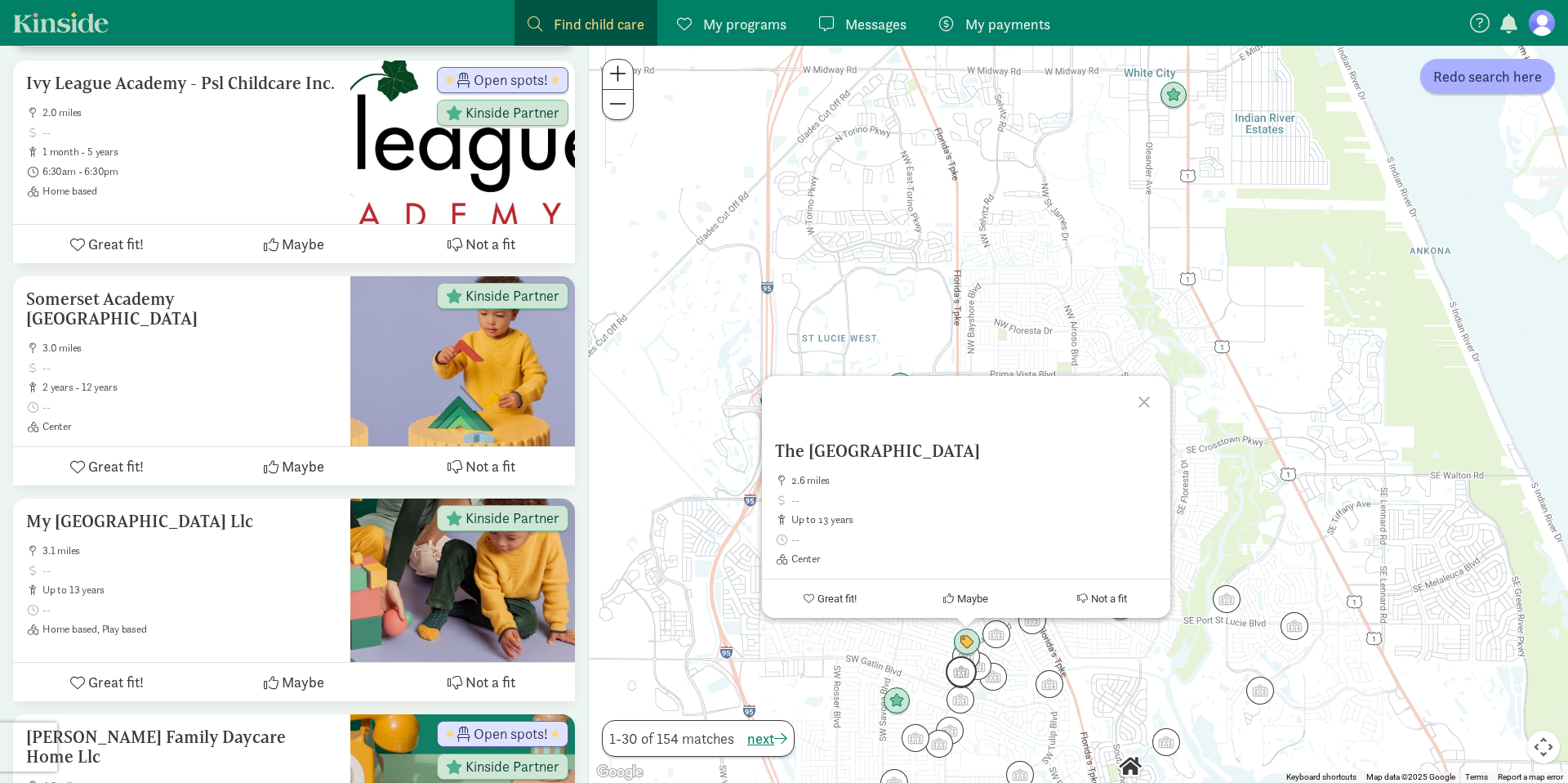
click at [965, 678] on img "Click to see details" at bounding box center [962, 671] width 31 height 31
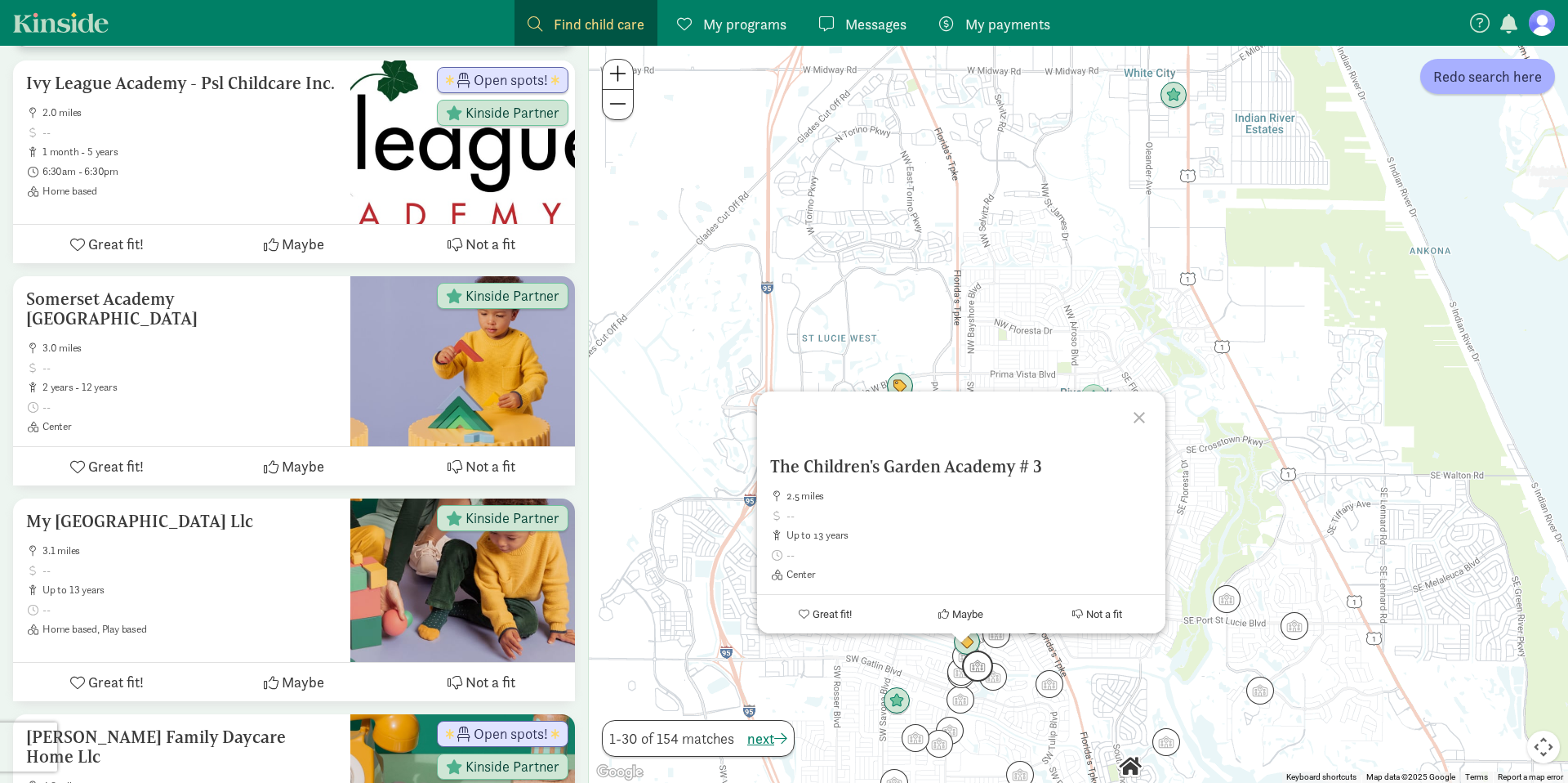
click at [986, 671] on img "Click to see details" at bounding box center [978, 666] width 31 height 31
click at [994, 677] on img "Click to see details" at bounding box center [993, 676] width 31 height 31
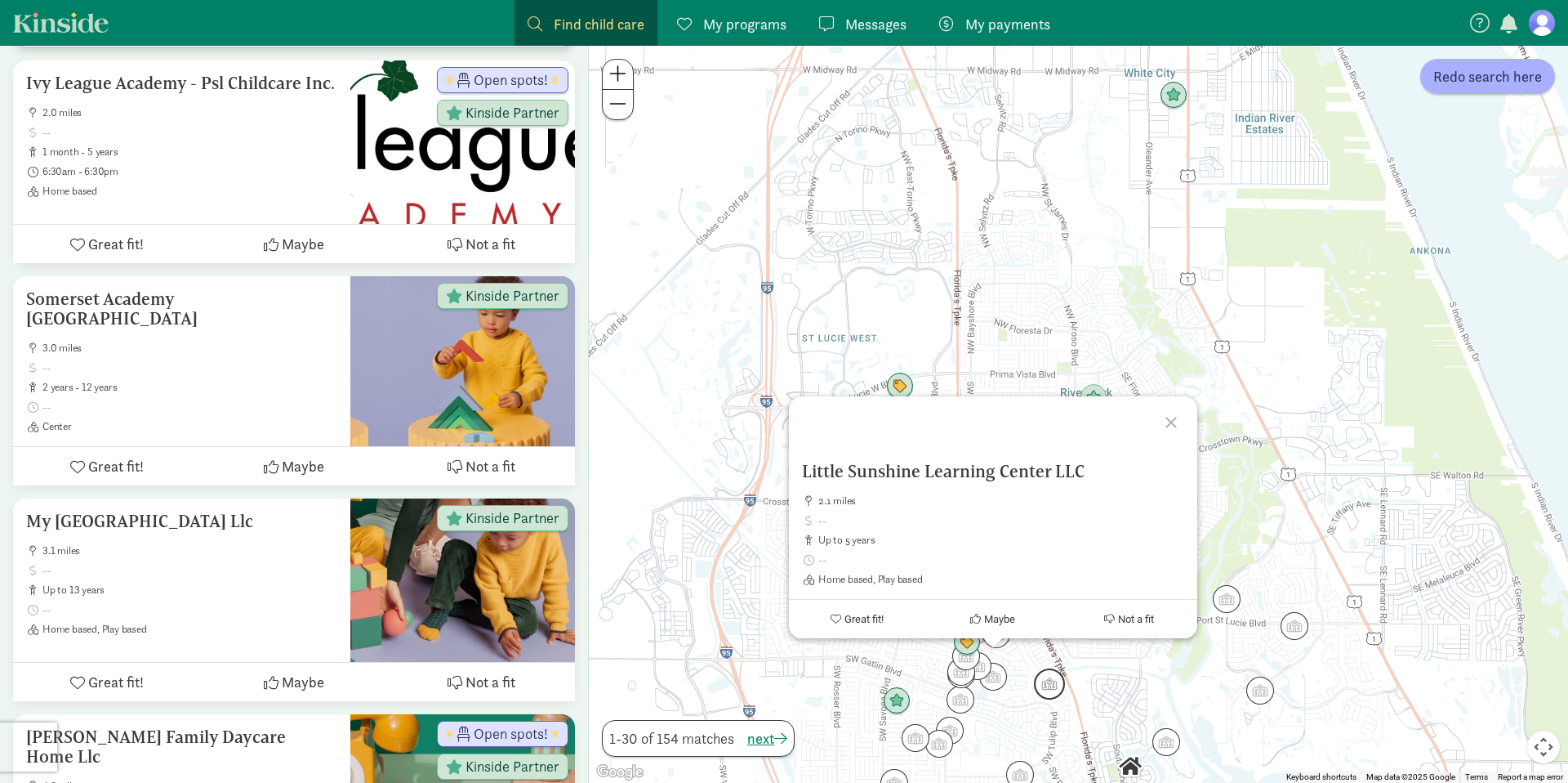
click at [1055, 694] on img "Click to see details" at bounding box center [1049, 684] width 31 height 31
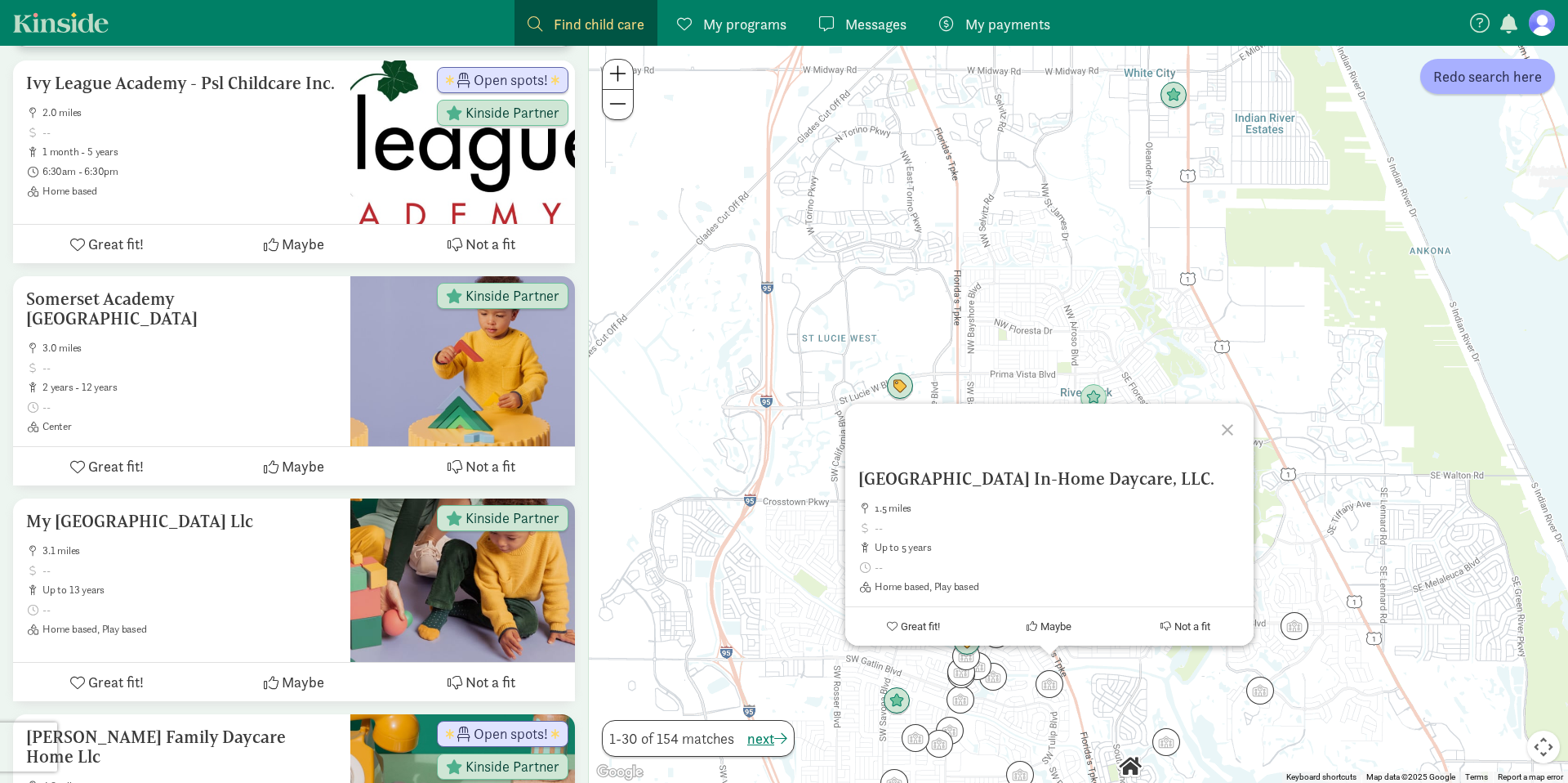
click at [1163, 676] on div "To navigate, press the arrow keys. [GEOGRAPHIC_DATA] In-Home Daycare, LLC. 1.5 …" at bounding box center [1078, 414] width 979 height 737
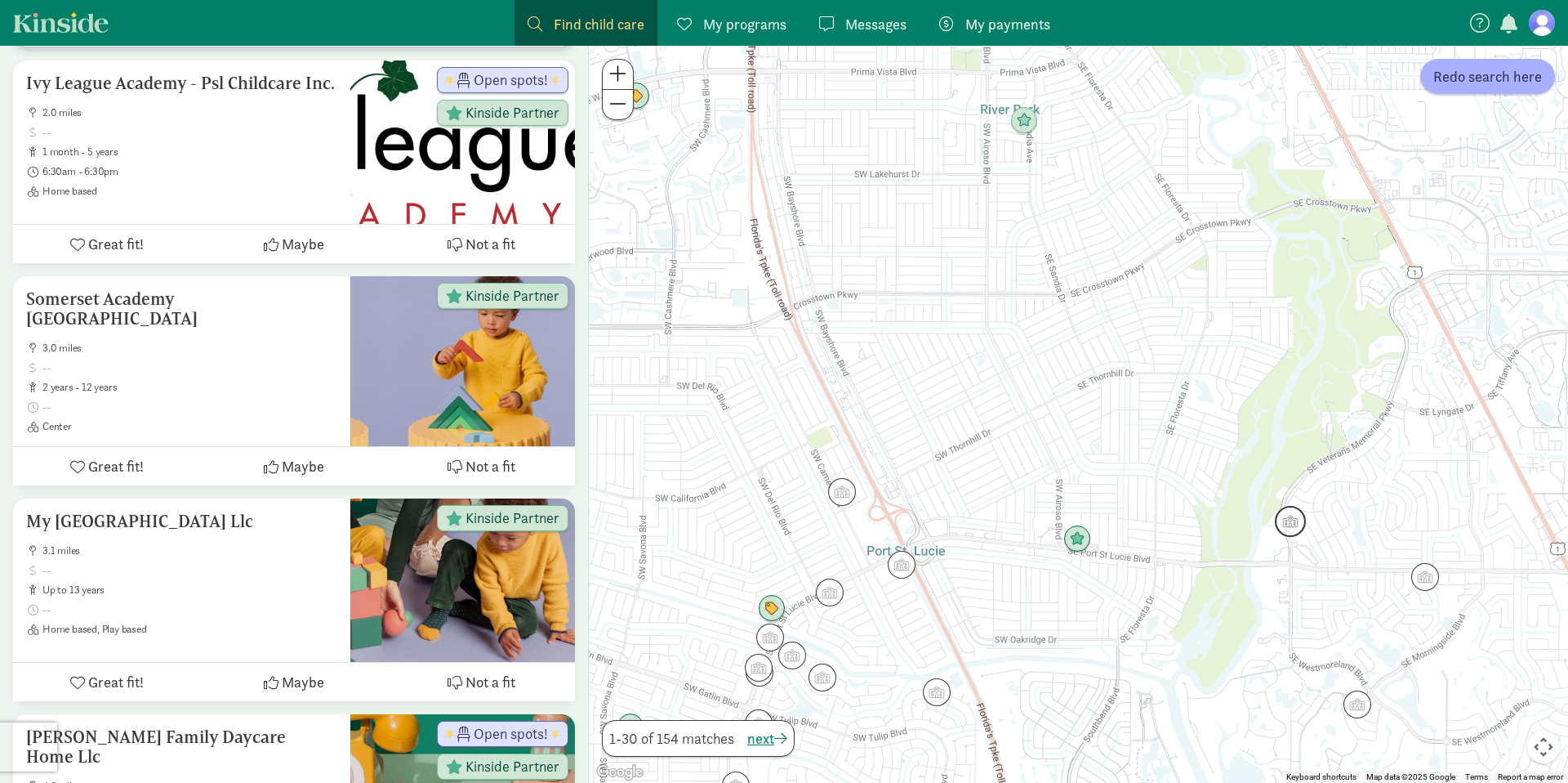
click at [1294, 523] on img "Click to see details" at bounding box center [1291, 521] width 31 height 31
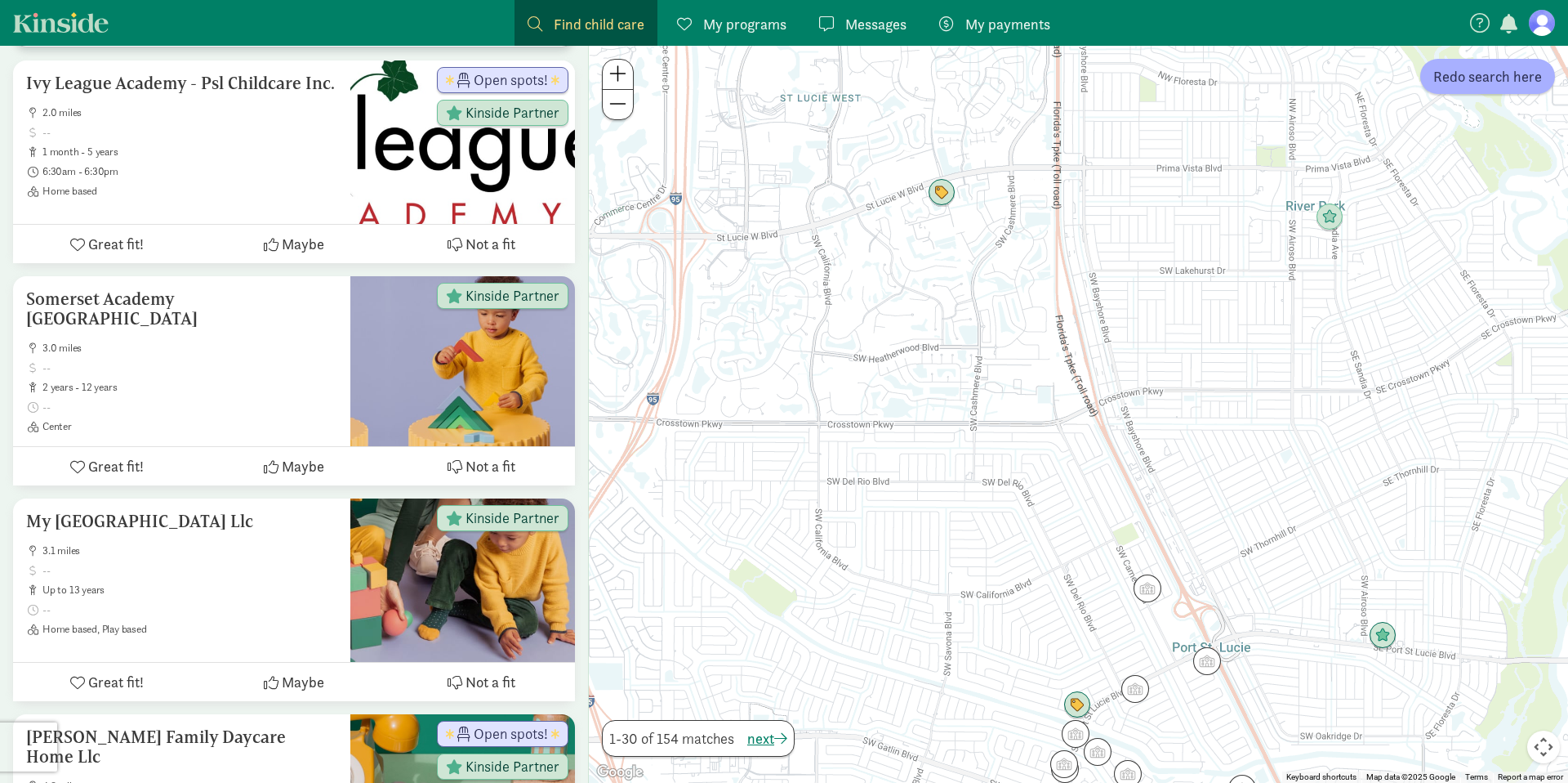
drag, startPoint x: 817, startPoint y: 437, endPoint x: 1157, endPoint y: 553, distance: 359.2
click at [1157, 550] on div "To navigate, press the arrow keys." at bounding box center [1078, 414] width 979 height 737
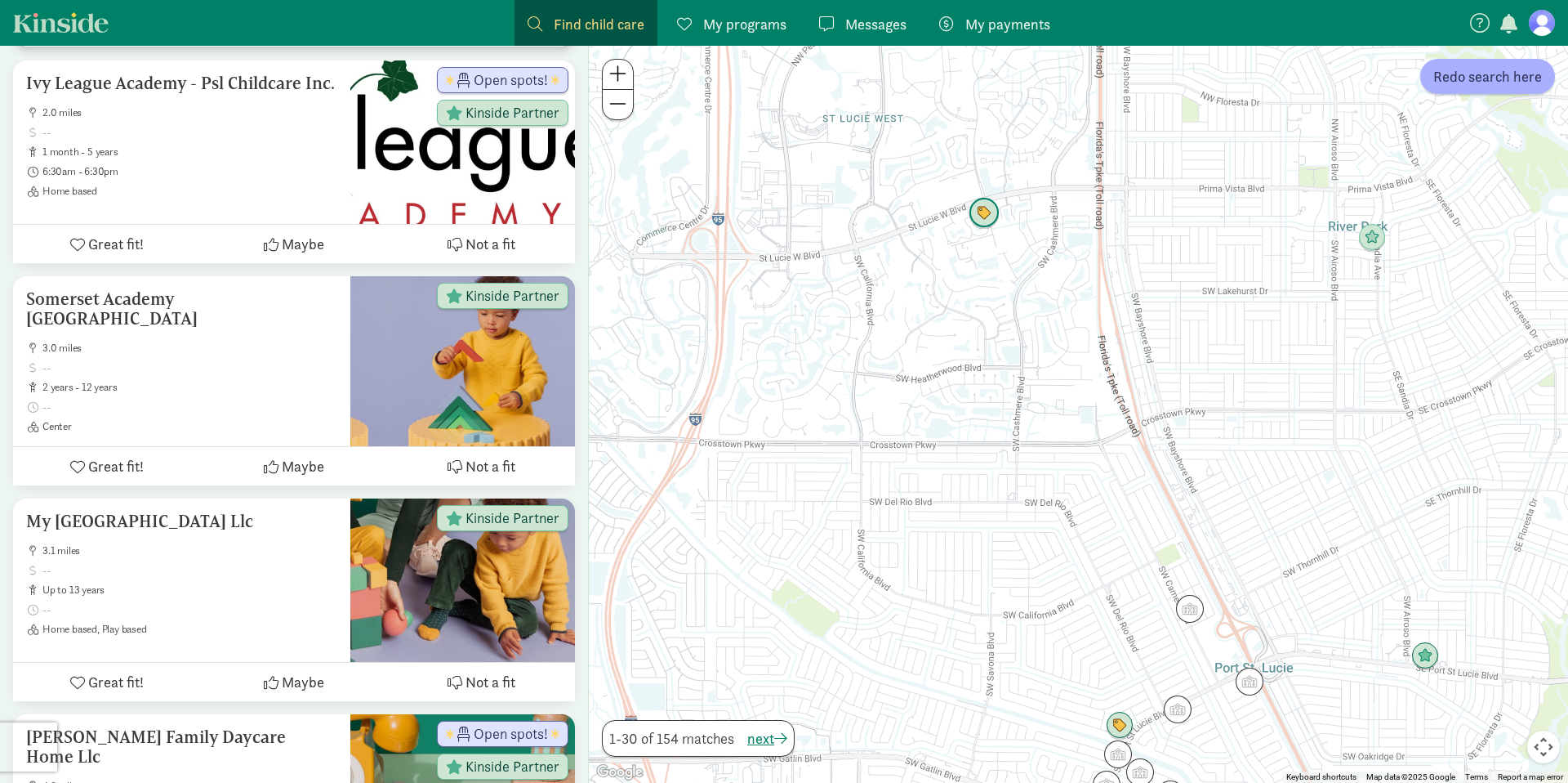
click at [979, 209] on img "Click to see details" at bounding box center [984, 213] width 31 height 31
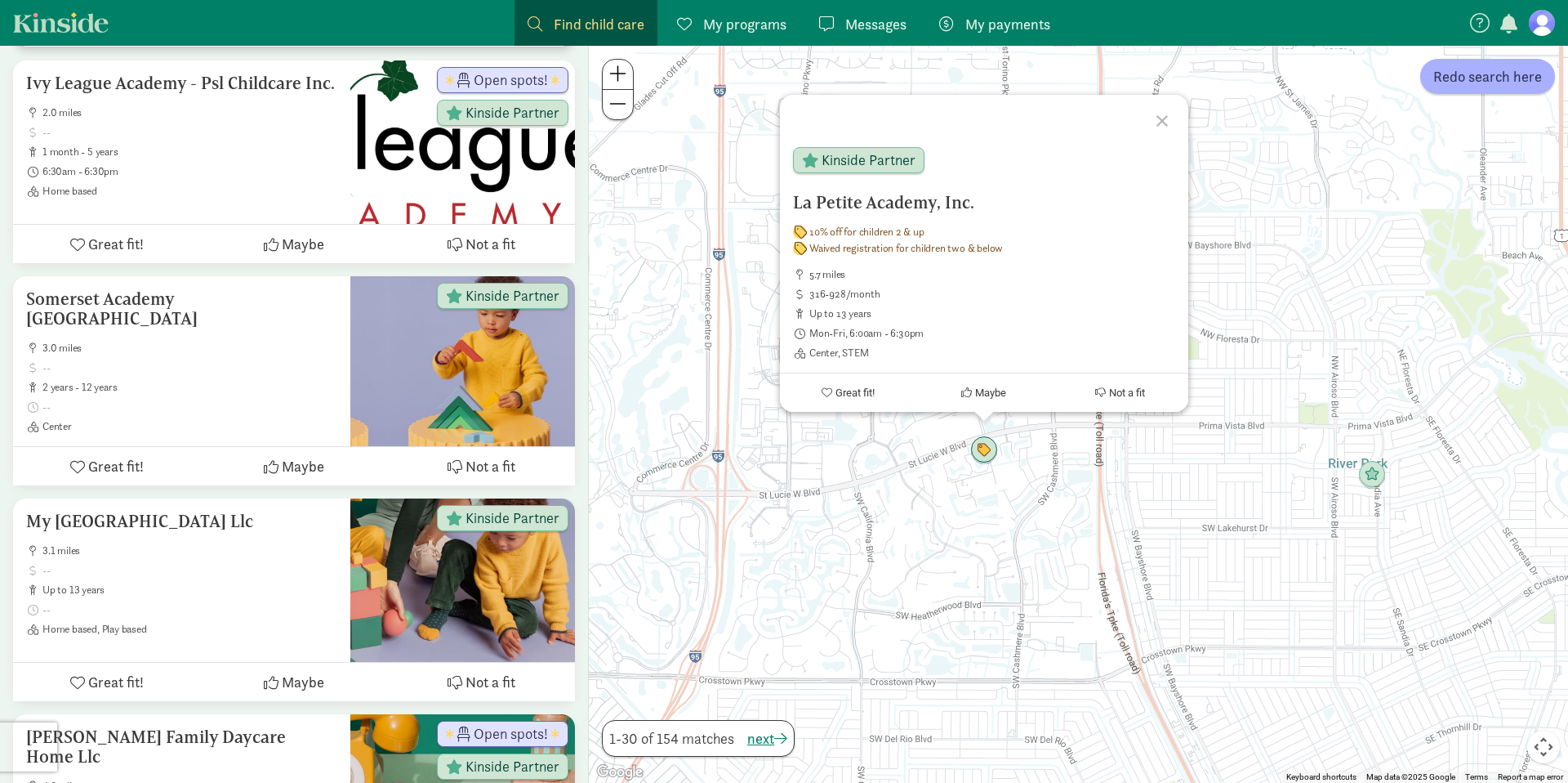
click at [1165, 121] on div at bounding box center [1164, 117] width 47 height 47
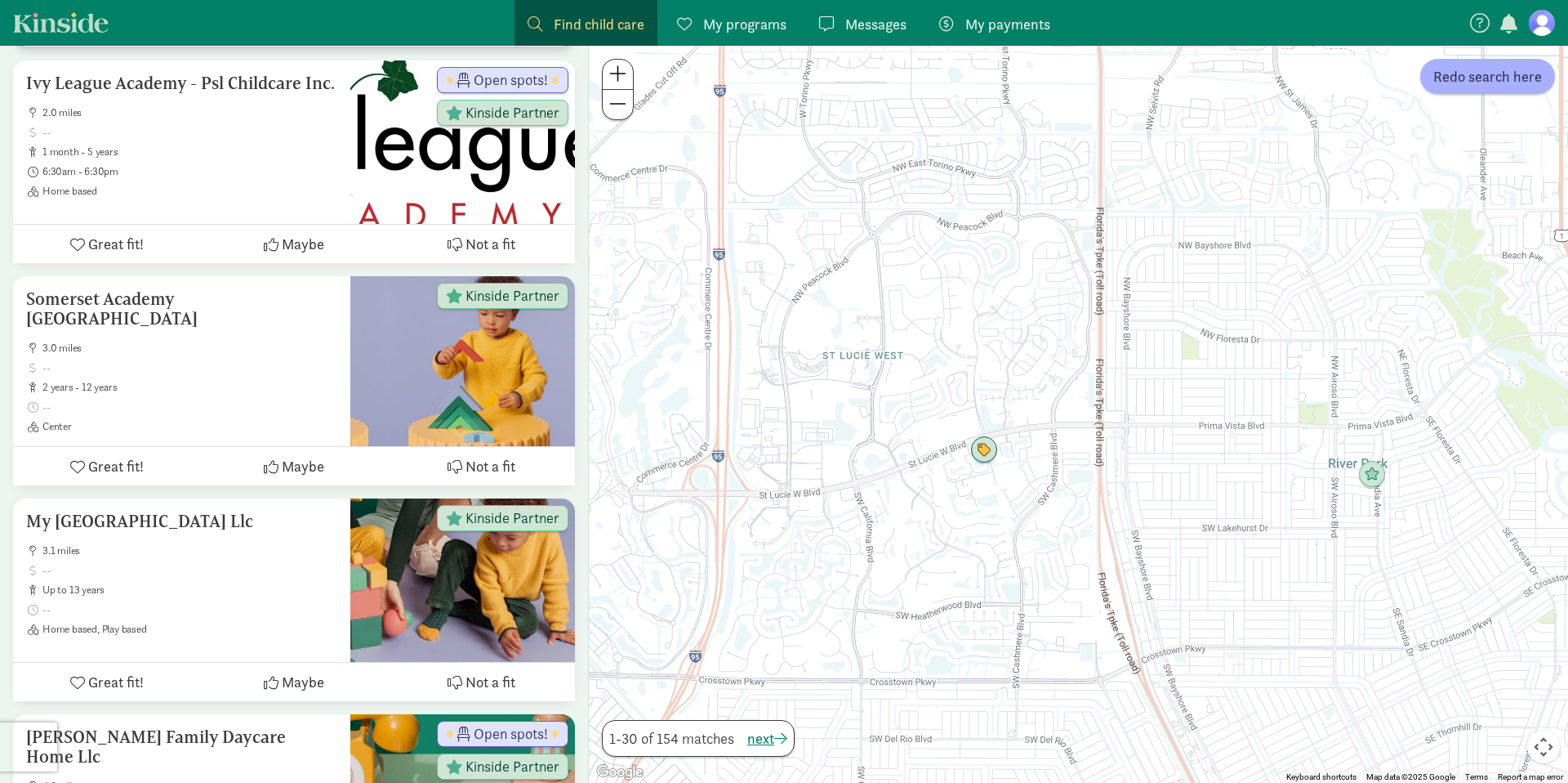
click at [623, 117] on button at bounding box center [617, 104] width 30 height 30
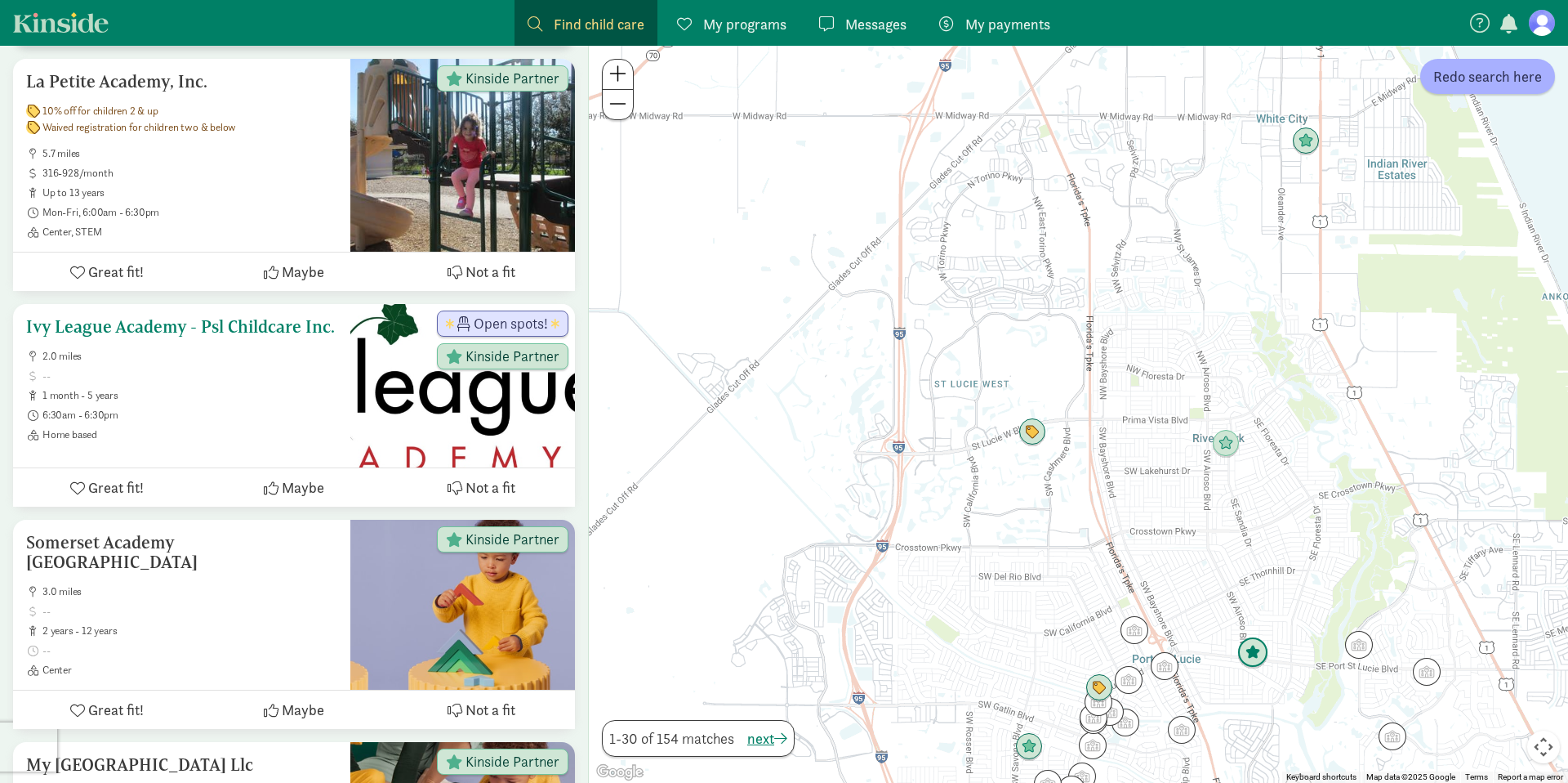
scroll to position [489, 0]
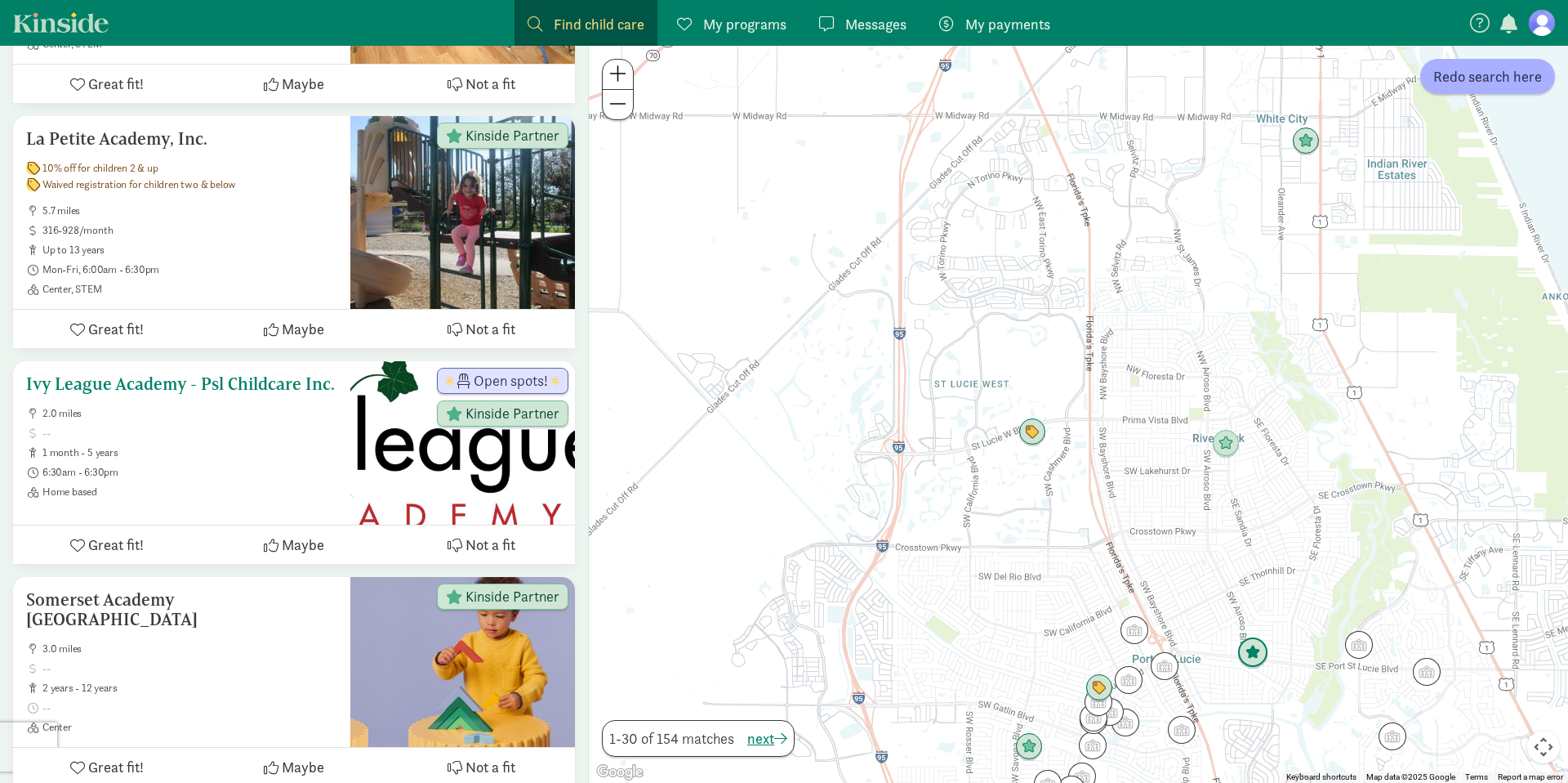
click at [184, 473] on span "6:30am - 6:30pm" at bounding box center [190, 473] width 295 height 13
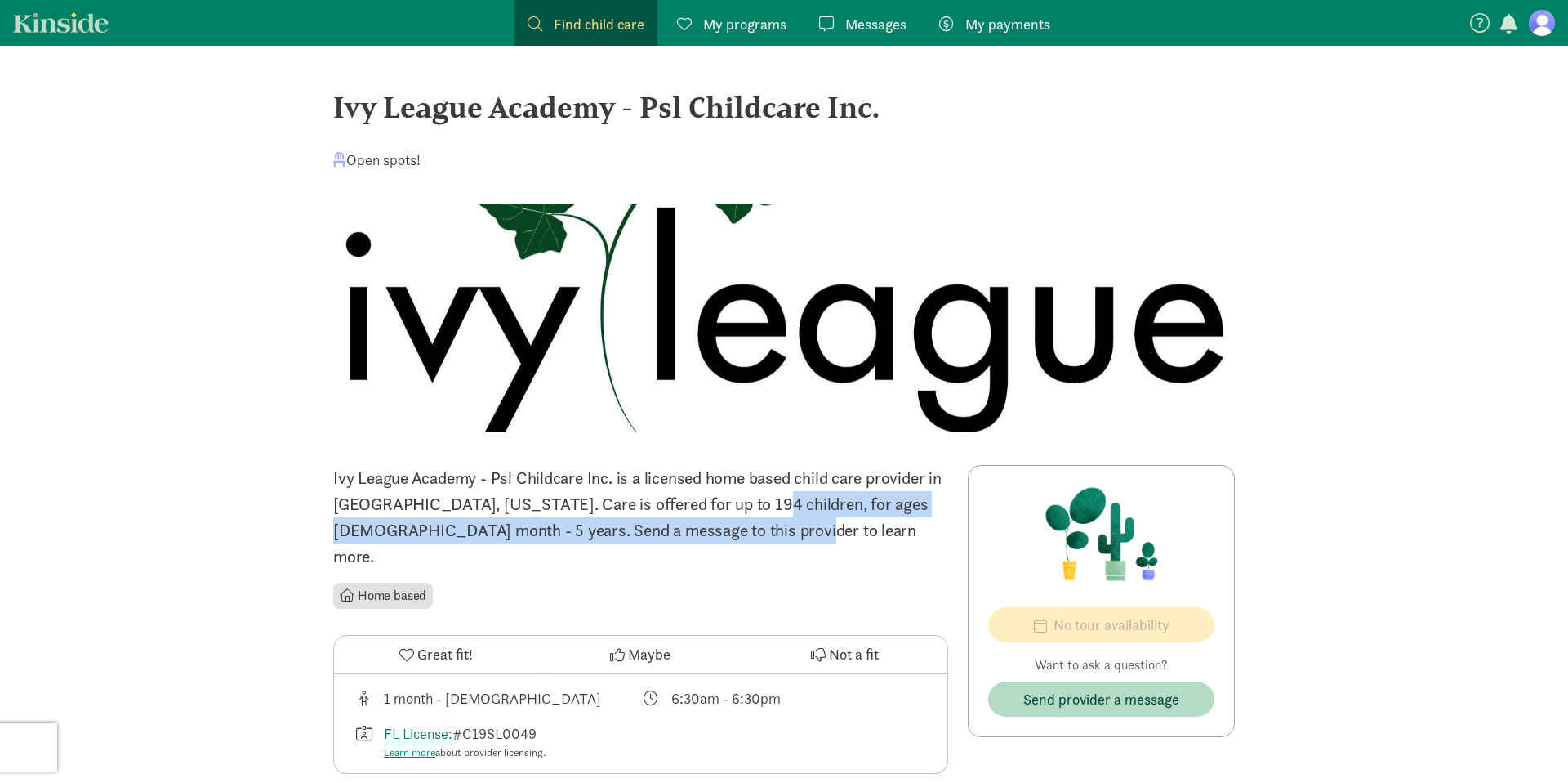
drag, startPoint x: 637, startPoint y: 492, endPoint x: 676, endPoint y: 522, distance: 49.2
click at [644, 520] on p "Ivy League Academy - Psl Childcare Inc. is a licensed home based child care pro…" at bounding box center [640, 517] width 615 height 105
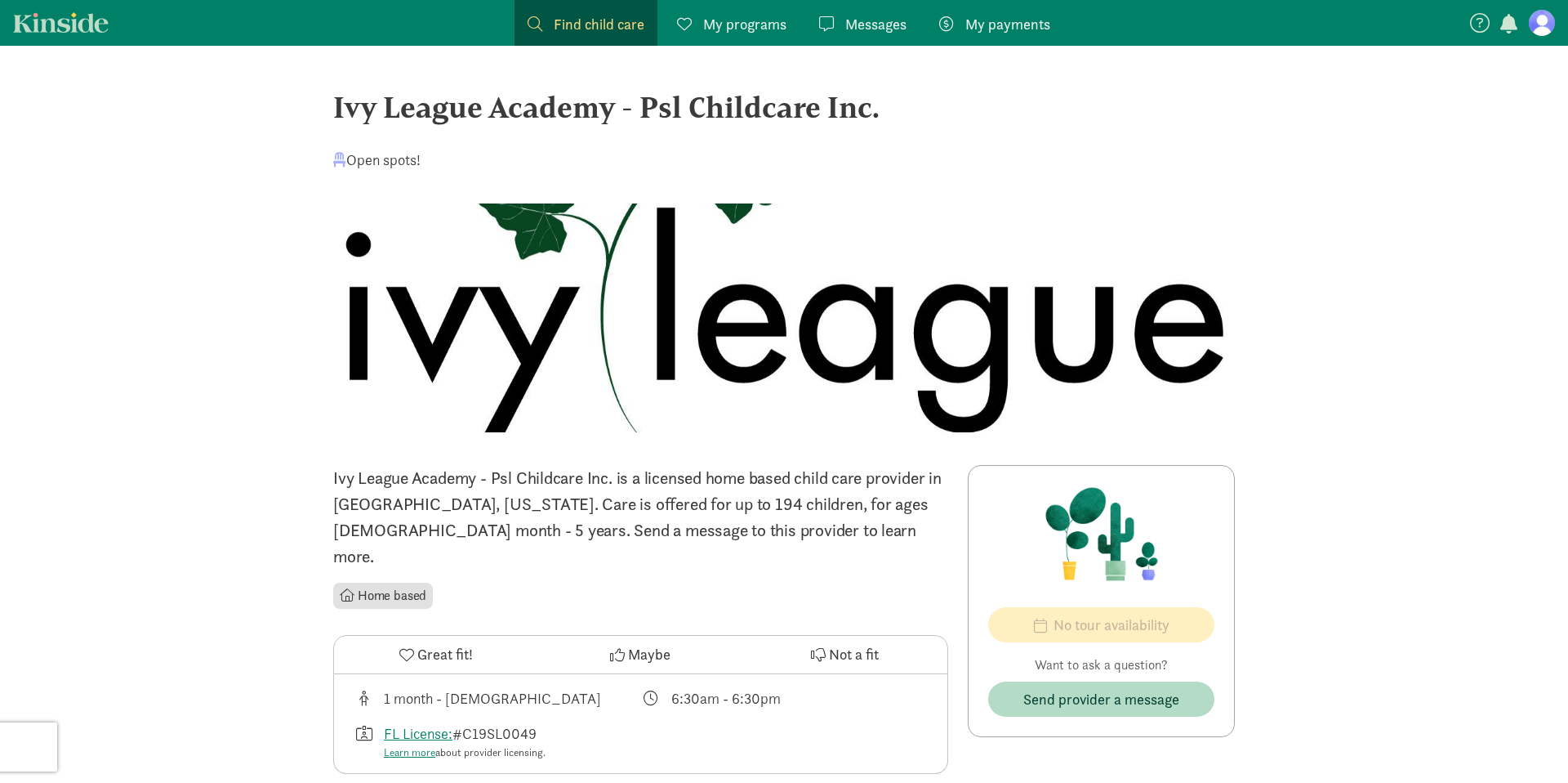
click at [685, 523] on p "Ivy League Academy - Psl Childcare Inc. is a licensed home based child care pro…" at bounding box center [640, 517] width 615 height 105
